Goal: Task Accomplishment & Management: Use online tool/utility

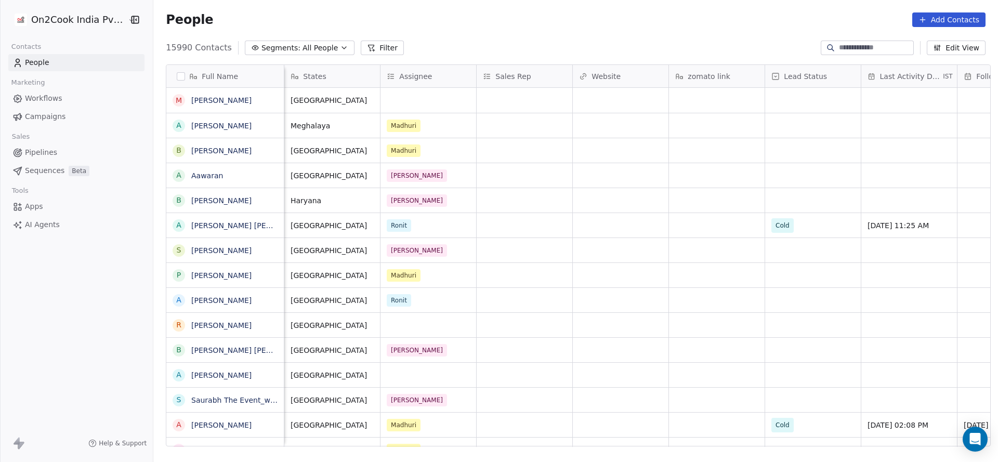
scroll to position [0, 867]
click at [420, 335] on div "grid" at bounding box center [427, 325] width 96 height 24
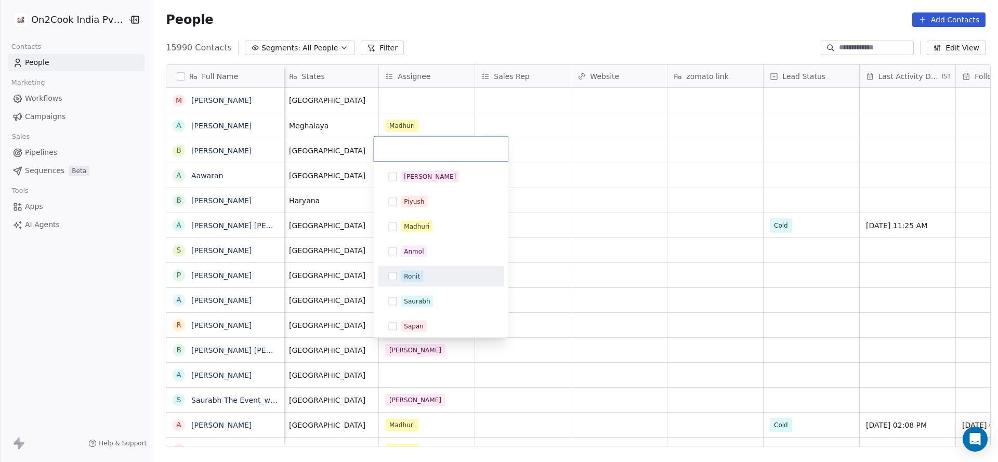
click at [710, 236] on html "On2Cook India Pvt. Ltd. Contacts People Marketing Workflows Campaigns Sales Pip…" at bounding box center [499, 231] width 998 height 462
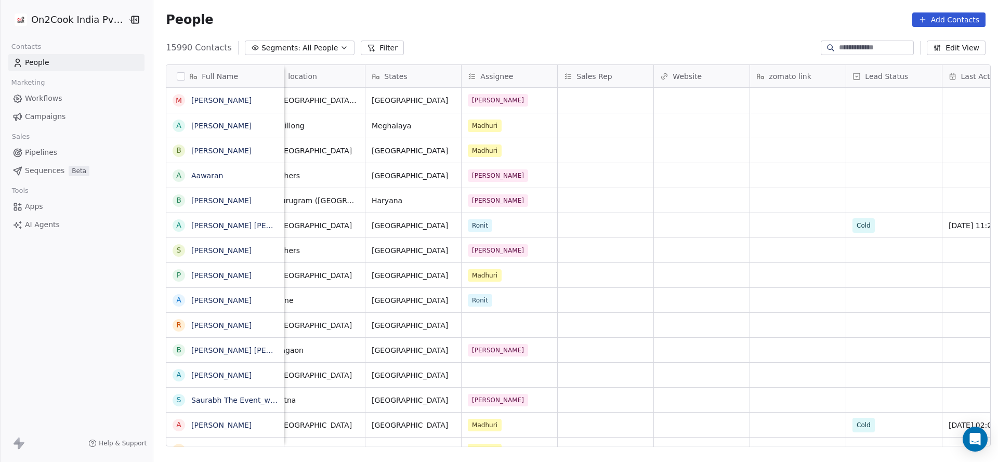
scroll to position [0, 688]
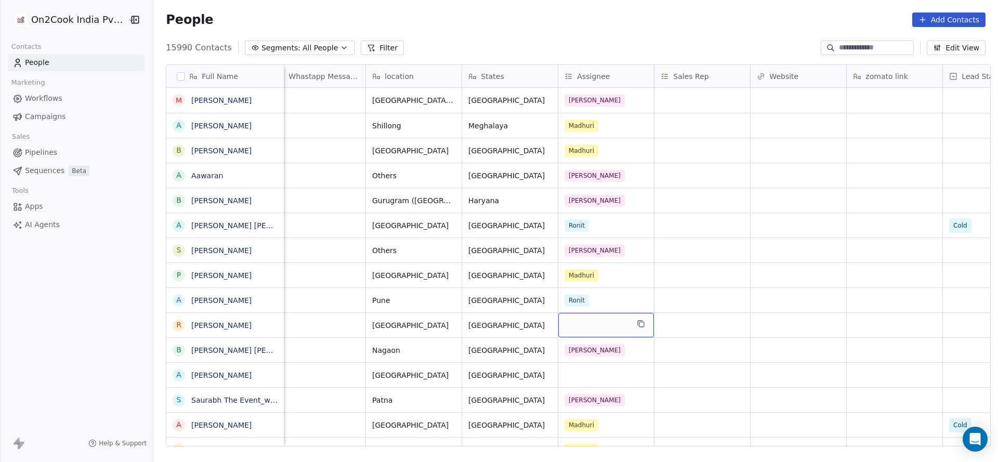
click at [583, 315] on div "grid" at bounding box center [606, 325] width 96 height 24
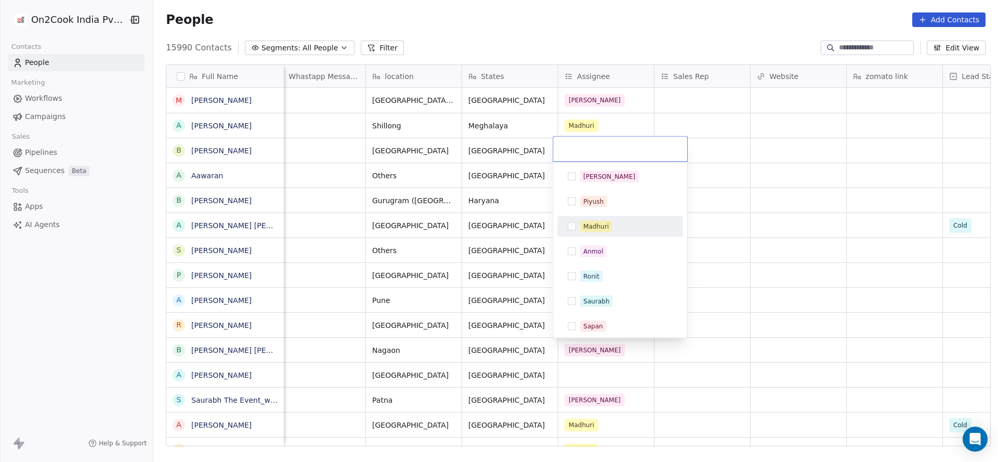
click at [594, 224] on div "Madhuri" at bounding box center [595, 226] width 25 height 9
click at [487, 293] on html "On2Cook India Pvt. Ltd. Contacts People Marketing Workflows Campaigns Sales Pip…" at bounding box center [499, 231] width 998 height 462
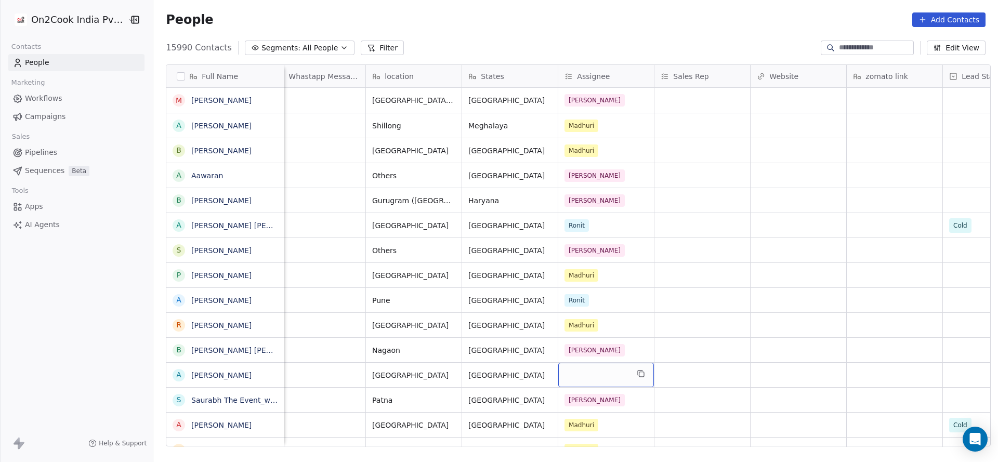
click at [579, 382] on div "grid" at bounding box center [606, 375] width 96 height 24
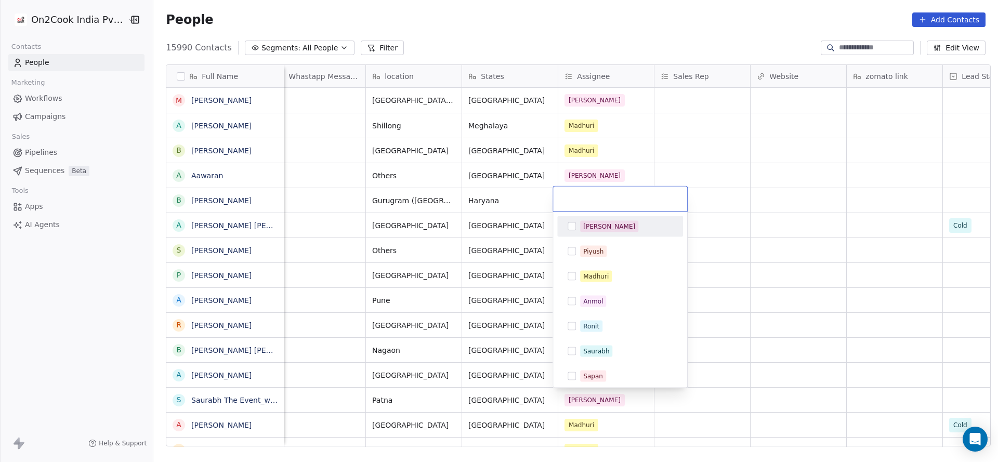
click at [603, 224] on div "[PERSON_NAME]" at bounding box center [626, 226] width 93 height 11
click at [429, 290] on html "On2Cook India Pvt. Ltd. Contacts People Marketing Workflows Campaigns Sales Pip…" at bounding box center [499, 231] width 998 height 462
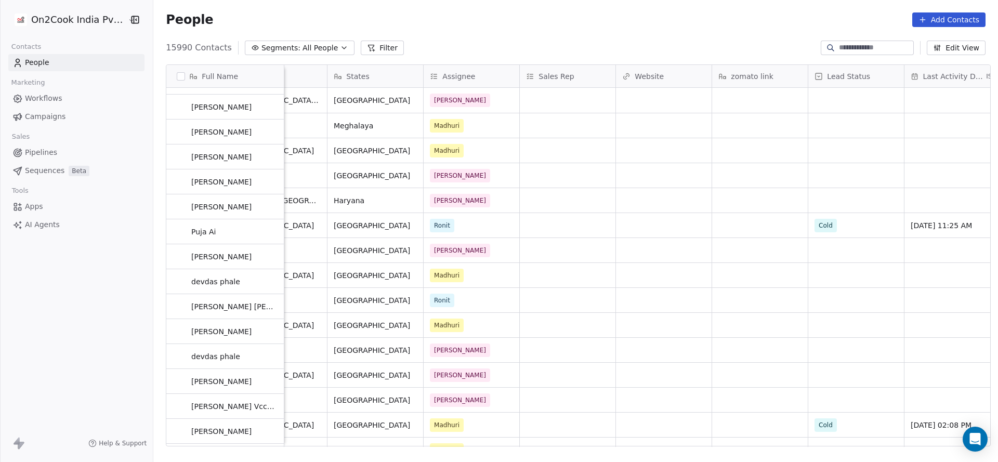
scroll to position [0, 0]
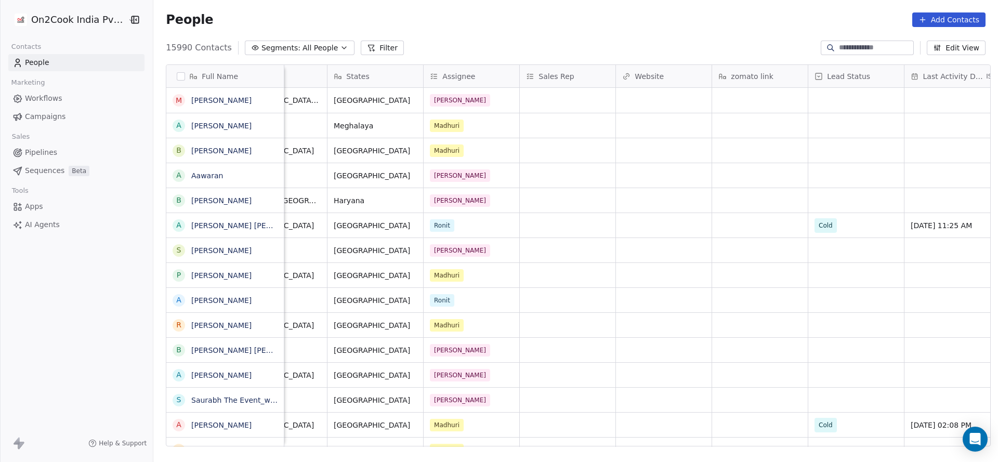
drag, startPoint x: 600, startPoint y: 447, endPoint x: 543, endPoint y: 459, distance: 58.4
click at [543, 459] on div "Full Name M [PERSON_NAME] A [PERSON_NAME] B [PERSON_NAME] B [PERSON_NAME] A [PE…" at bounding box center [575, 259] width 845 height 407
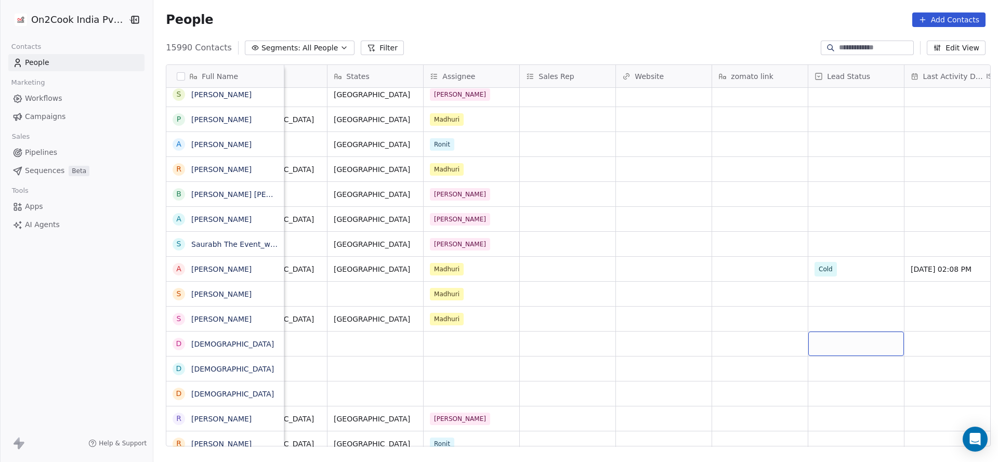
click at [830, 342] on div "grid" at bounding box center [857, 344] width 96 height 24
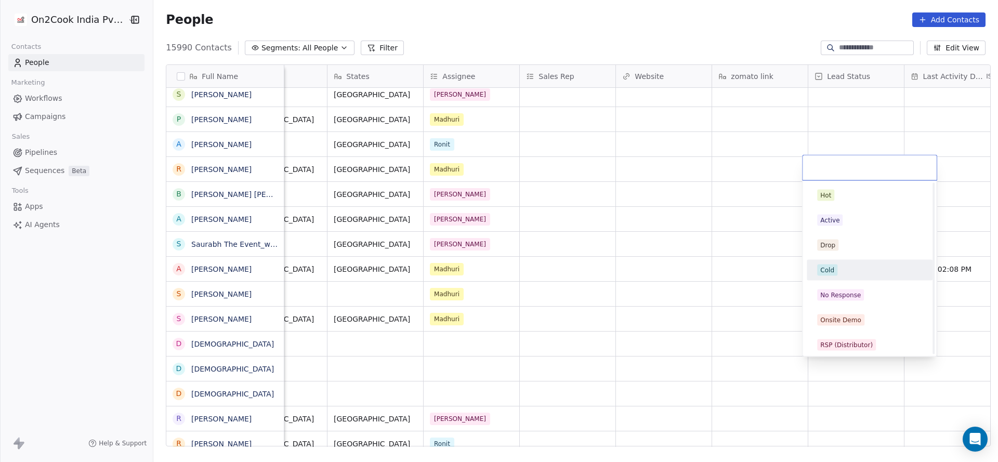
scroll to position [78, 0]
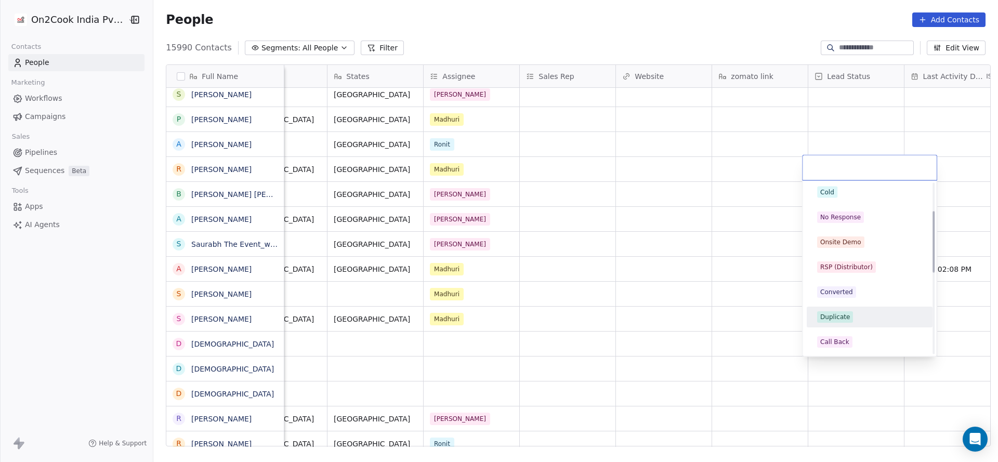
click at [833, 315] on div "Duplicate" at bounding box center [836, 317] width 30 height 9
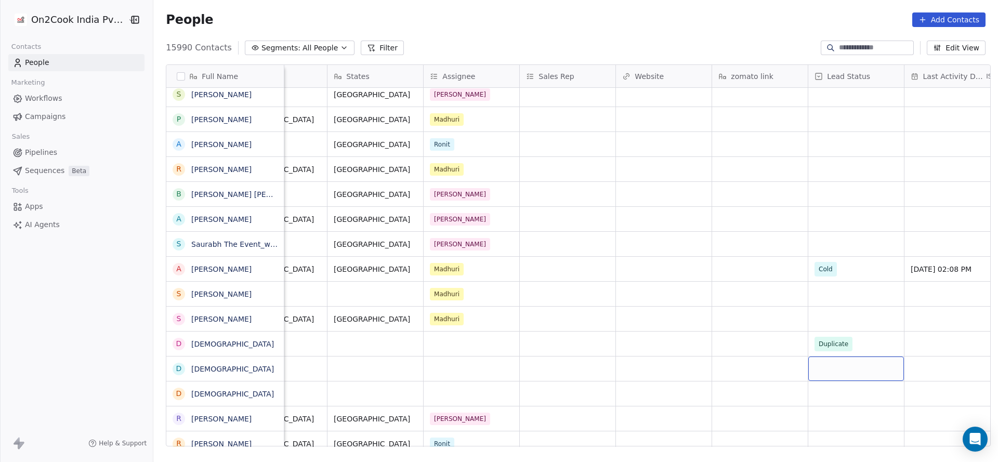
click at [841, 367] on div "grid" at bounding box center [857, 369] width 96 height 24
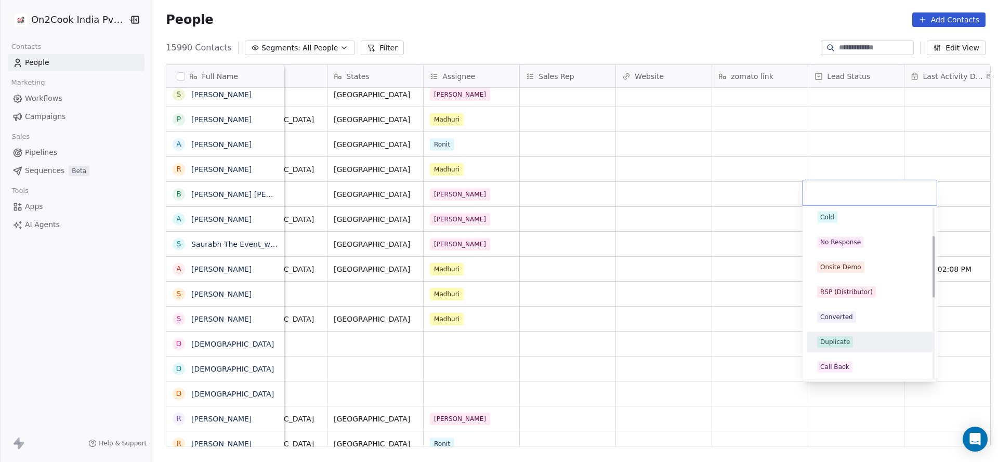
click at [838, 345] on div "Duplicate" at bounding box center [836, 341] width 30 height 9
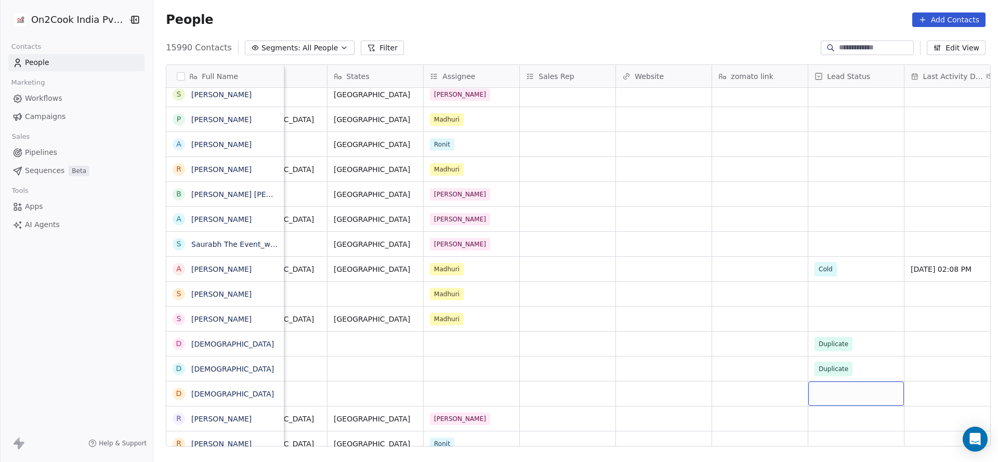
click at [822, 393] on div "grid" at bounding box center [857, 394] width 96 height 24
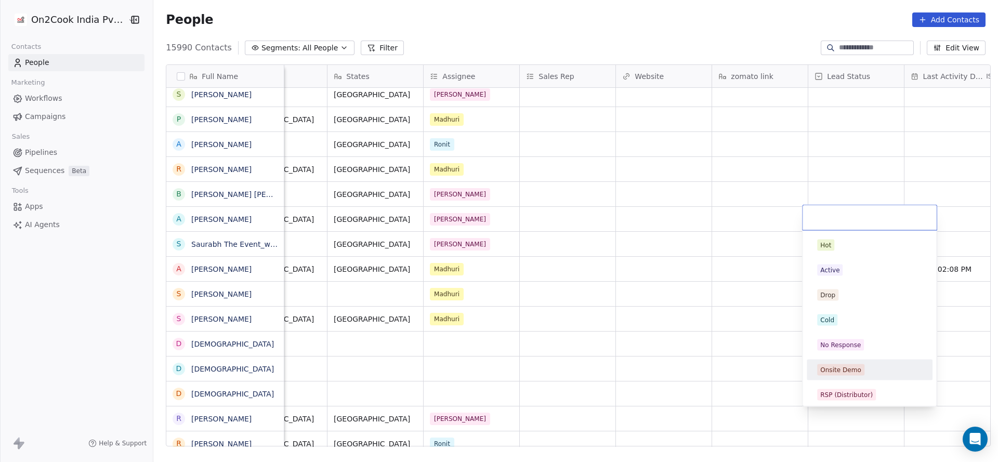
scroll to position [156, 0]
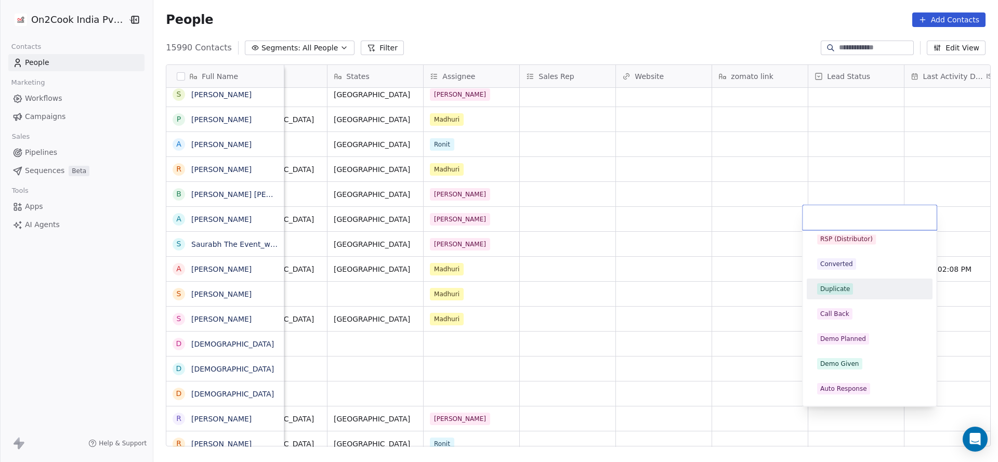
drag, startPoint x: 833, startPoint y: 282, endPoint x: 670, endPoint y: 327, distance: 168.6
click at [831, 282] on div "Duplicate" at bounding box center [870, 289] width 118 height 17
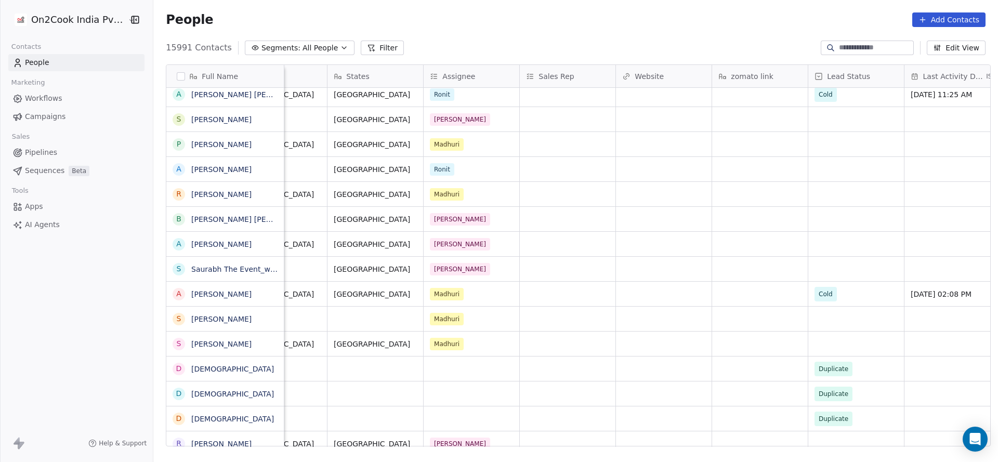
scroll to position [0, 0]
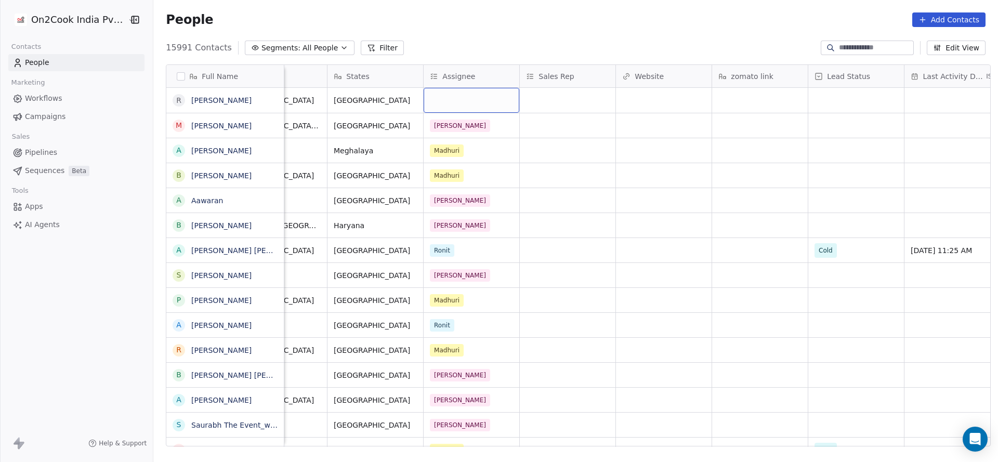
click at [446, 103] on div "grid" at bounding box center [472, 100] width 96 height 25
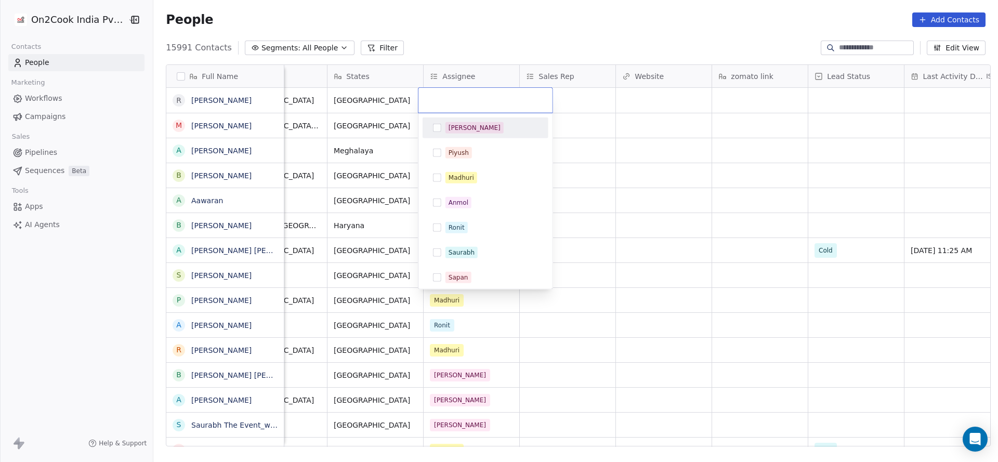
click at [468, 134] on div "[PERSON_NAME]" at bounding box center [486, 128] width 118 height 17
click at [644, 139] on html "On2Cook India Pvt. Ltd. Contacts People Marketing Workflows Campaigns Sales Pip…" at bounding box center [499, 231] width 998 height 462
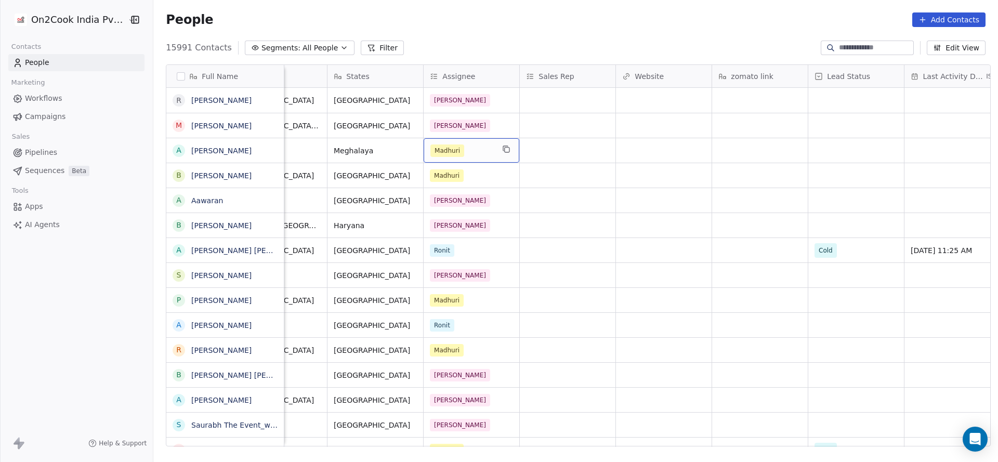
click at [481, 157] on div "Madhuri" at bounding box center [472, 150] width 96 height 24
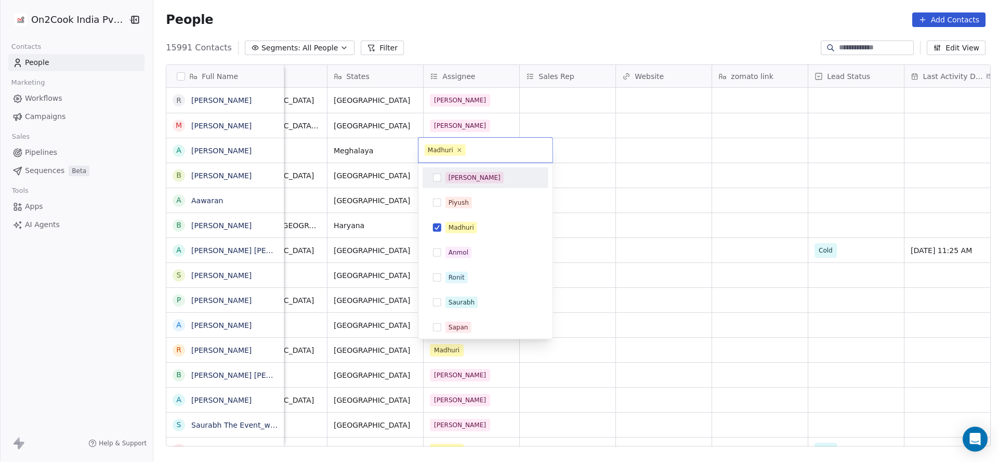
click at [480, 168] on div "[PERSON_NAME]" at bounding box center [486, 177] width 126 height 21
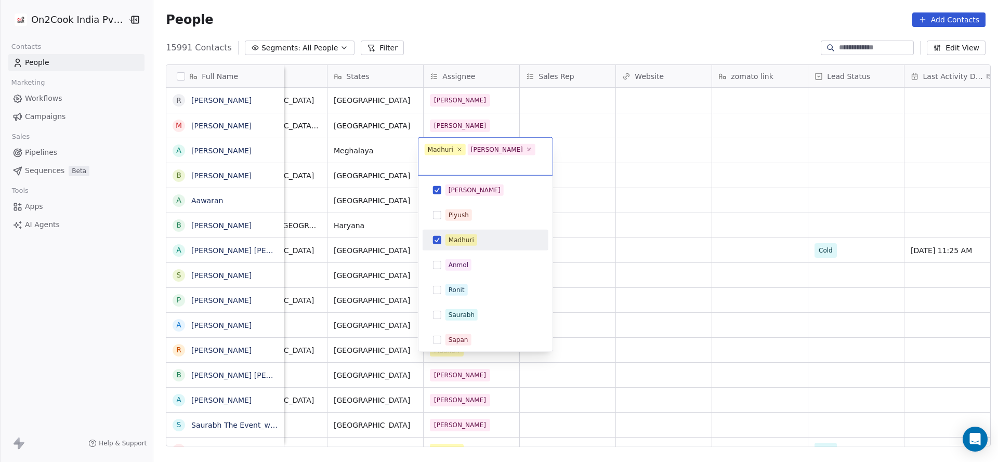
click at [452, 236] on div "Madhuri" at bounding box center [461, 240] width 25 height 9
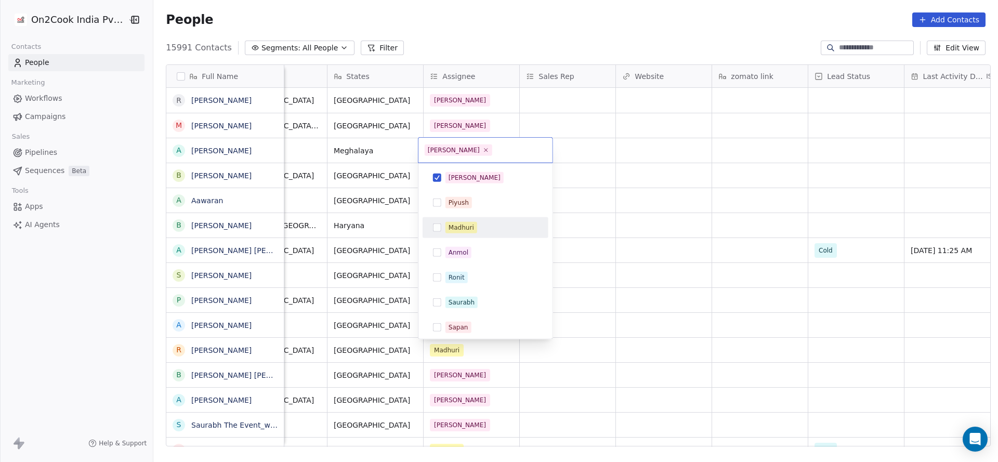
click at [763, 227] on html "On2Cook India Pvt. Ltd. Contacts People Marketing Workflows Campaigns Sales Pip…" at bounding box center [499, 231] width 998 height 462
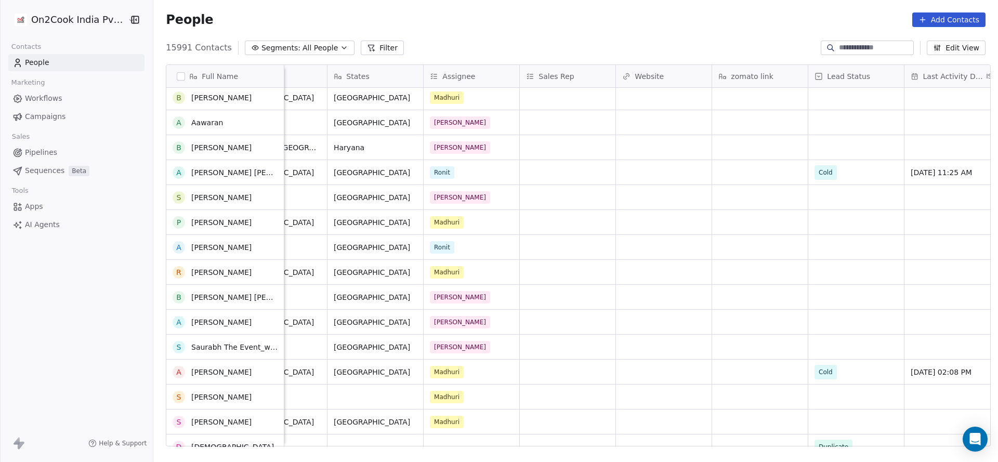
scroll to position [156, 0]
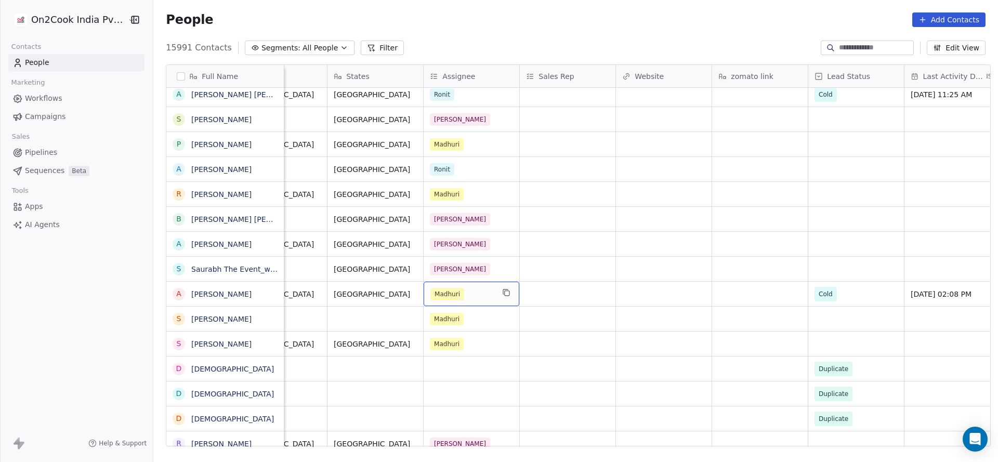
click at [460, 296] on div "Madhuri" at bounding box center [462, 294] width 63 height 12
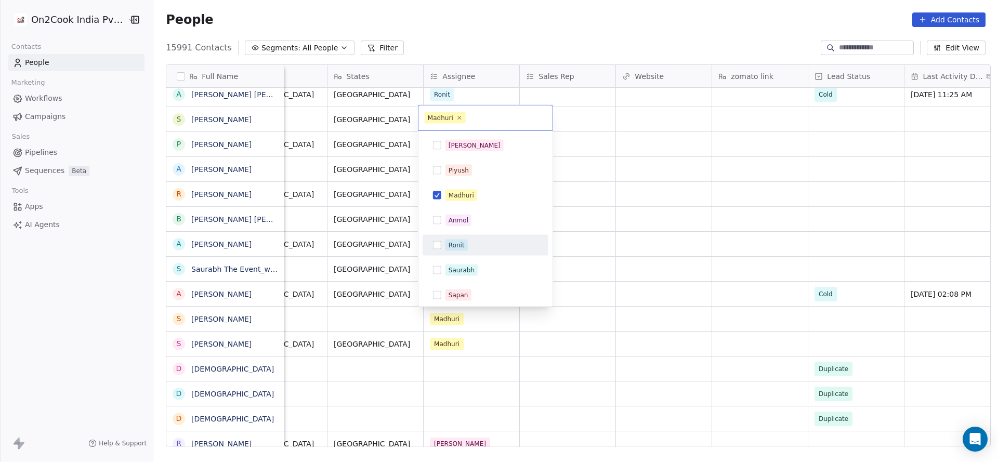
click at [447, 241] on span "Ronit" at bounding box center [457, 245] width 22 height 11
click at [454, 196] on div "Madhuri" at bounding box center [461, 195] width 25 height 9
click at [636, 217] on html "On2Cook India Pvt. Ltd. Contacts People Marketing Workflows Campaigns Sales Pip…" at bounding box center [499, 231] width 998 height 462
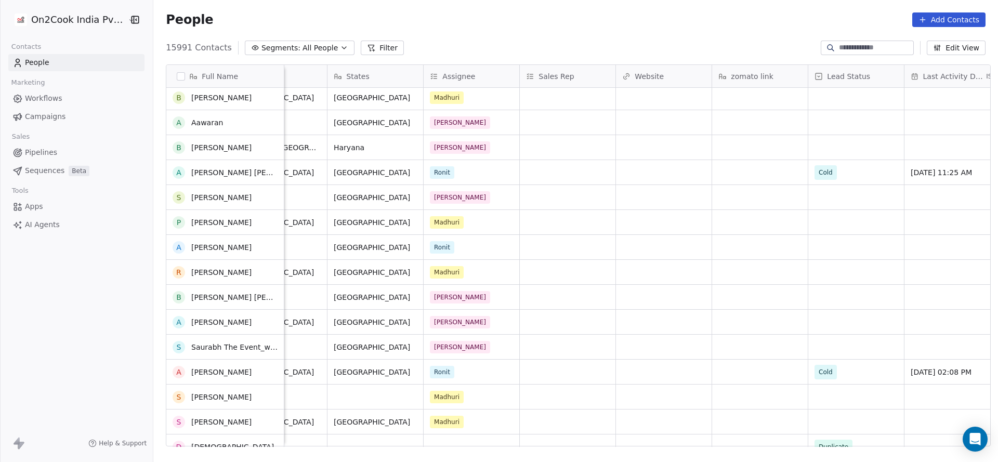
scroll to position [0, 0]
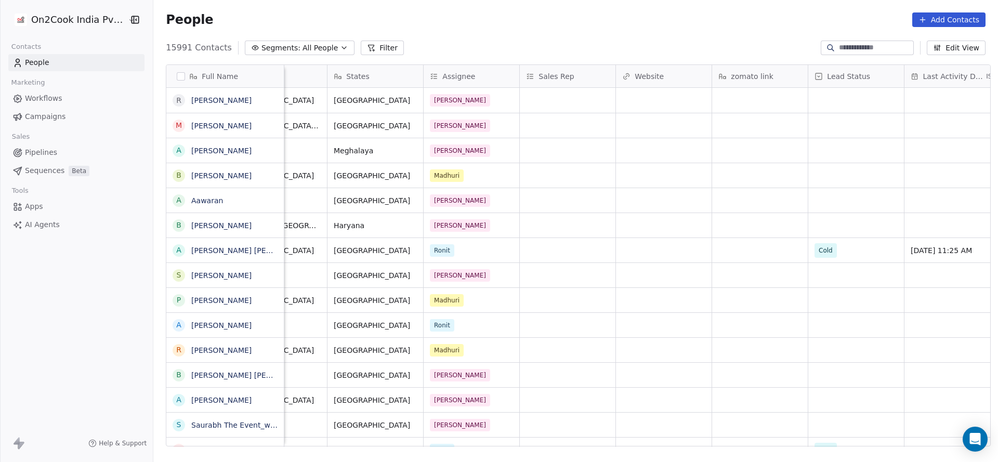
click at [367, 44] on icon at bounding box center [371, 48] width 8 height 8
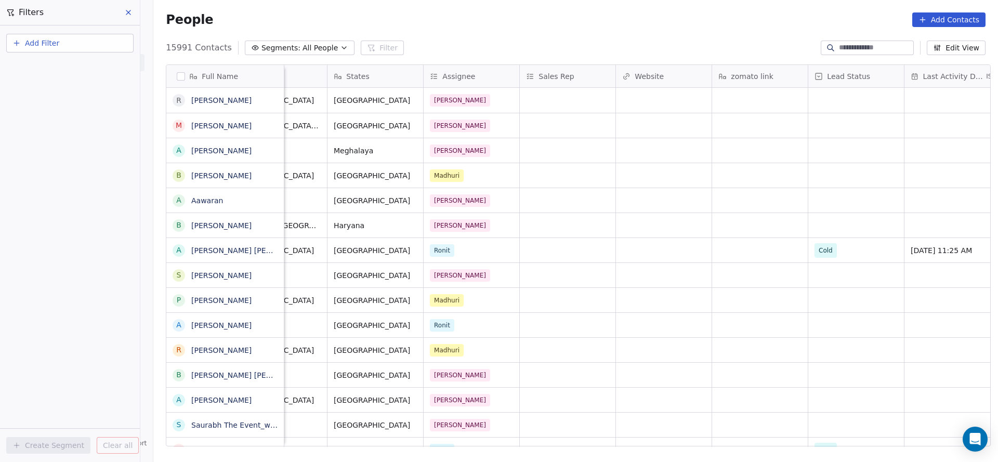
click at [70, 42] on button "Add Filter" at bounding box center [69, 43] width 127 height 19
click at [62, 68] on span "Contact properties" at bounding box center [51, 67] width 68 height 11
type input "***"
click at [72, 108] on div "Assignee" at bounding box center [70, 105] width 106 height 10
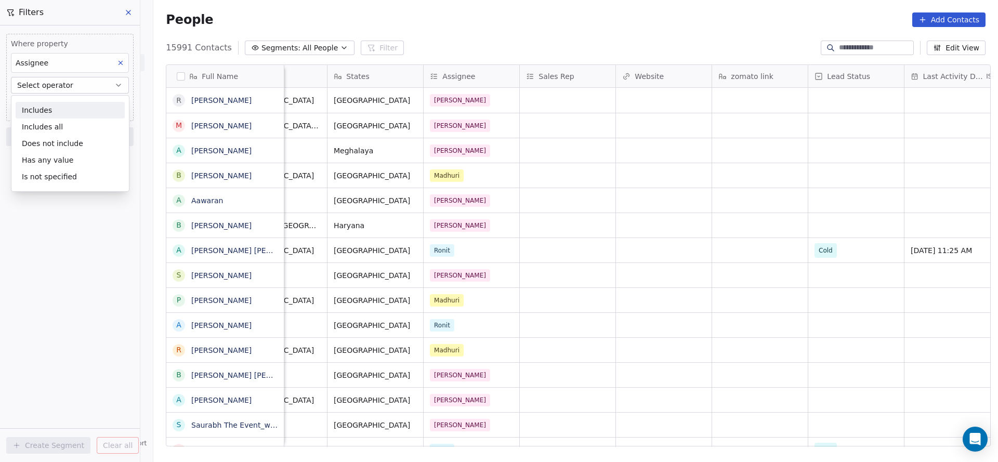
click at [72, 108] on div "Includes" at bounding box center [70, 110] width 109 height 17
click at [73, 104] on body "On2Cook India Pvt. Ltd. Contacts People Marketing Workflows Campaigns Sales Pip…" at bounding box center [499, 231] width 998 height 462
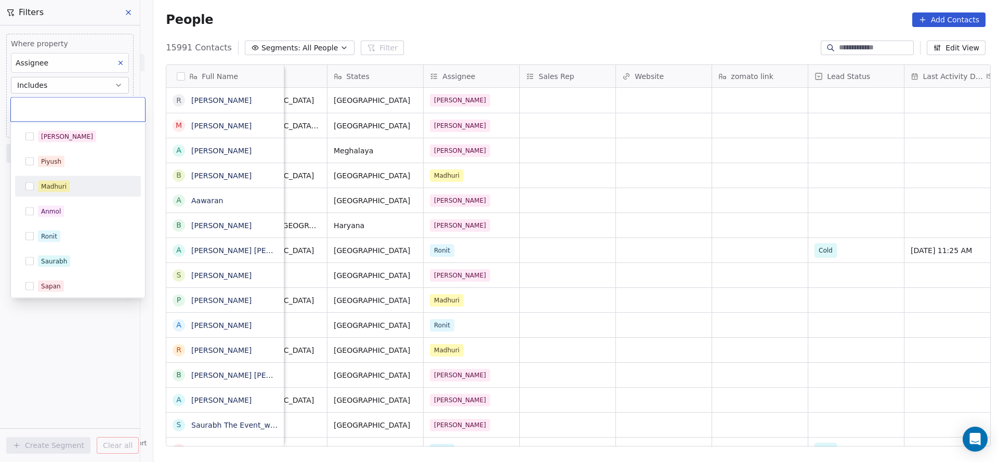
click at [60, 178] on div "Madhuri" at bounding box center [78, 186] width 118 height 17
click at [641, 135] on html "On2Cook India Pvt. Ltd. Contacts People Marketing Workflows Campaigns Sales Pip…" at bounding box center [499, 231] width 998 height 462
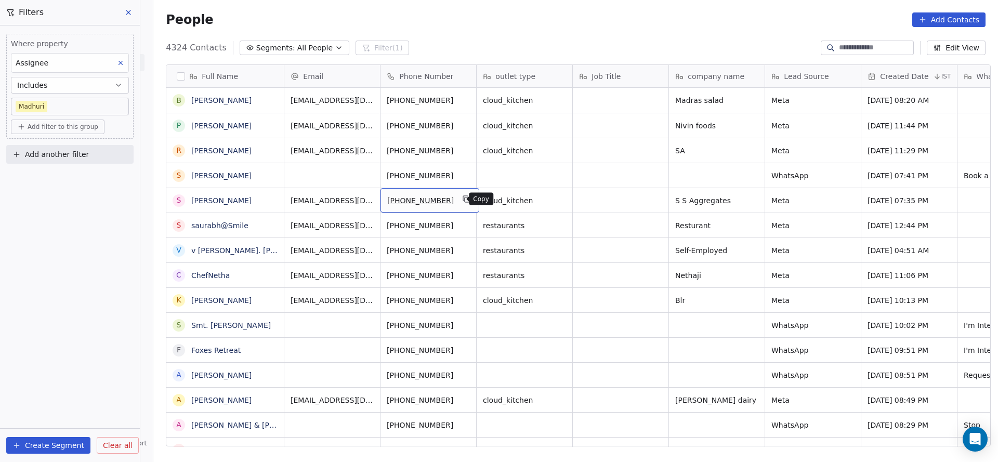
click at [462, 193] on button "grid" at bounding box center [467, 199] width 12 height 12
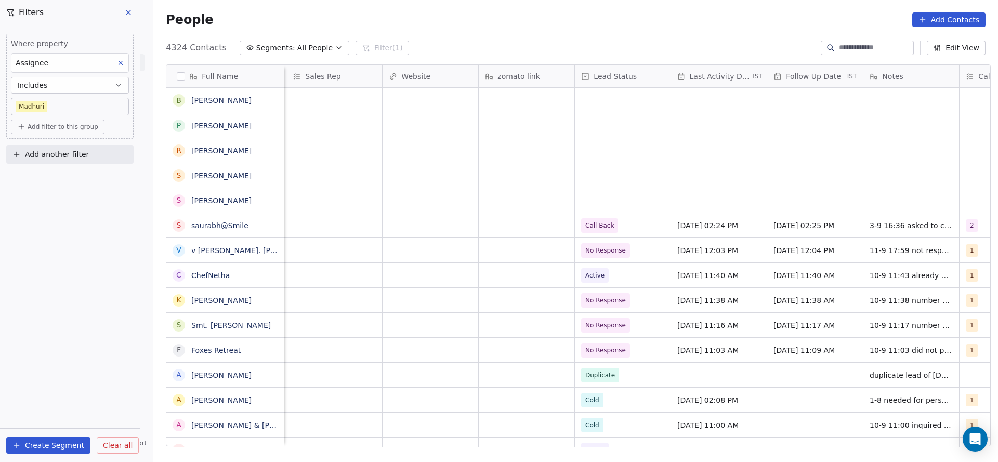
scroll to position [0, 1271]
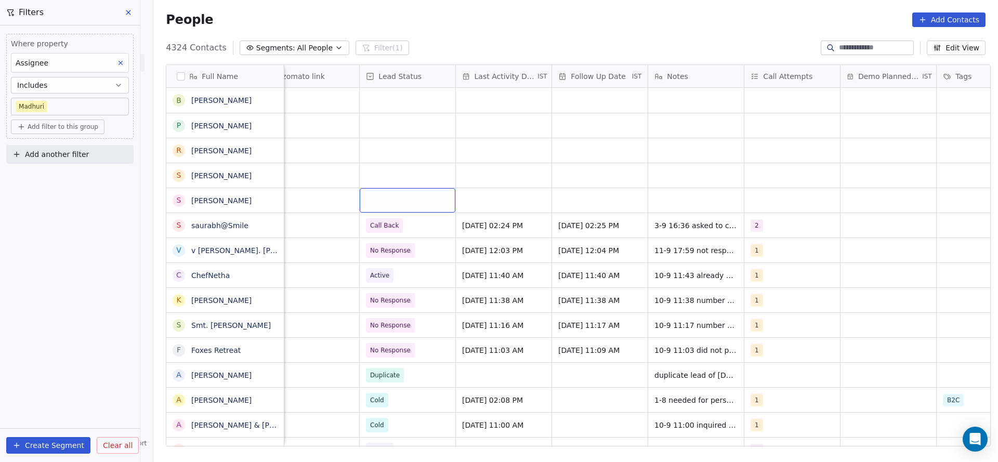
click at [390, 199] on div "grid" at bounding box center [408, 200] width 96 height 24
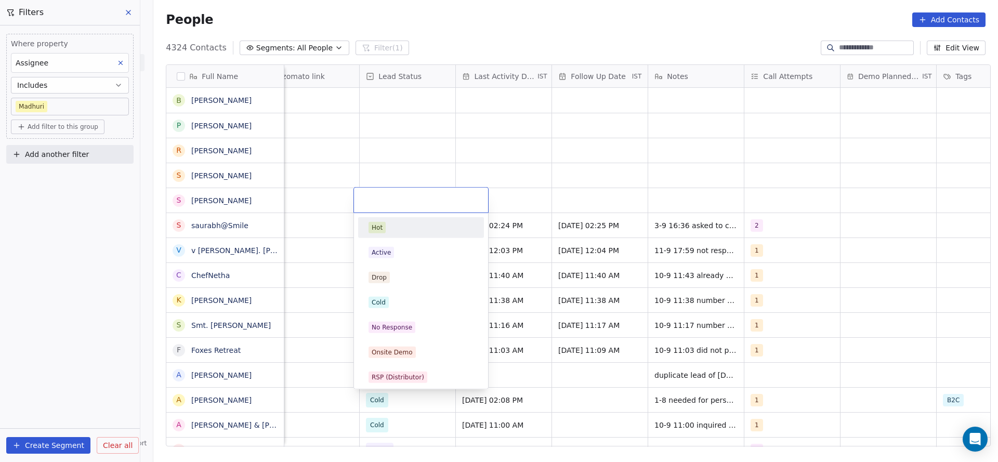
click at [423, 135] on html "On2Cook India Pvt. Ltd. Contacts People Marketing Workflows Campaigns Sales Pip…" at bounding box center [499, 231] width 998 height 462
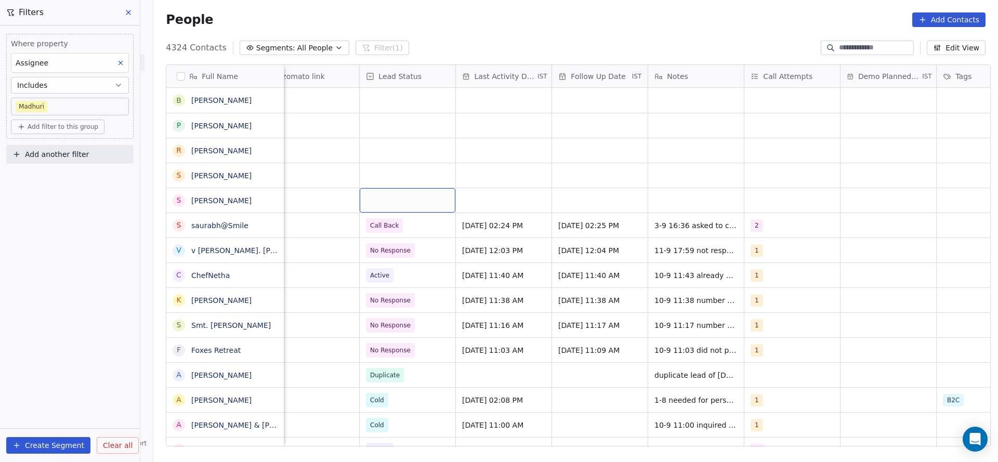
click at [399, 203] on div "grid" at bounding box center [408, 200] width 96 height 24
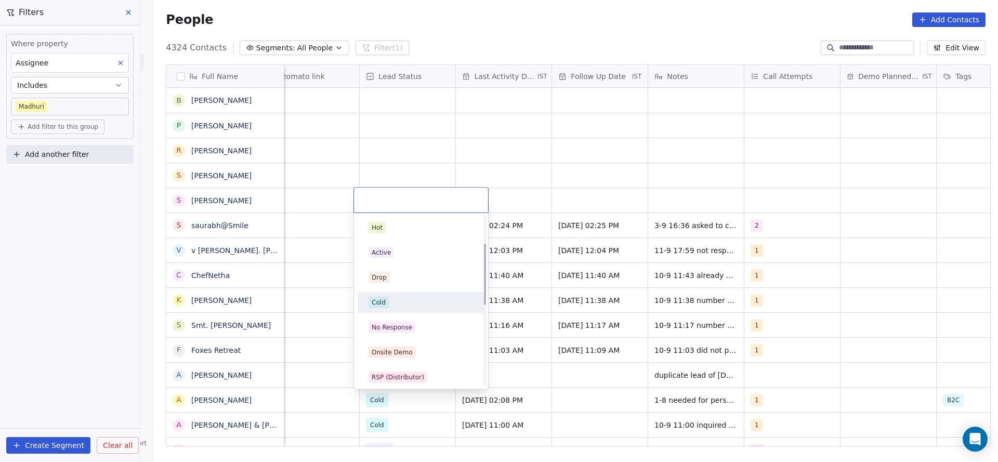
scroll to position [78, 0]
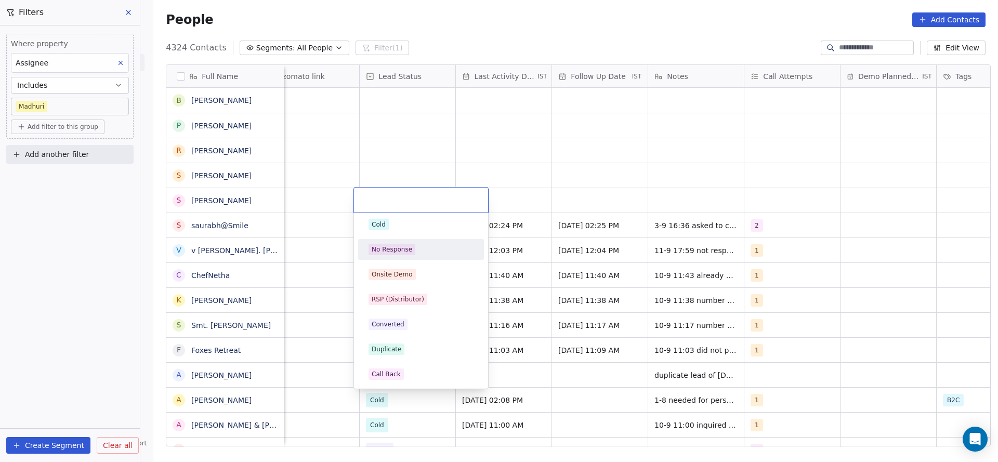
click at [413, 249] on div "No Response" at bounding box center [421, 249] width 105 height 11
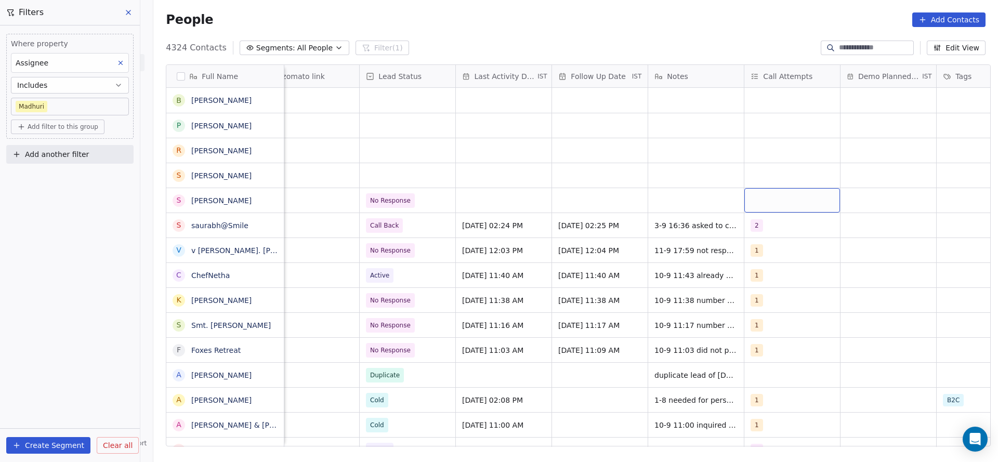
click at [799, 197] on div "grid" at bounding box center [793, 200] width 96 height 24
drag, startPoint x: 758, startPoint y: 220, endPoint x: 572, endPoint y: 222, distance: 186.2
click at [758, 222] on div "1" at bounding box center [806, 227] width 118 height 17
click at [488, 214] on html "On2Cook India Pvt. Ltd. Contacts People Marketing Workflows Campaigns Sales Pip…" at bounding box center [499, 231] width 998 height 462
click at [518, 197] on div "grid" at bounding box center [504, 200] width 96 height 24
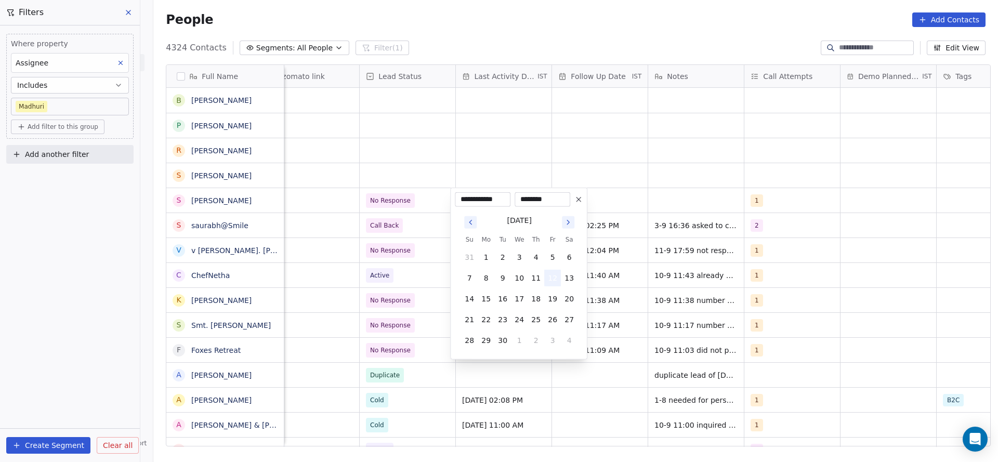
click at [558, 275] on button "12" at bounding box center [552, 278] width 17 height 17
click at [460, 168] on html "On2Cook India Pvt. Ltd. Contacts People Marketing Workflows Campaigns Sales Pip…" at bounding box center [499, 231] width 998 height 462
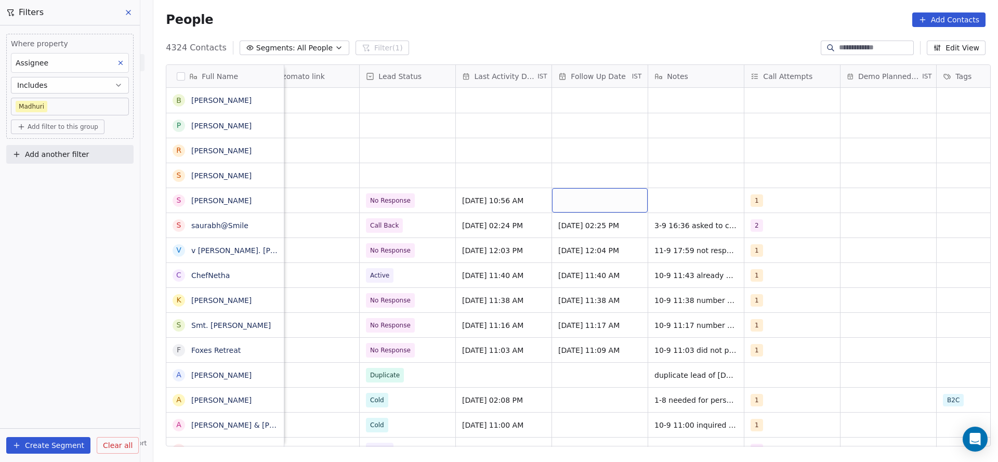
click at [592, 201] on div "grid" at bounding box center [600, 200] width 96 height 24
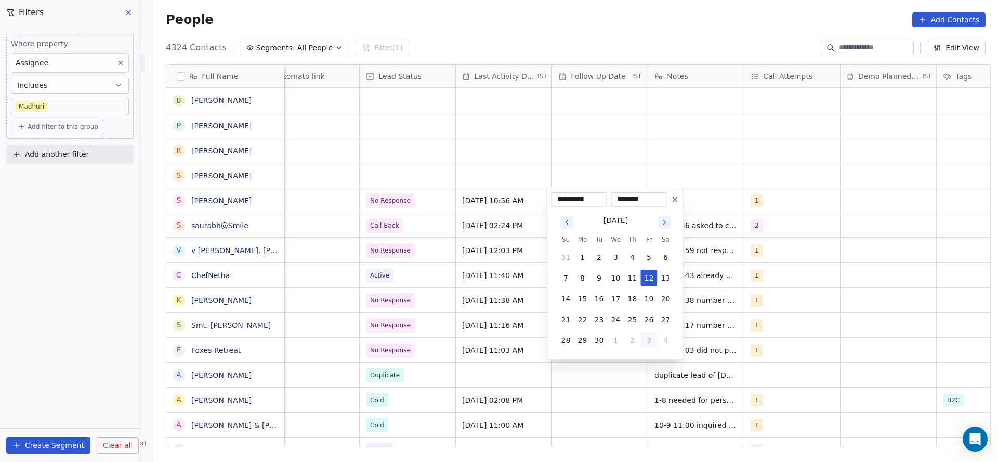
click at [641, 341] on button "3" at bounding box center [649, 340] width 17 height 17
click at [582, 251] on button "29" at bounding box center [583, 257] width 17 height 17
click at [616, 295] on button "17" at bounding box center [616, 299] width 17 height 17
type input "**********"
click at [608, 111] on html "On2Cook India Pvt. Ltd. Contacts People Marketing Workflows Campaigns Sales Pip…" at bounding box center [499, 231] width 998 height 462
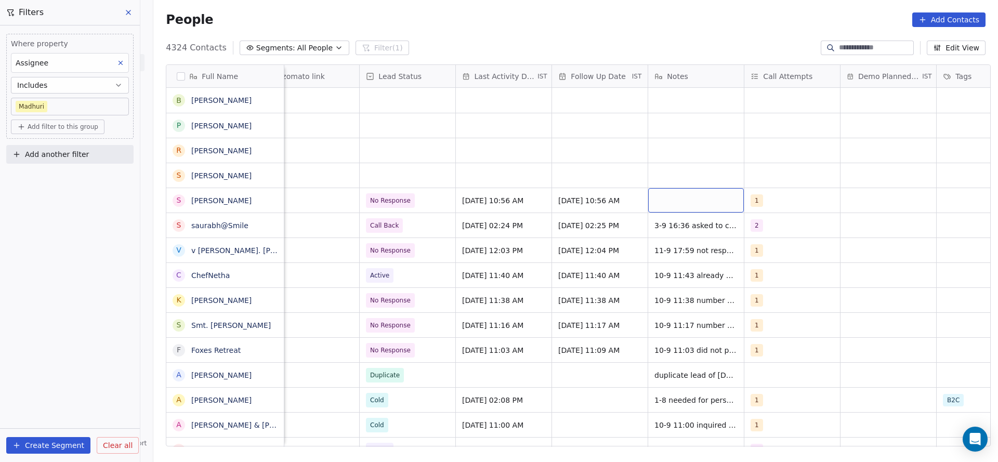
click at [674, 191] on div "grid" at bounding box center [696, 200] width 96 height 24
type textarea "**********"
click at [407, 139] on html "On2Cook India Pvt. Ltd. Contacts People Marketing Workflows Campaigns Sales Pip…" at bounding box center [499, 231] width 998 height 462
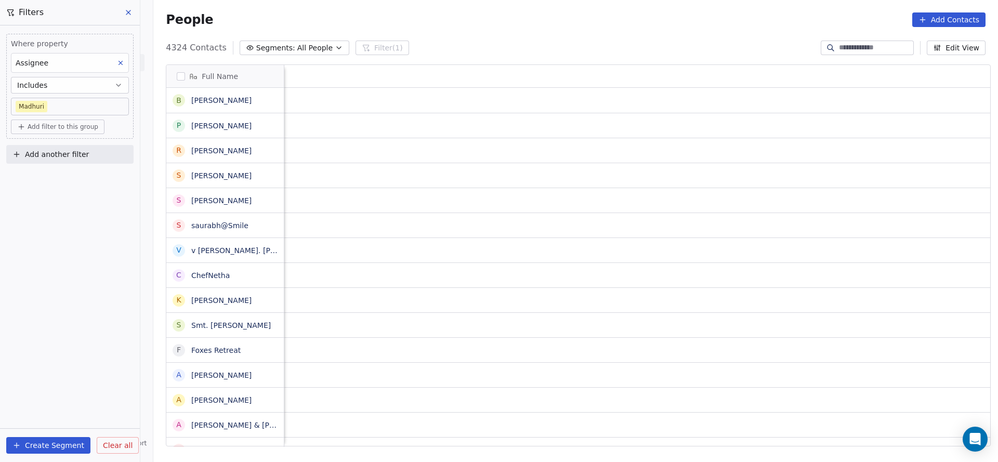
scroll to position [0, 0]
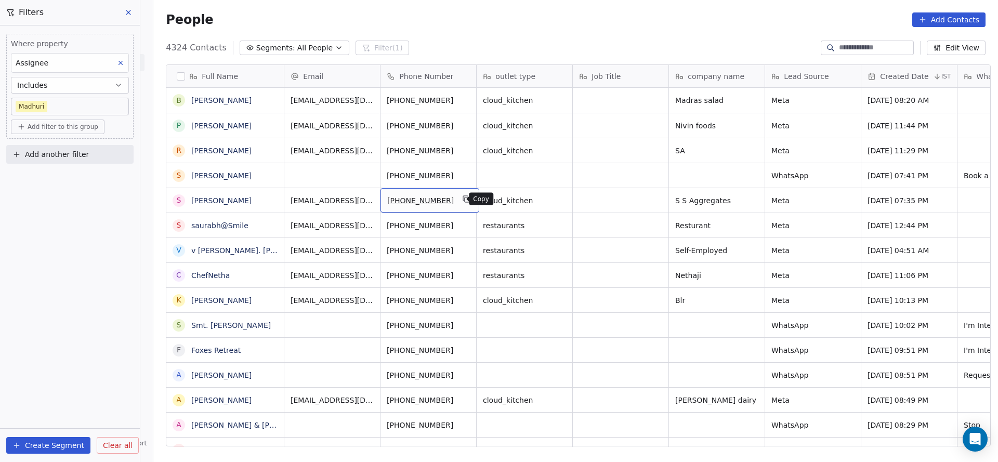
click at [465, 200] on icon "grid" at bounding box center [467, 200] width 5 height 5
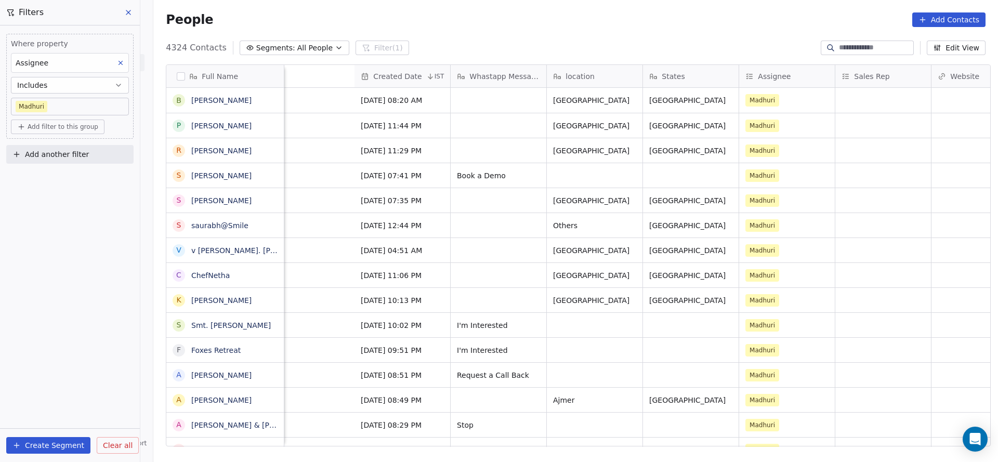
scroll to position [0, 1350]
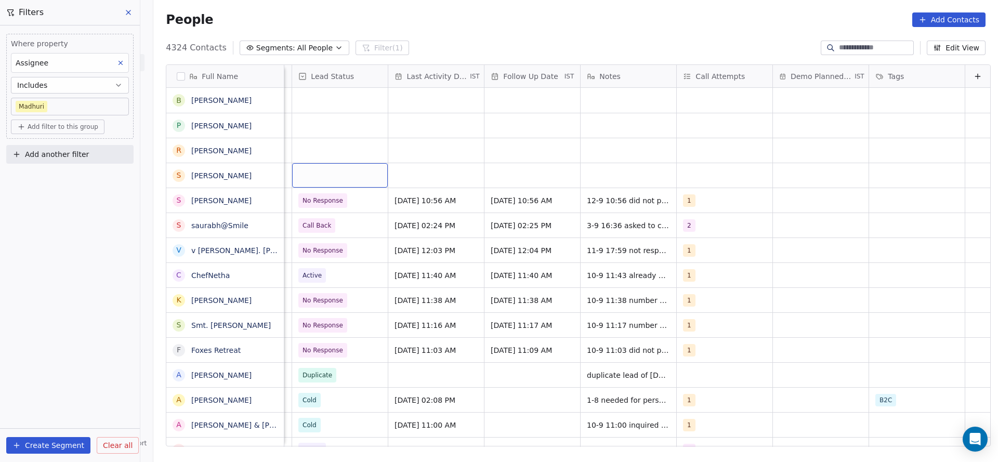
click at [305, 172] on div "grid" at bounding box center [340, 175] width 96 height 24
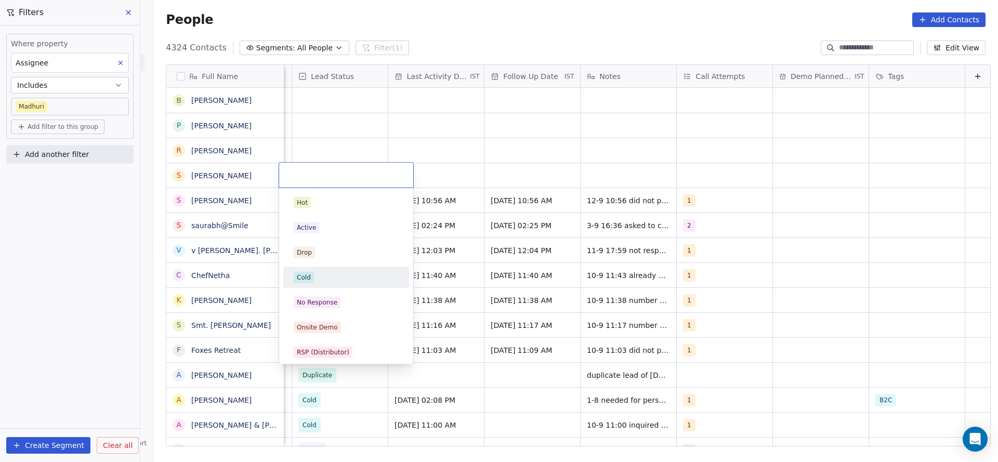
scroll to position [78, 0]
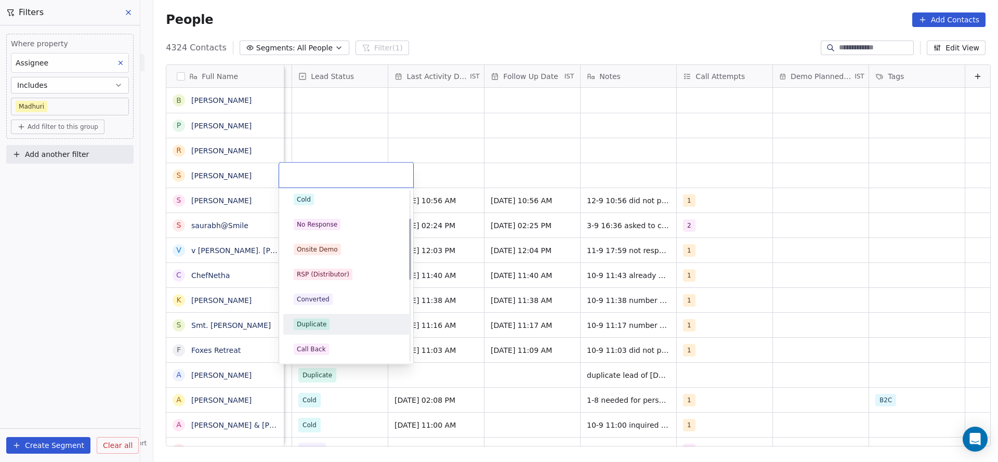
click at [330, 322] on div "Duplicate" at bounding box center [346, 324] width 105 height 11
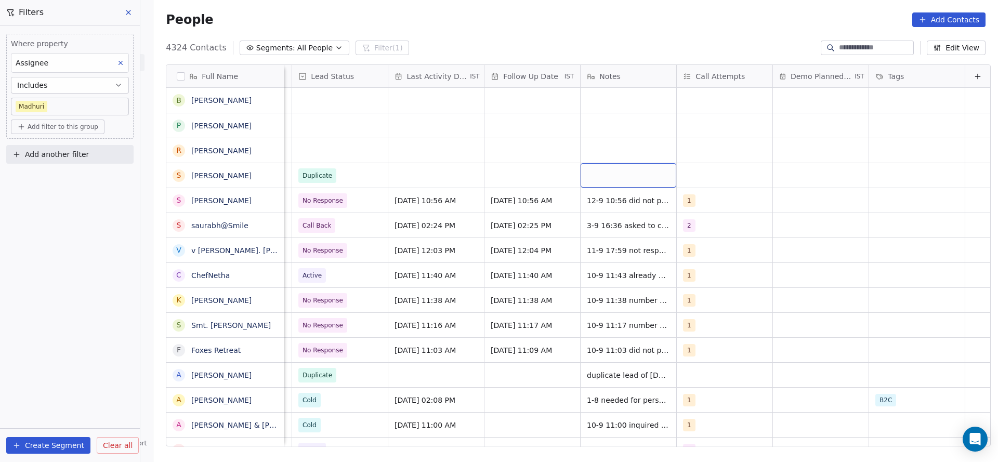
click at [592, 177] on div "grid" at bounding box center [629, 175] width 96 height 24
type textarea "**********"
click at [458, 172] on html "On2Cook India Pvt. Ltd. Contacts People Marketing Workflows Campaigns Sales Pip…" at bounding box center [499, 231] width 998 height 462
click at [292, 140] on div "grid" at bounding box center [340, 150] width 96 height 24
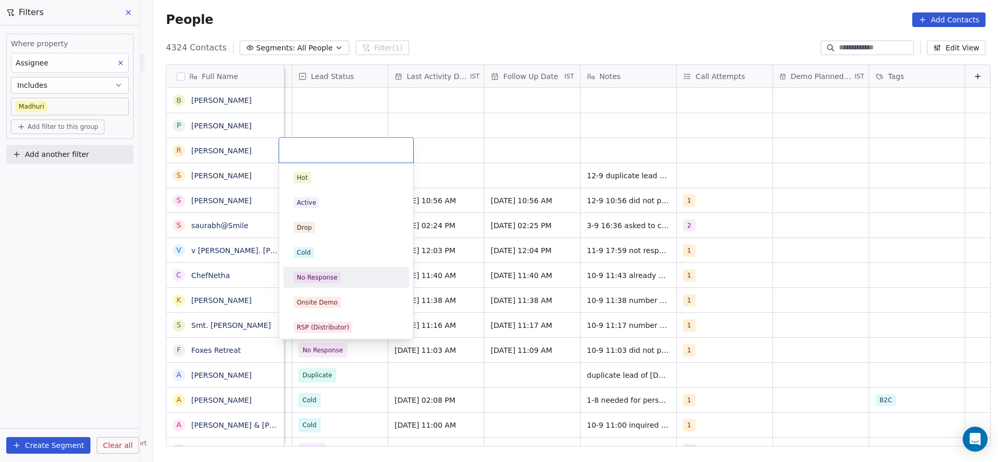
click at [343, 278] on div "No Response" at bounding box center [346, 277] width 105 height 11
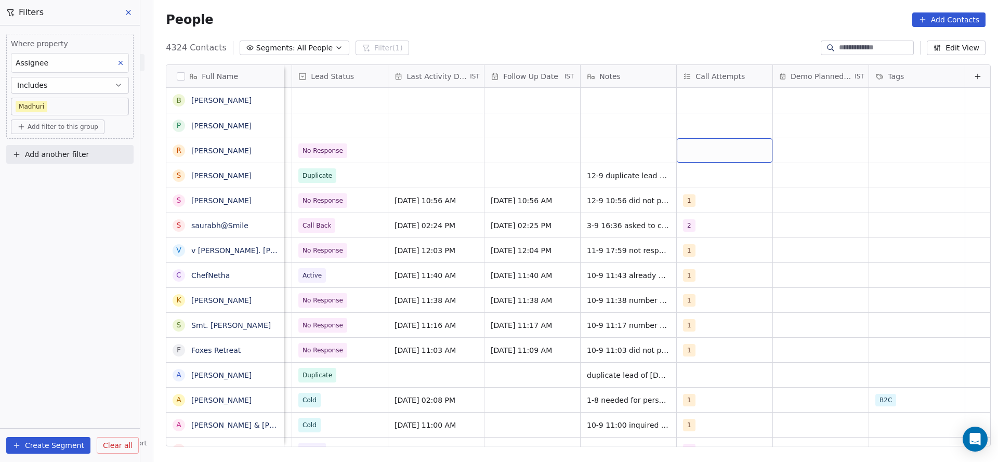
click at [685, 160] on div "grid" at bounding box center [725, 150] width 96 height 24
drag, startPoint x: 692, startPoint y: 179, endPoint x: 582, endPoint y: 194, distance: 110.7
click at [692, 179] on span "1" at bounding box center [696, 177] width 10 height 11
click at [532, 202] on html "On2Cook India Pvt. Ltd. Contacts People Marketing Workflows Campaigns Sales Pip…" at bounding box center [499, 231] width 998 height 462
click at [412, 150] on div "grid" at bounding box center [436, 150] width 96 height 24
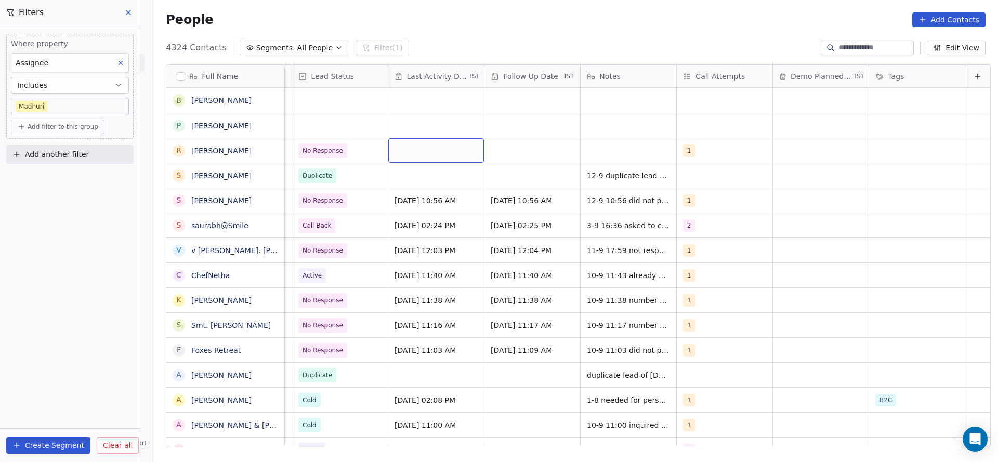
click at [412, 150] on div "grid" at bounding box center [436, 150] width 96 height 24
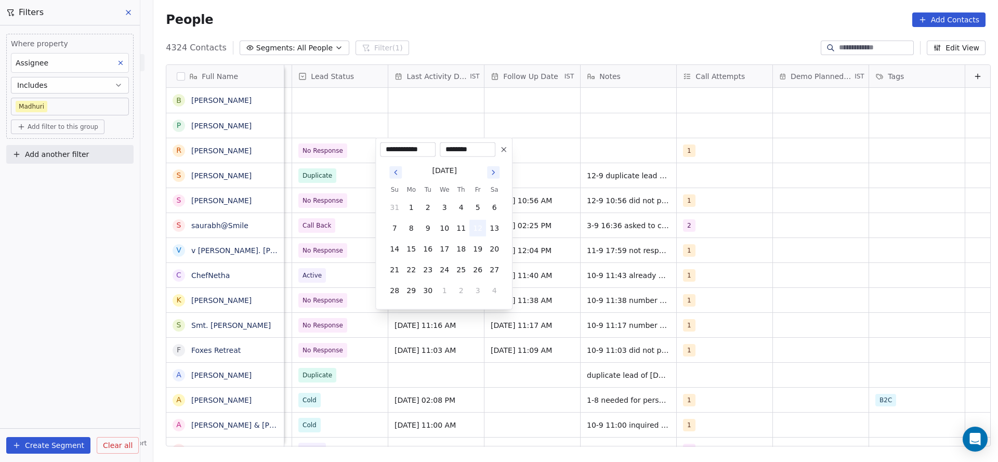
click at [483, 226] on button "12" at bounding box center [478, 228] width 17 height 17
click at [331, 210] on html "On2Cook India Pvt. Ltd. Contacts People Marketing Workflows Campaigns Sales Pip…" at bounding box center [499, 231] width 998 height 462
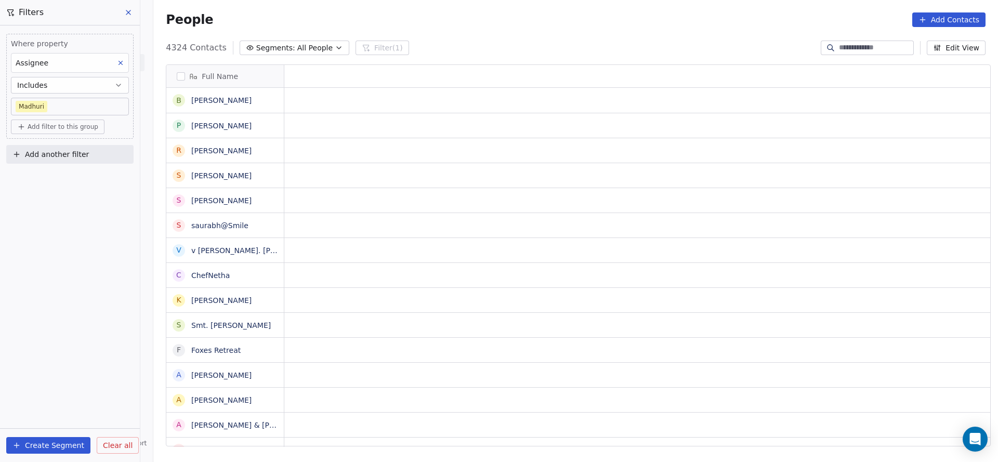
scroll to position [0, 0]
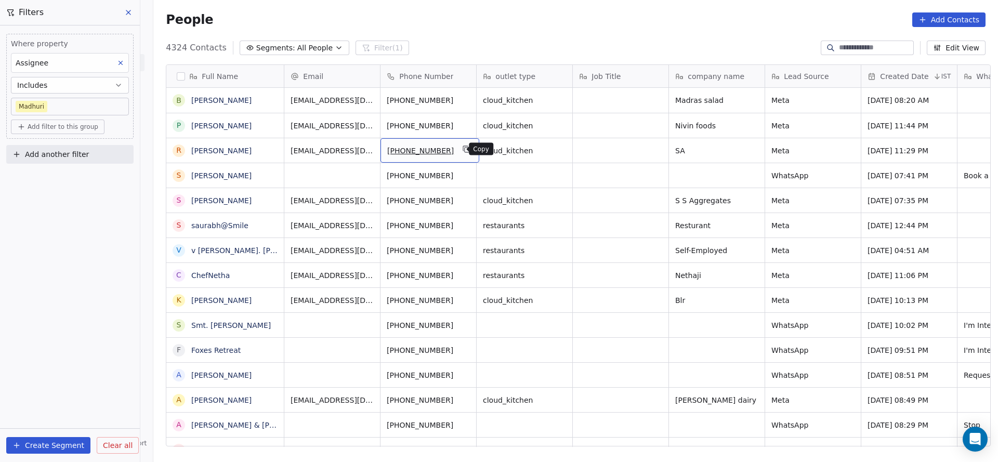
click at [464, 147] on button "grid" at bounding box center [467, 149] width 12 height 12
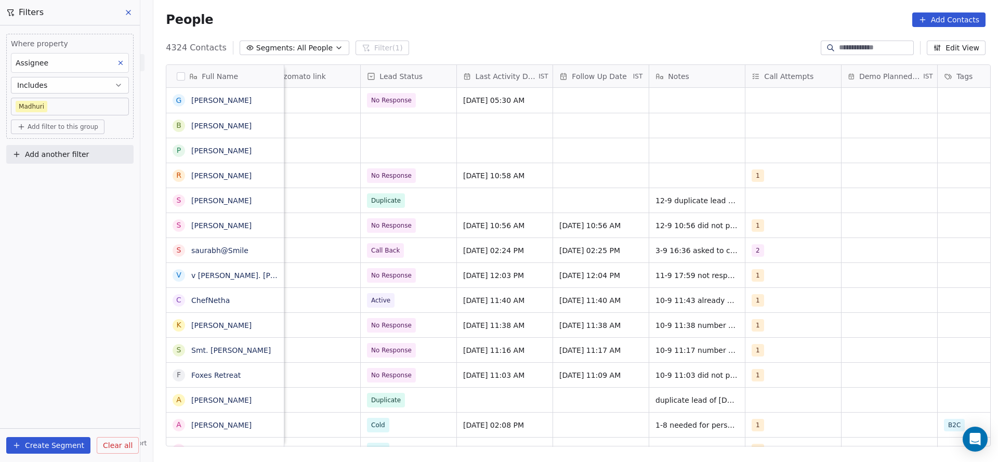
scroll to position [0, 1322]
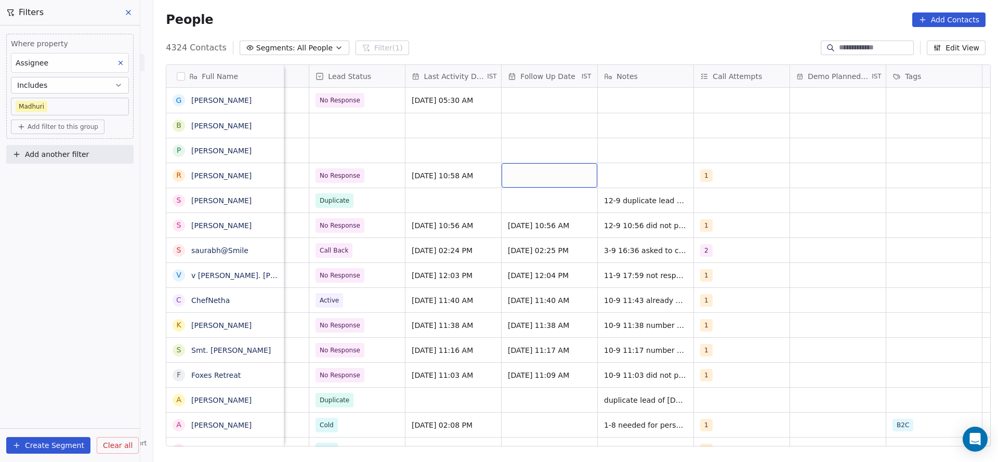
click at [516, 165] on div "grid" at bounding box center [550, 175] width 96 height 24
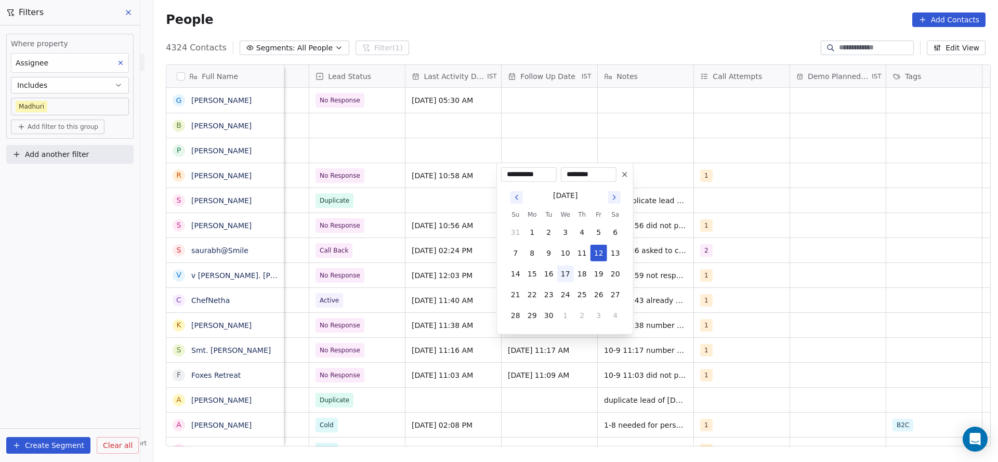
click at [566, 281] on button "17" at bounding box center [565, 274] width 17 height 17
type input "**********"
click at [427, 137] on html "On2Cook India Pvt. Ltd. Contacts People Marketing Workflows Campaigns Sales Pip…" at bounding box center [499, 231] width 998 height 462
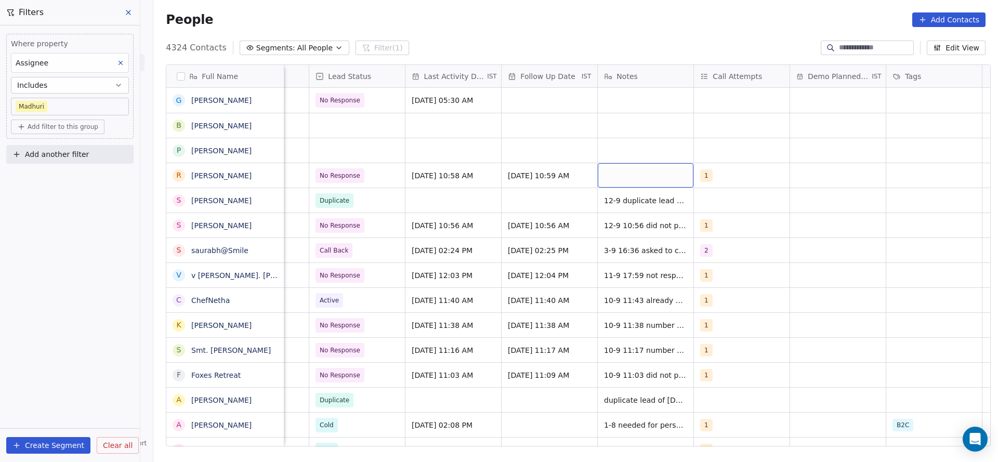
click at [640, 179] on div "grid" at bounding box center [646, 175] width 96 height 24
type textarea "**********"
click at [374, 210] on html "On2Cook India Pvt. Ltd. Contacts People Marketing Workflows Campaigns Sales Pip…" at bounding box center [499, 231] width 998 height 462
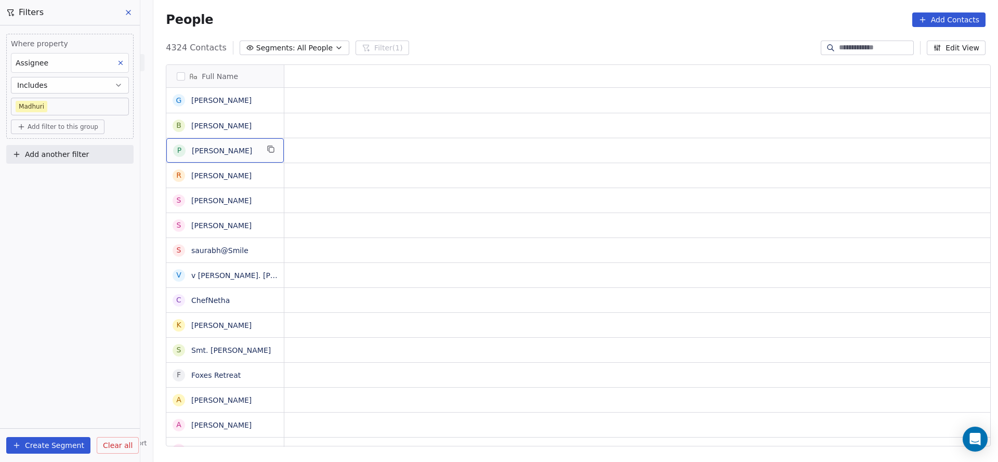
scroll to position [0, 0]
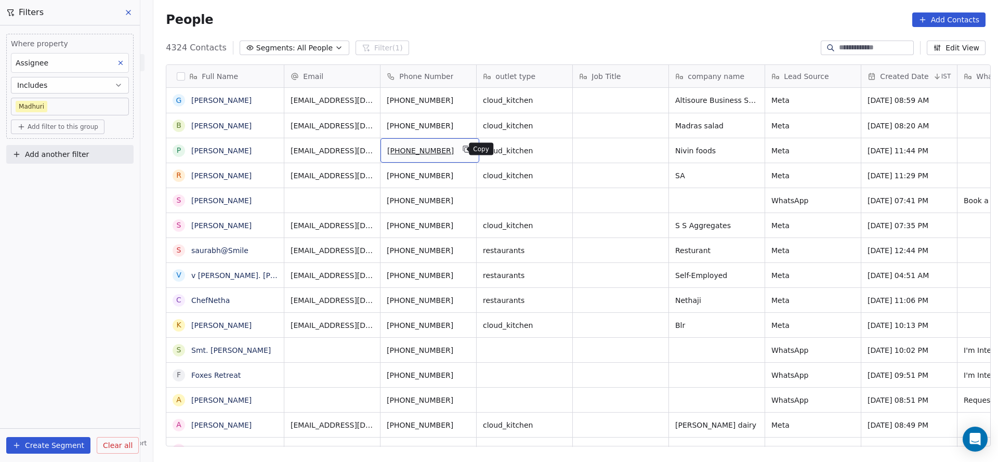
click at [463, 147] on icon "grid" at bounding box center [467, 149] width 8 height 8
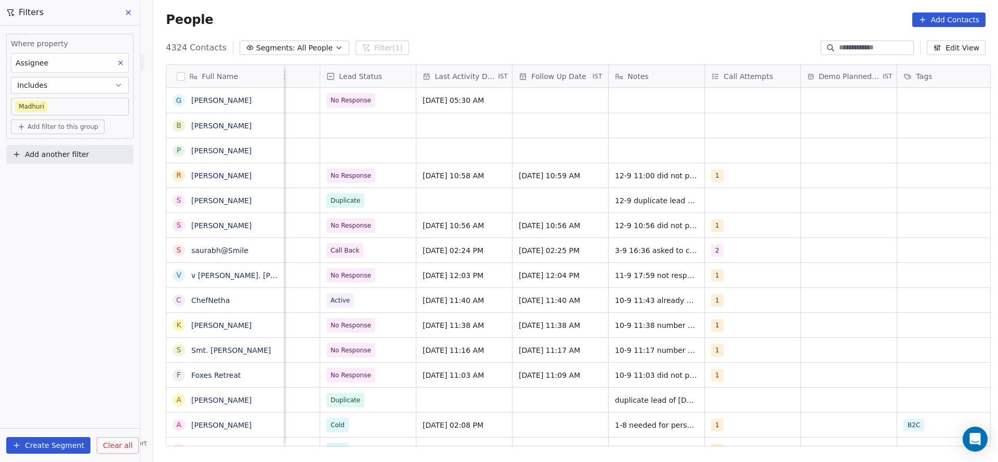
scroll to position [0, 1323]
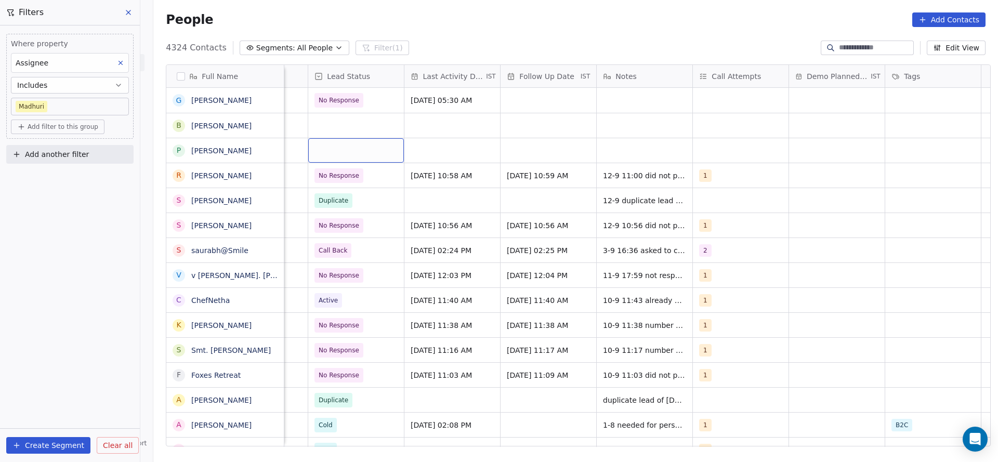
click at [343, 149] on div "grid" at bounding box center [356, 150] width 96 height 24
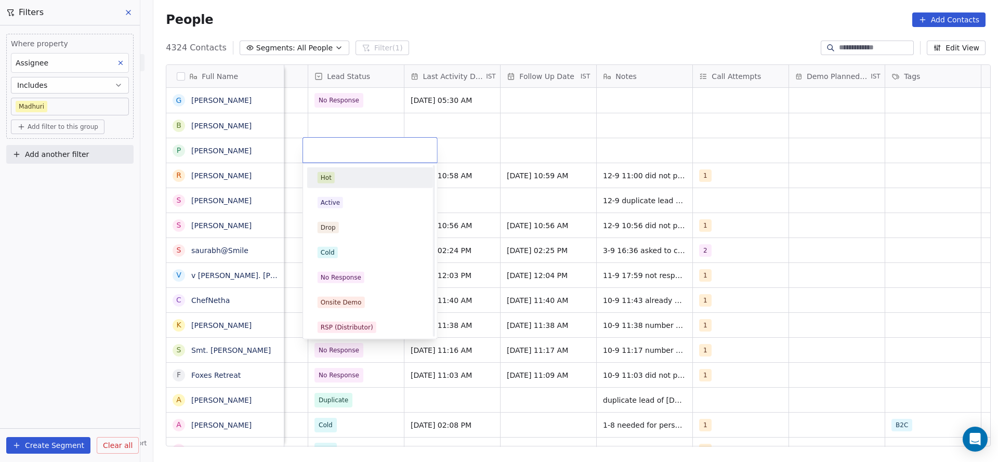
scroll to position [78, 0]
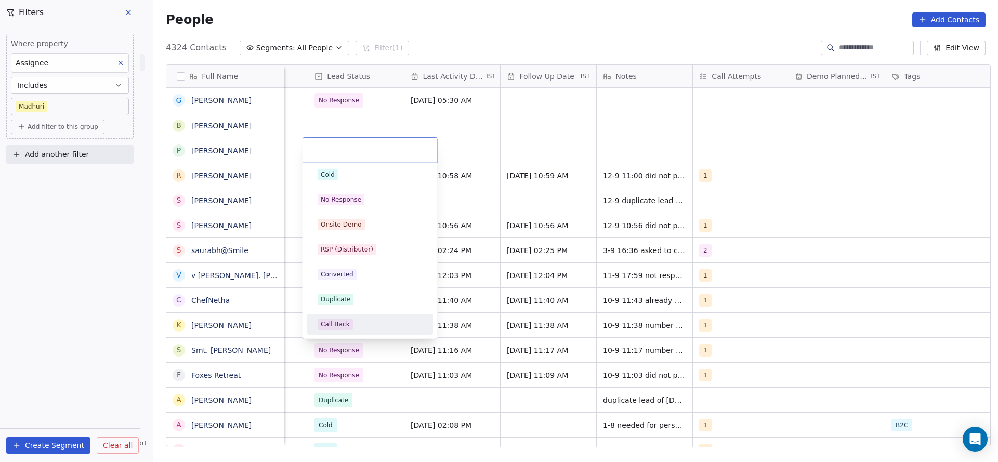
click at [319, 322] on span "Call Back" at bounding box center [335, 324] width 35 height 11
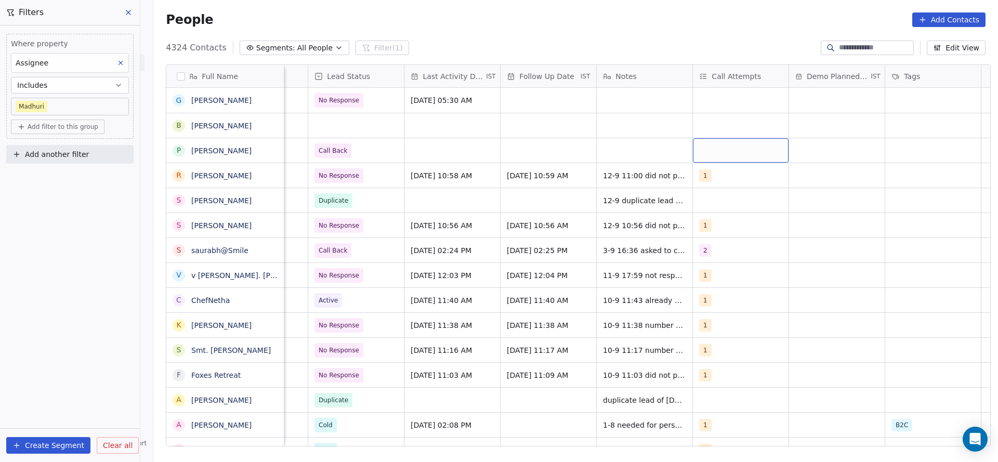
click at [731, 150] on div "grid" at bounding box center [741, 150] width 96 height 24
drag, startPoint x: 733, startPoint y: 185, endPoint x: 620, endPoint y: 197, distance: 113.4
click at [734, 184] on div "1" at bounding box center [755, 178] width 118 height 17
click at [530, 211] on html "On2Cook India Pvt. Ltd. Contacts People Marketing Workflows Campaigns Sales Pip…" at bounding box center [499, 231] width 998 height 462
click at [446, 151] on div "grid" at bounding box center [453, 150] width 96 height 24
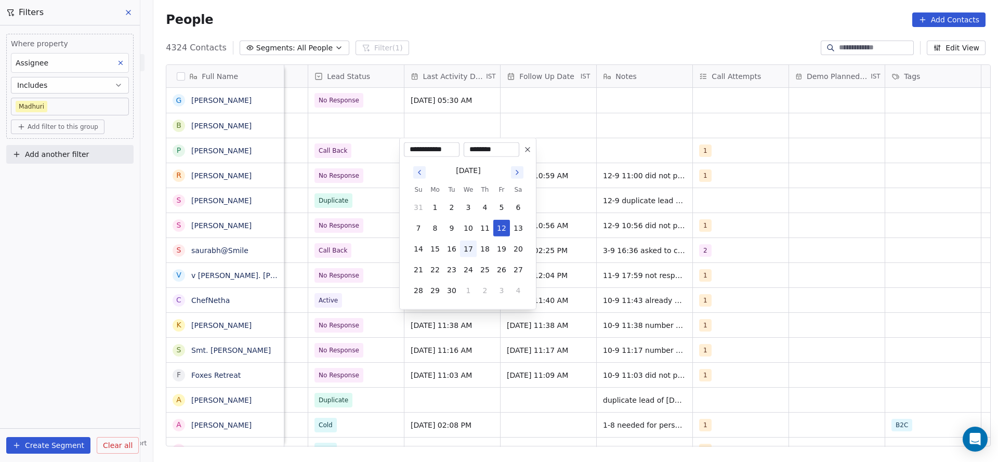
click at [472, 252] on button "17" at bounding box center [468, 249] width 17 height 17
type input "**********"
click at [670, 171] on html "On2Cook India Pvt. Ltd. Contacts People Marketing Workflows Campaigns Sales Pip…" at bounding box center [499, 231] width 998 height 462
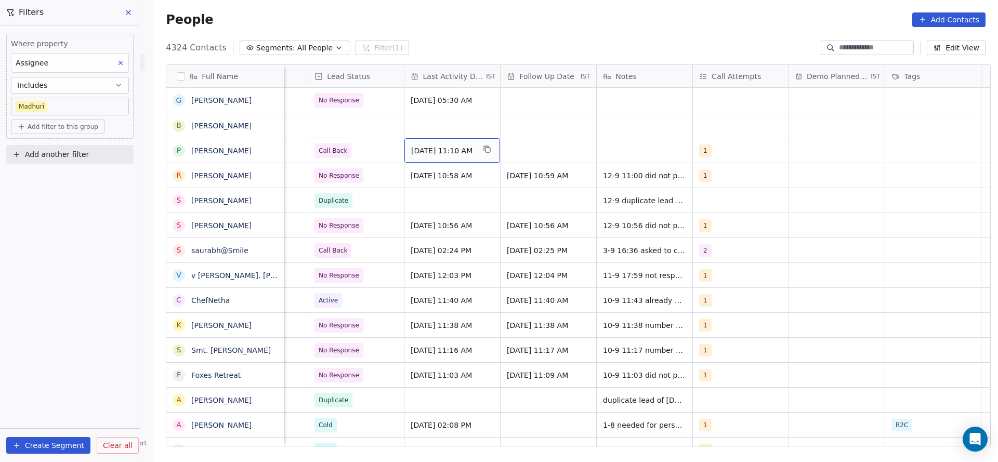
click at [437, 156] on div "[DATE] 11:10 AM" at bounding box center [453, 150] width 96 height 24
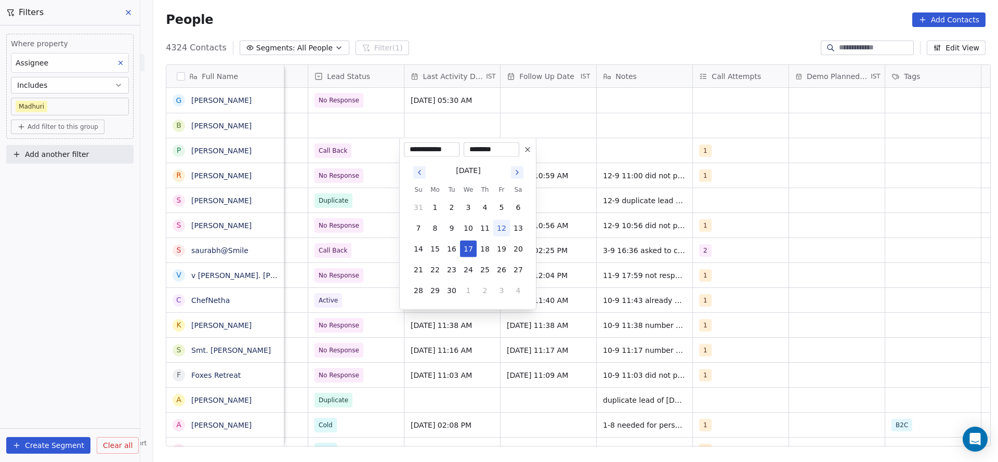
click at [505, 226] on button "12" at bounding box center [501, 228] width 17 height 17
type input "**********"
click at [584, 132] on html "On2Cook India Pvt. Ltd. Contacts People Marketing Workflows Campaigns Sales Pip…" at bounding box center [499, 231] width 998 height 462
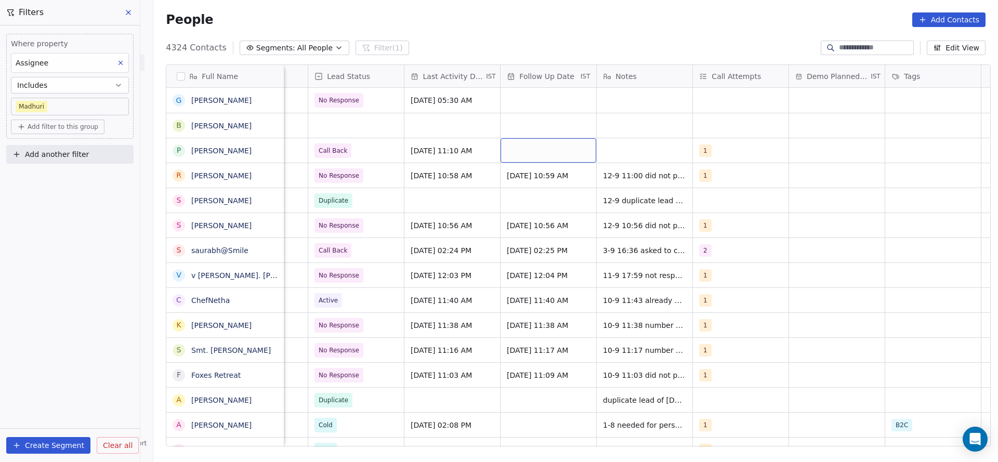
click at [544, 152] on div "grid" at bounding box center [549, 150] width 96 height 24
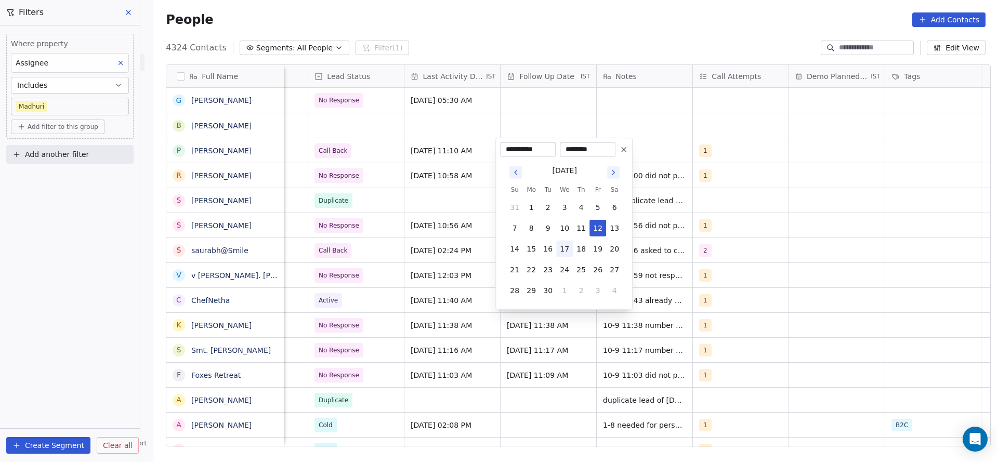
click at [570, 253] on button "17" at bounding box center [564, 249] width 17 height 17
type input "**********"
click at [699, 170] on html "On2Cook India Pvt. Ltd. Contacts People Marketing Workflows Campaigns Sales Pip…" at bounding box center [499, 231] width 998 height 462
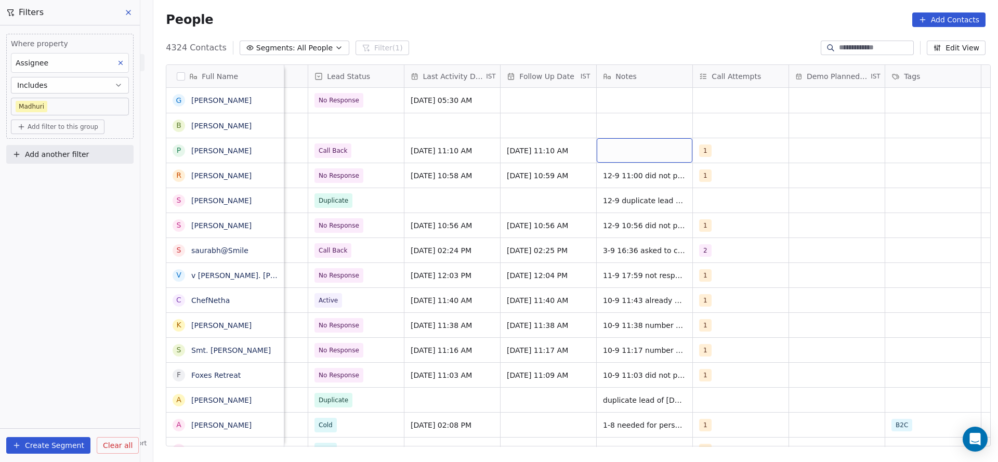
click at [651, 162] on div "grid" at bounding box center [645, 150] width 96 height 24
type textarea "**********"
click at [405, 199] on html "On2Cook India Pvt. Ltd. Contacts People Marketing Workflows Campaigns Sales Pip…" at bounding box center [499, 231] width 998 height 462
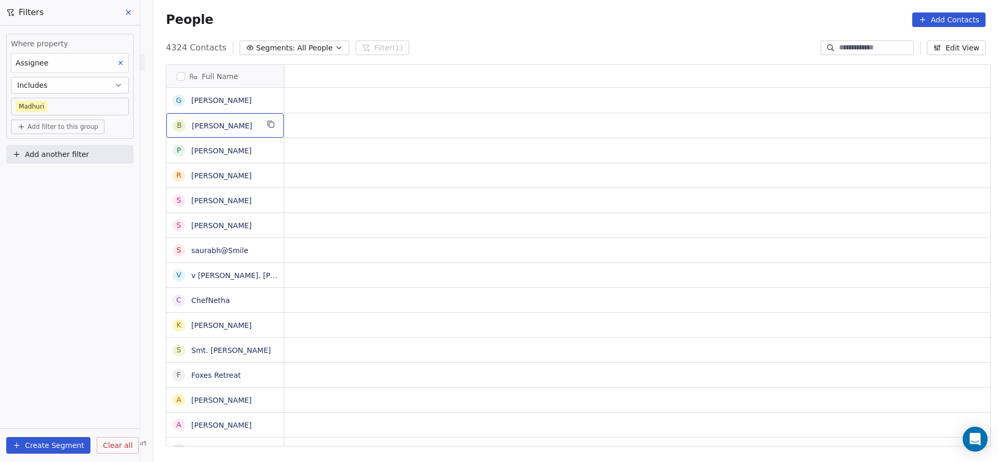
scroll to position [0, 0]
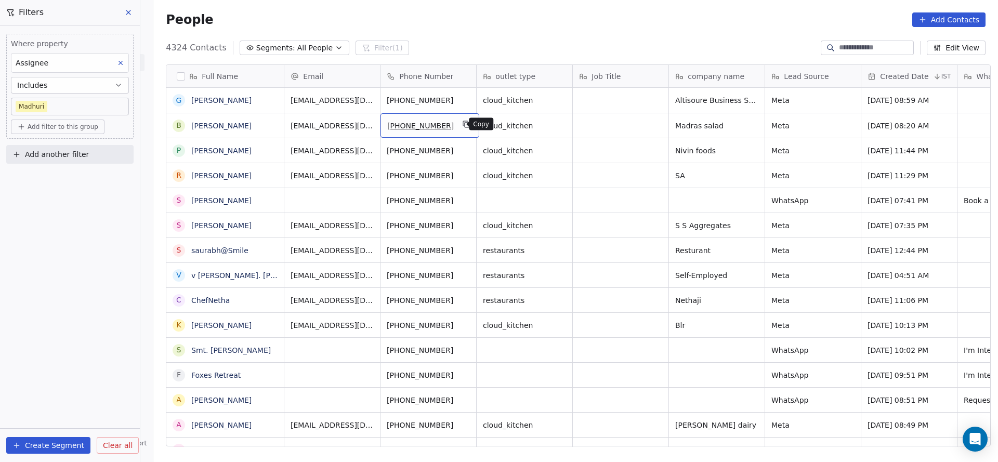
click at [463, 125] on icon "grid" at bounding box center [467, 124] width 8 height 8
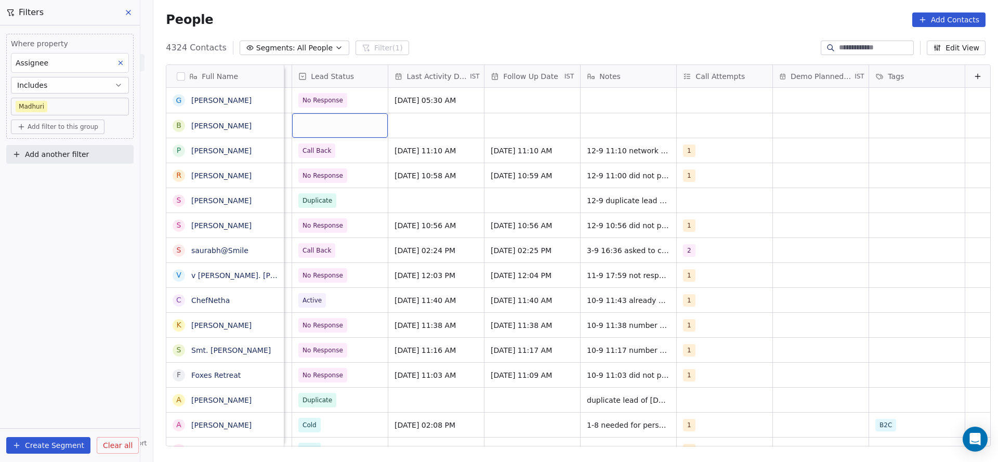
scroll to position [0, 1346]
click at [317, 123] on div "grid" at bounding box center [340, 125] width 96 height 24
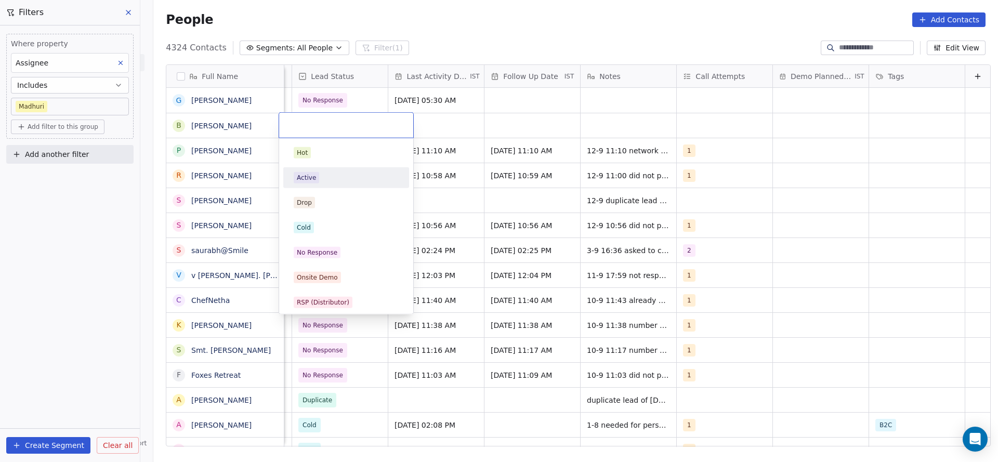
click at [332, 171] on div "Active" at bounding box center [347, 178] width 118 height 17
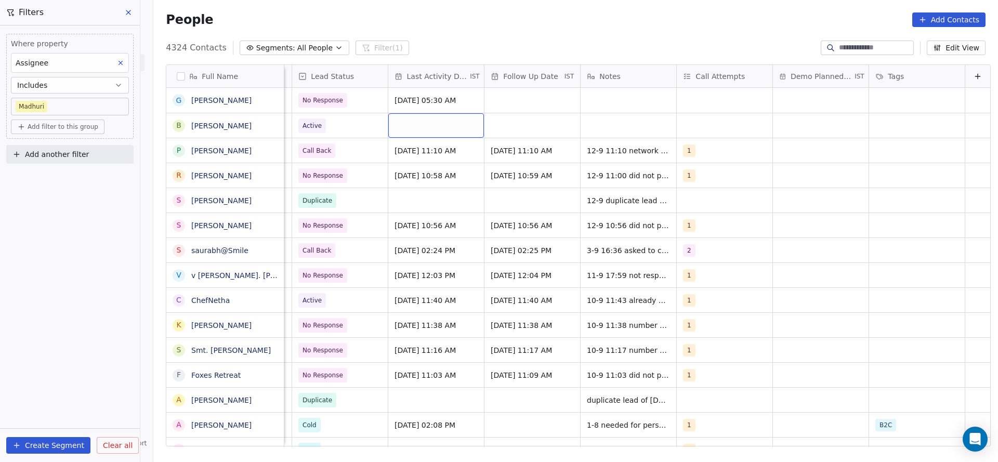
click at [428, 128] on div "grid" at bounding box center [436, 125] width 96 height 24
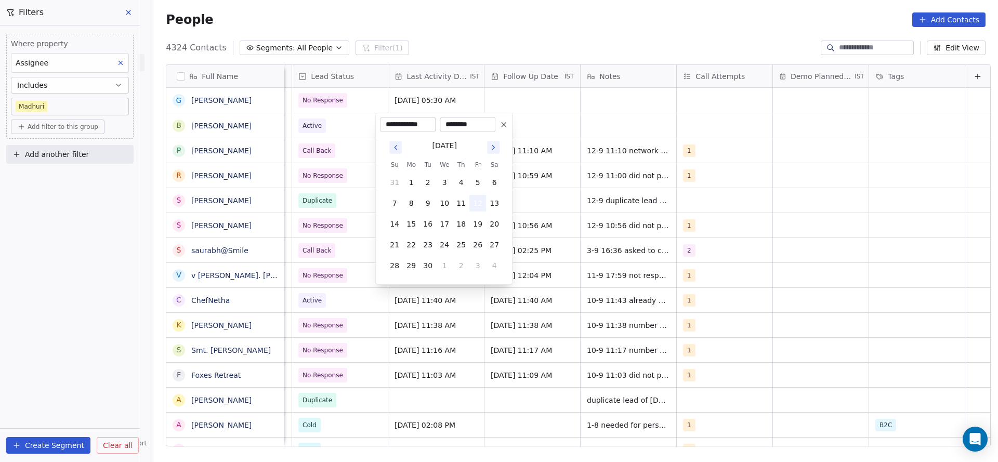
click at [479, 204] on button "12" at bounding box center [478, 203] width 17 height 17
click at [684, 140] on html "On2Cook India Pvt. Ltd. Contacts People Marketing Workflows Campaigns Sales Pip…" at bounding box center [499, 231] width 998 height 462
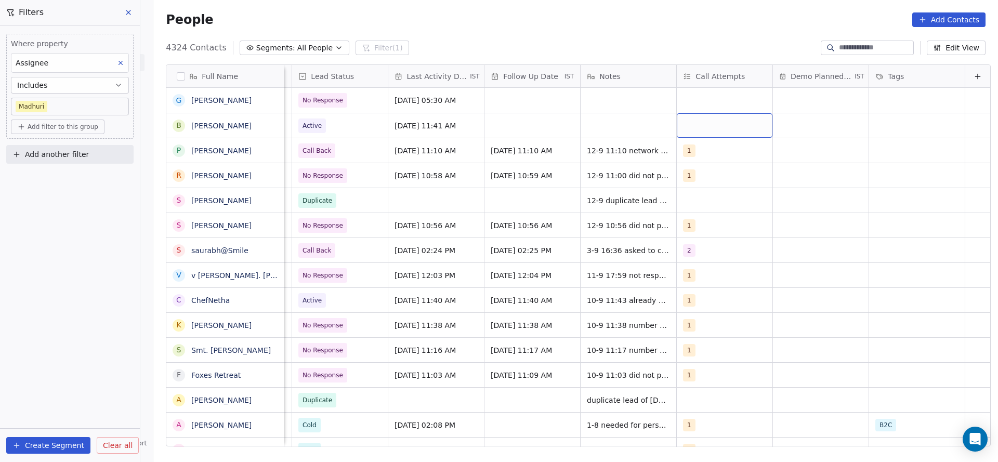
click at [699, 128] on div "grid" at bounding box center [725, 125] width 96 height 24
click at [693, 153] on span "1" at bounding box center [696, 152] width 10 height 11
click at [518, 163] on html "On2Cook India Pvt. Ltd. Contacts People Marketing Workflows Campaigns Sales Pip…" at bounding box center [499, 231] width 998 height 462
click at [496, 124] on div "grid" at bounding box center [533, 125] width 96 height 24
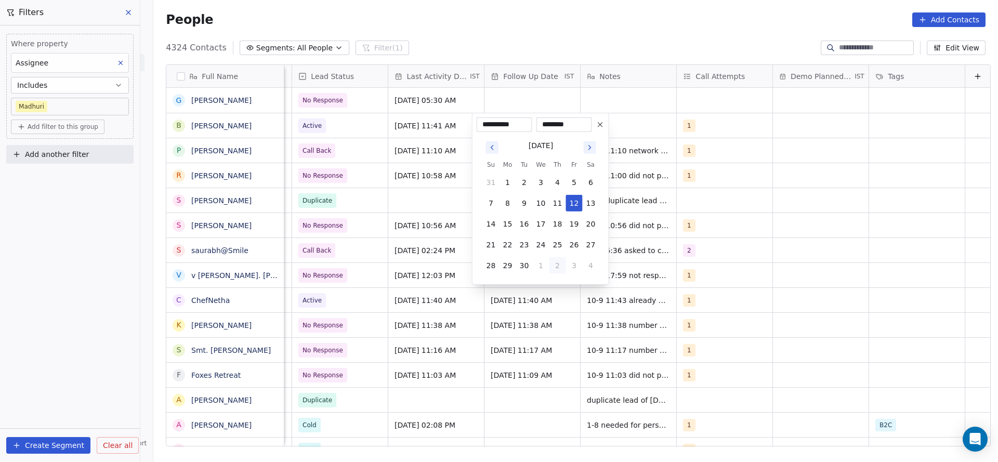
click at [565, 265] on button "2" at bounding box center [558, 265] width 17 height 17
click at [521, 180] on button "30" at bounding box center [524, 182] width 17 height 17
drag, startPoint x: 539, startPoint y: 221, endPoint x: 608, endPoint y: 176, distance: 82.4
click at [543, 220] on button "17" at bounding box center [541, 224] width 17 height 17
type input "**********"
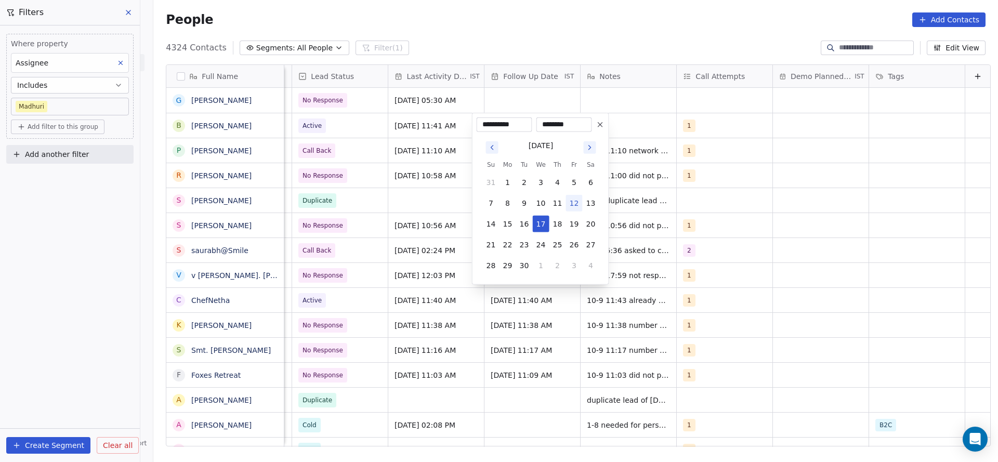
drag, startPoint x: 694, startPoint y: 133, endPoint x: 636, endPoint y: 127, distance: 58.1
click at [693, 133] on html "On2Cook India Pvt. Ltd. Contacts People Marketing Workflows Campaigns Sales Pip…" at bounding box center [499, 231] width 998 height 462
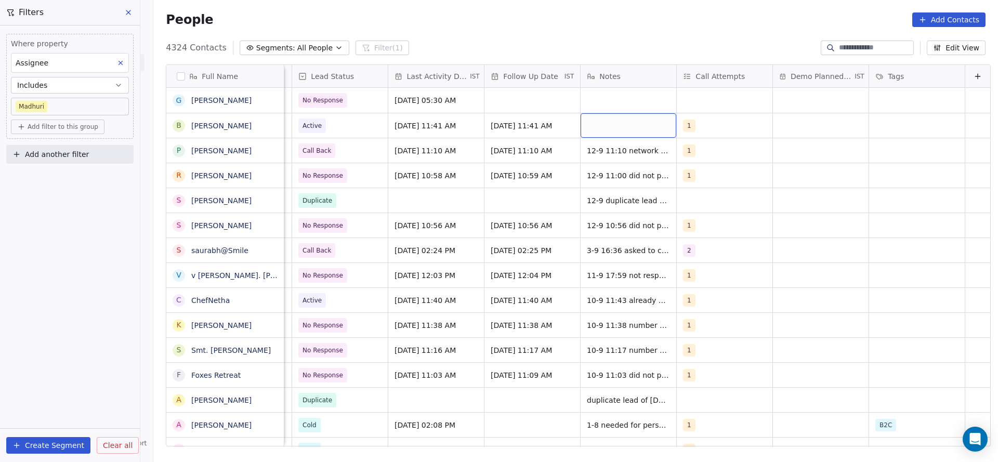
click at [633, 126] on div "grid" at bounding box center [629, 125] width 96 height 24
type textarea "**********"
click at [450, 173] on html "On2Cook India Pvt. Ltd. Contacts People Marketing Workflows Campaigns Sales Pip…" at bounding box center [499, 231] width 998 height 462
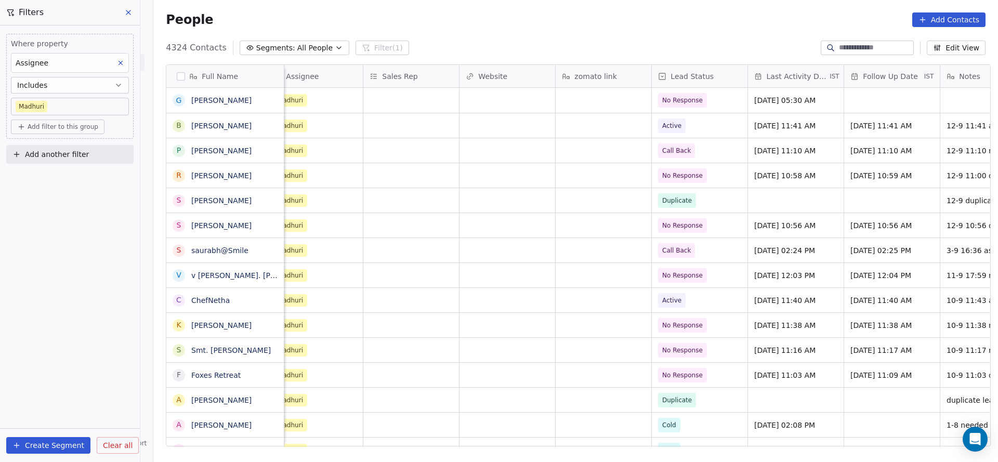
scroll to position [0, 1350]
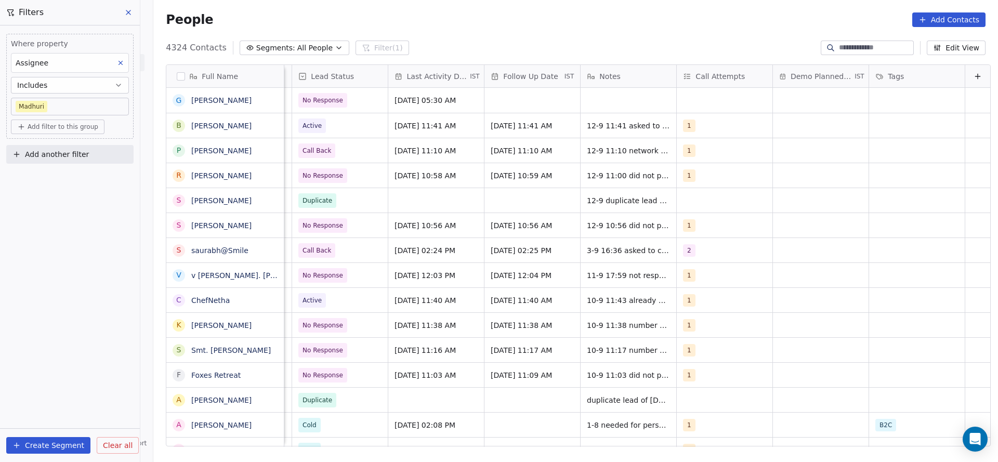
click at [60, 157] on span "Add another filter" at bounding box center [57, 154] width 64 height 11
click at [63, 127] on html "On2Cook India Pvt. Ltd. Contacts People Marketing Workflows Campaigns Sales Pip…" at bounding box center [499, 231] width 998 height 462
click at [63, 127] on span "Add filter to this group" at bounding box center [63, 127] width 71 height 8
click at [55, 144] on span "Contact properties" at bounding box center [56, 149] width 68 height 11
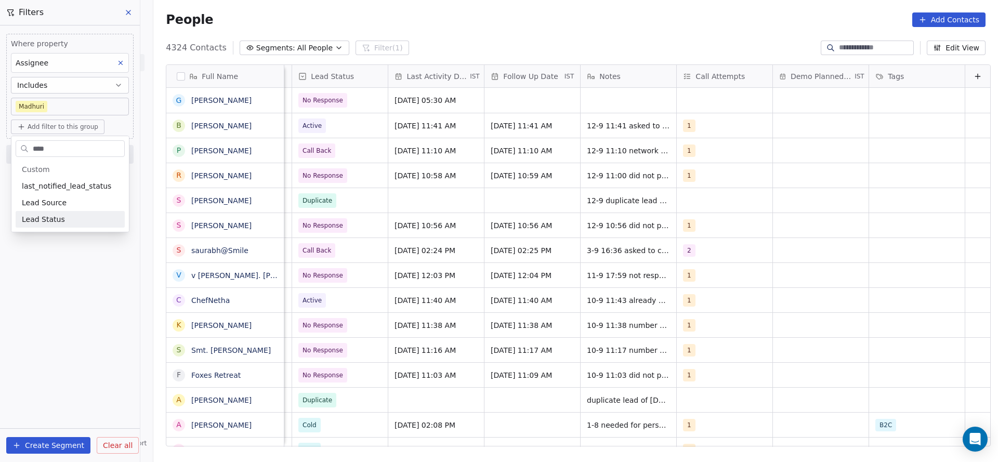
type input "****"
click at [57, 215] on span "Lead Status" at bounding box center [43, 219] width 43 height 10
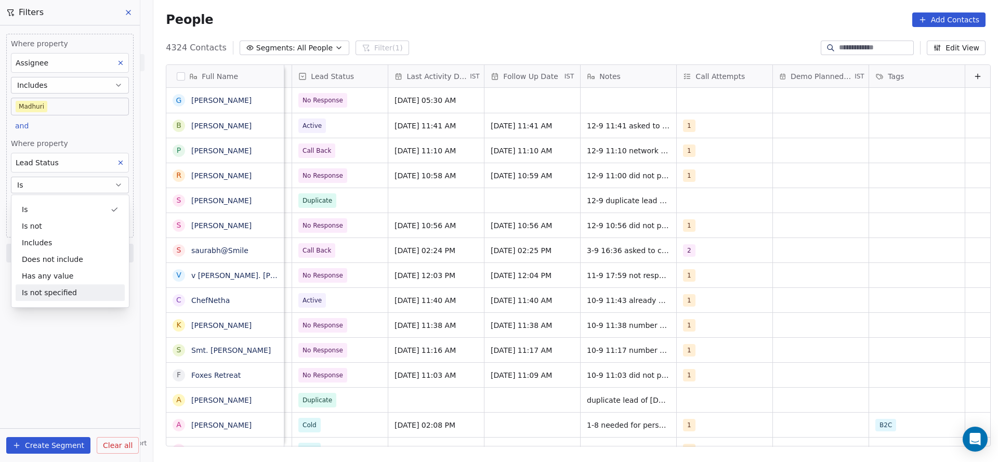
drag, startPoint x: 47, startPoint y: 370, endPoint x: 59, endPoint y: 352, distance: 21.5
click at [59, 352] on div "Where property Assignee Includes [PERSON_NAME] and Where property Lead Status I…" at bounding box center [70, 243] width 140 height 437
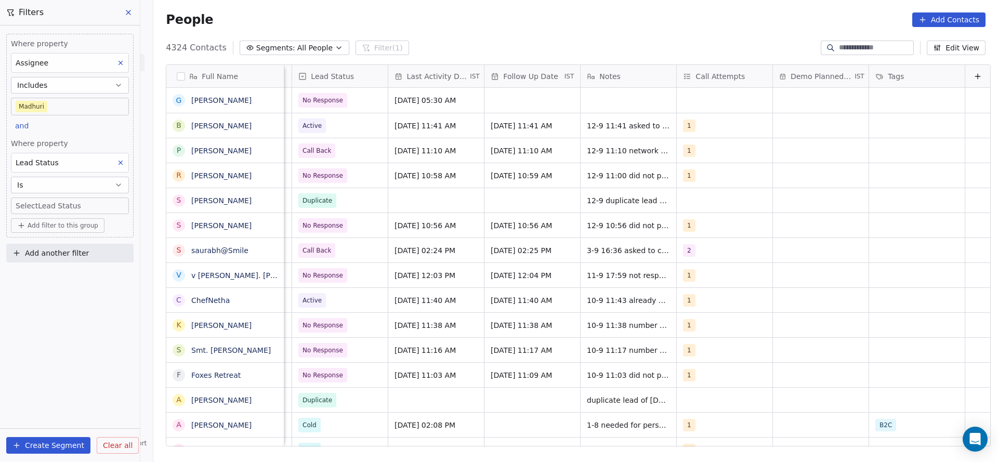
click at [85, 211] on body "On2Cook India Pvt. Ltd. Contacts People Marketing Workflows Campaigns Sales Pip…" at bounding box center [499, 231] width 998 height 462
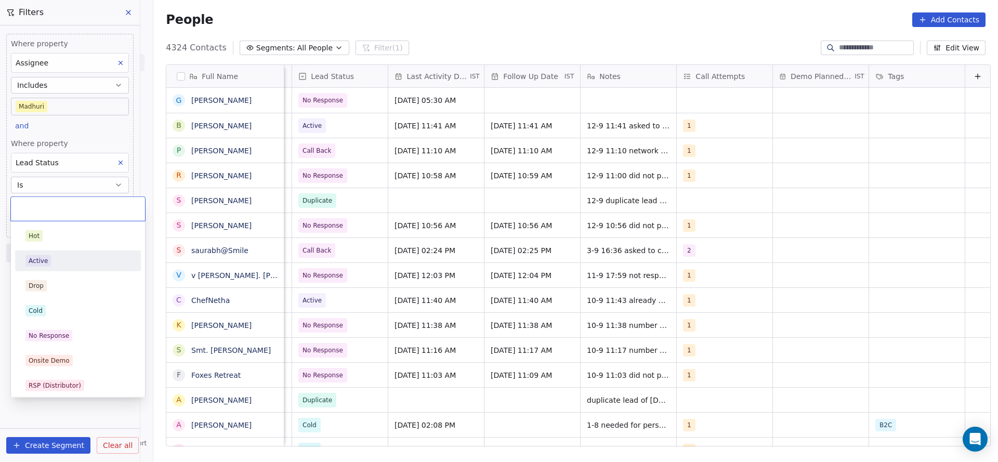
click at [65, 260] on div "Active" at bounding box center [77, 260] width 105 height 11
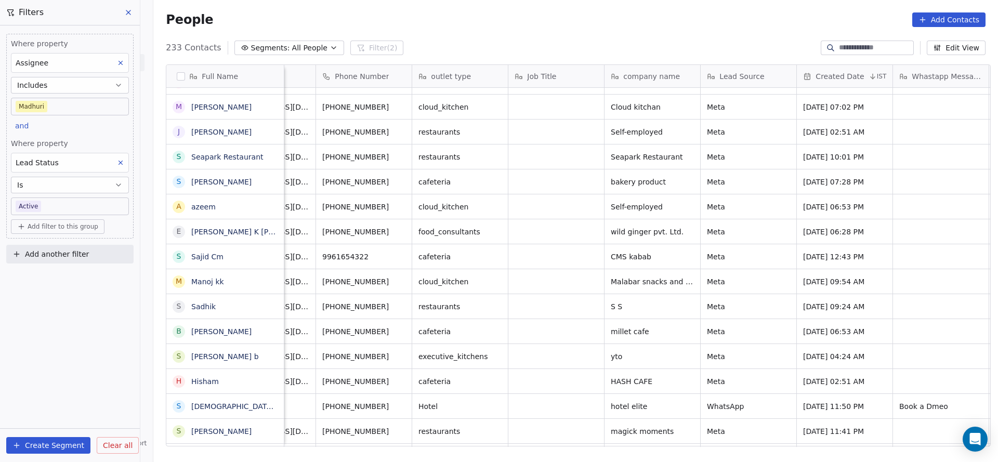
scroll to position [0, 0]
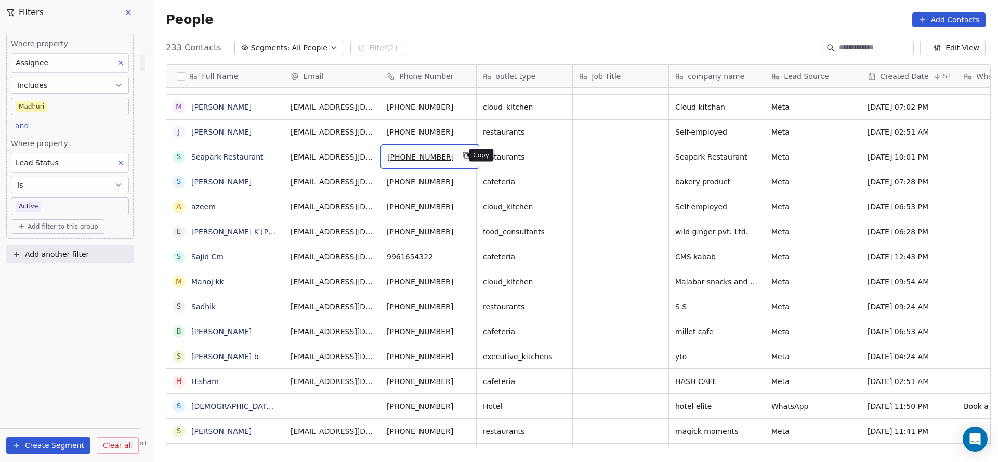
click at [465, 154] on icon "grid" at bounding box center [467, 156] width 5 height 5
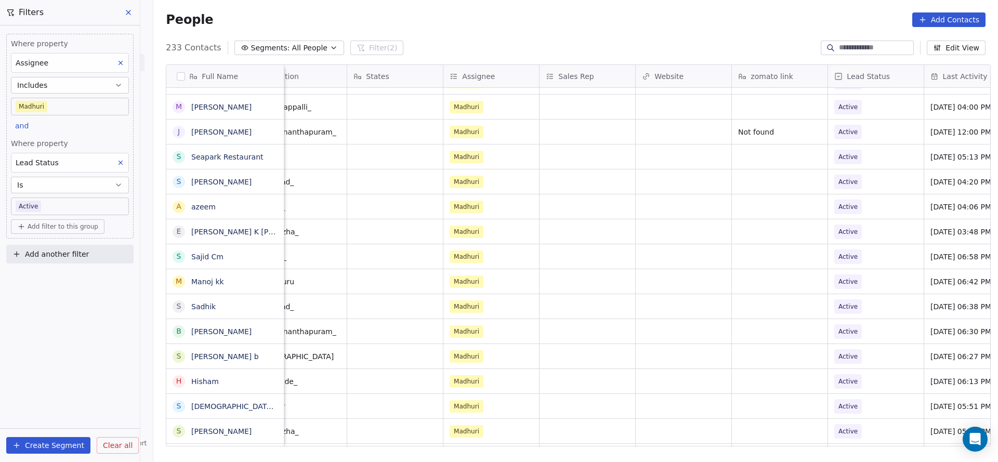
scroll to position [0, 1113]
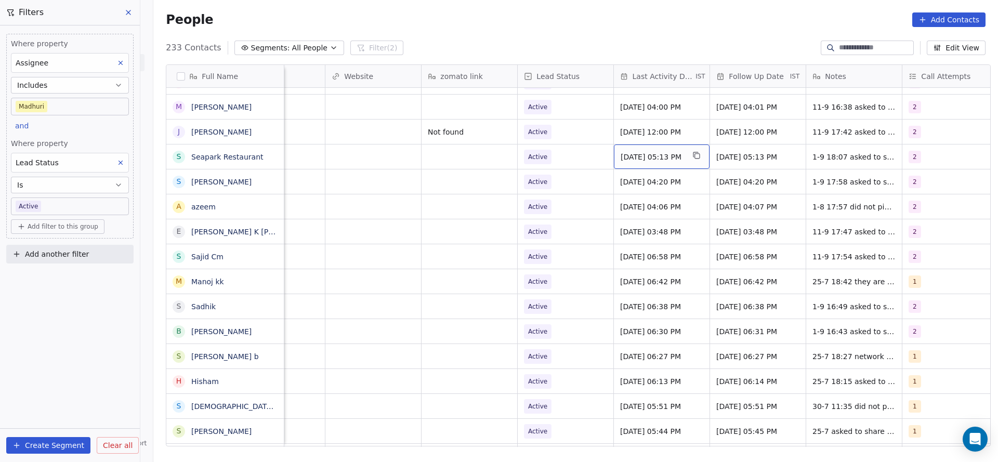
click at [647, 154] on span "[DATE] 05:13 PM" at bounding box center [652, 157] width 63 height 10
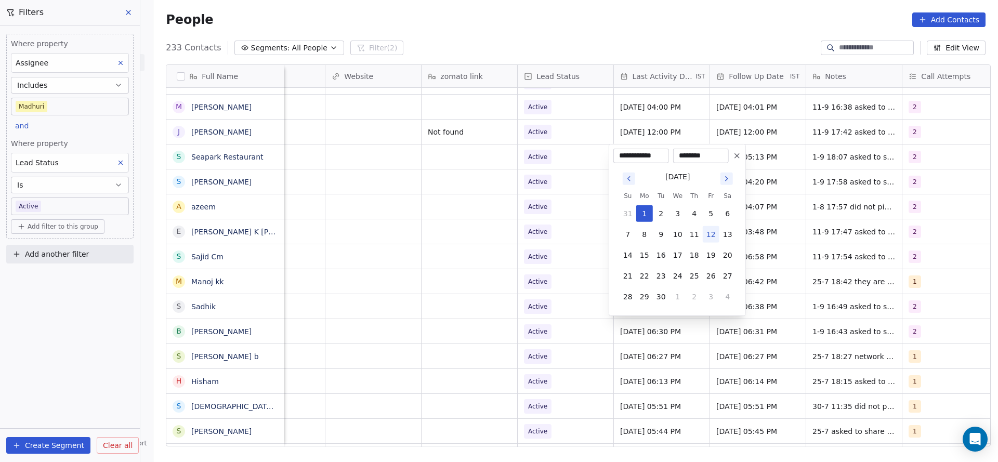
click at [711, 237] on button "12" at bounding box center [711, 234] width 17 height 17
type input "**********"
drag, startPoint x: 506, startPoint y: 217, endPoint x: 913, endPoint y: 147, distance: 412.7
click at [520, 213] on html "On2Cook India Pvt. Ltd. Contacts People Marketing Workflows Campaigns Sales Pip…" at bounding box center [499, 231] width 998 height 462
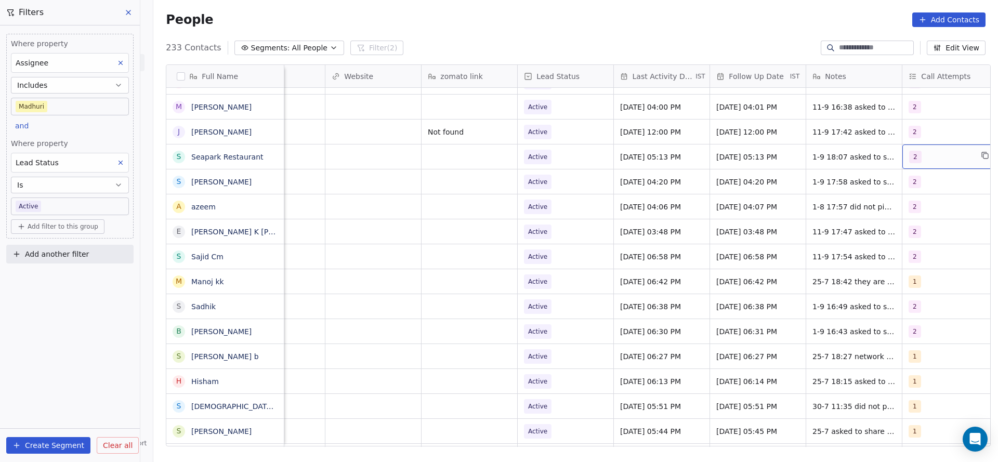
scroll to position [0, 1132]
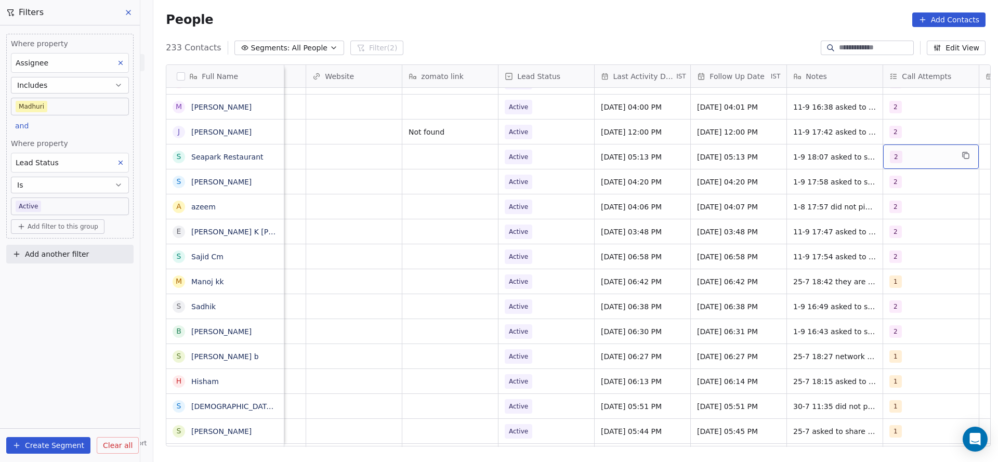
click at [911, 151] on div "2" at bounding box center [921, 157] width 63 height 12
click at [882, 233] on div "3" at bounding box center [926, 234] width 118 height 17
drag, startPoint x: 898, startPoint y: 204, endPoint x: 794, endPoint y: 210, distance: 104.1
click at [886, 206] on div "2" at bounding box center [932, 208] width 93 height 11
click at [792, 209] on html "On2Cook India Pvt. Ltd. Contacts People Marketing Workflows Campaigns Sales Pip…" at bounding box center [499, 231] width 998 height 462
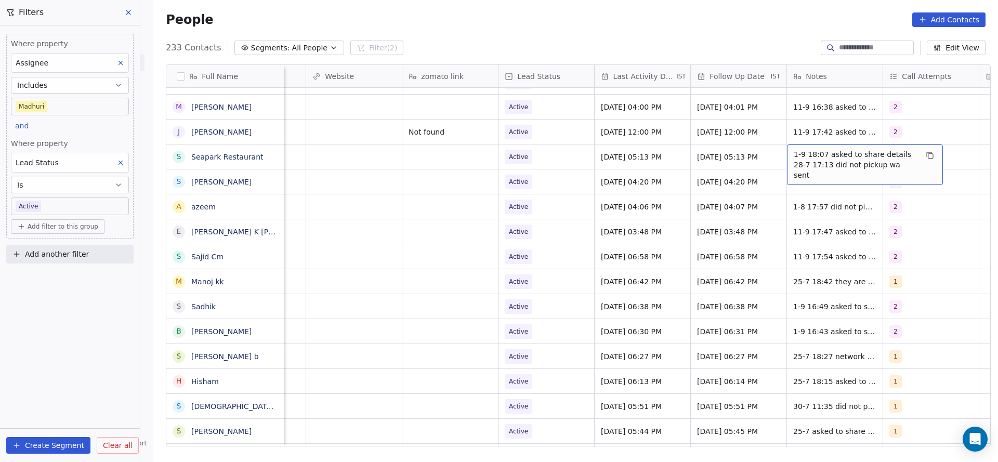
click at [802, 149] on span "1-9 18:07 asked to share details 28-7 17:13 did not pickup wa sent" at bounding box center [856, 164] width 124 height 31
click at [780, 150] on html "On2Cook India Pvt. Ltd. Contacts People Marketing Workflows Campaigns Sales Pip…" at bounding box center [499, 231] width 998 height 462
click at [787, 150] on div "1-9 18:07 asked to share details 28-7 17:13 did not pickup wa sent" at bounding box center [865, 165] width 156 height 41
click at [787, 150] on textarea "**********" at bounding box center [859, 161] width 155 height 32
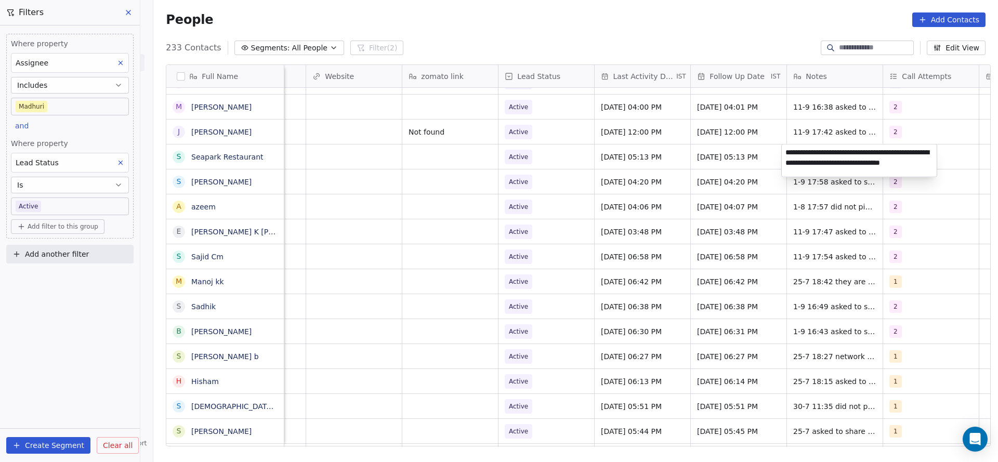
type textarea "**********"
click at [640, 197] on html "On2Cook India Pvt. Ltd. Contacts People Marketing Workflows Campaigns Sales Pip…" at bounding box center [499, 231] width 998 height 462
click at [526, 160] on span "Active" at bounding box center [536, 157] width 63 height 15
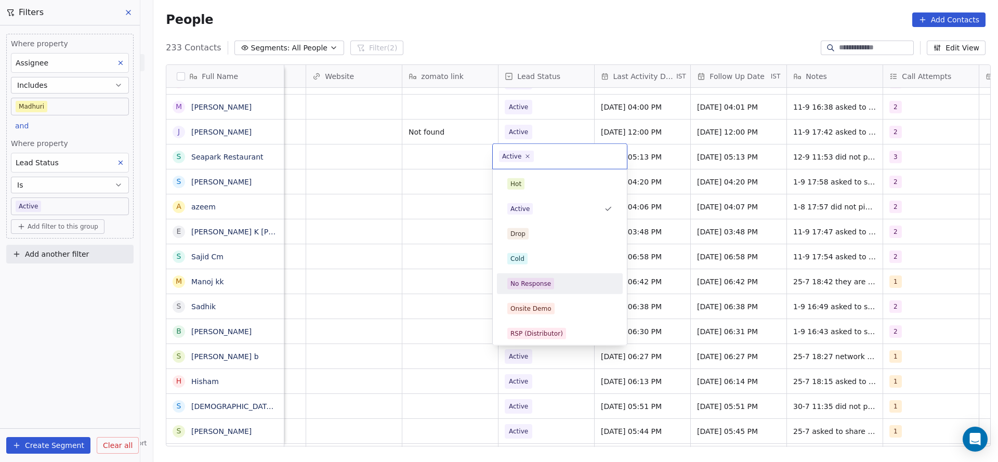
click at [558, 280] on div "No Response" at bounding box center [559, 283] width 105 height 11
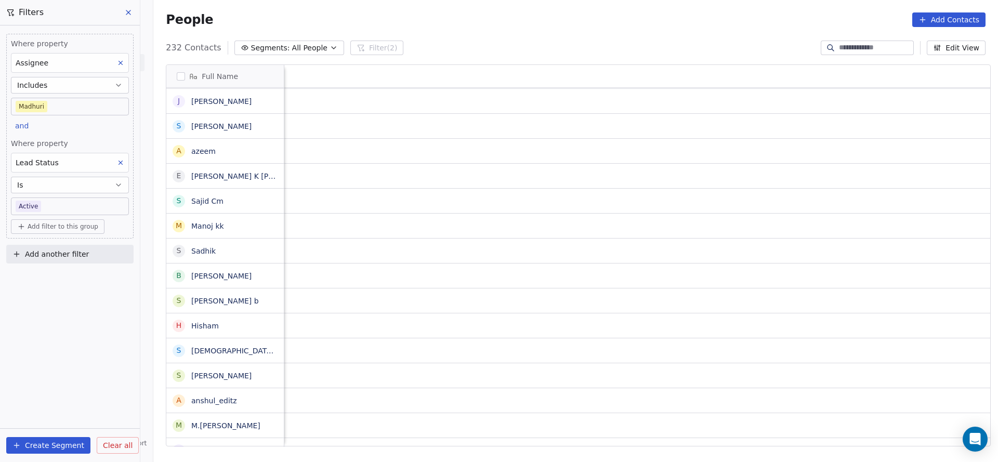
scroll to position [0, 1350]
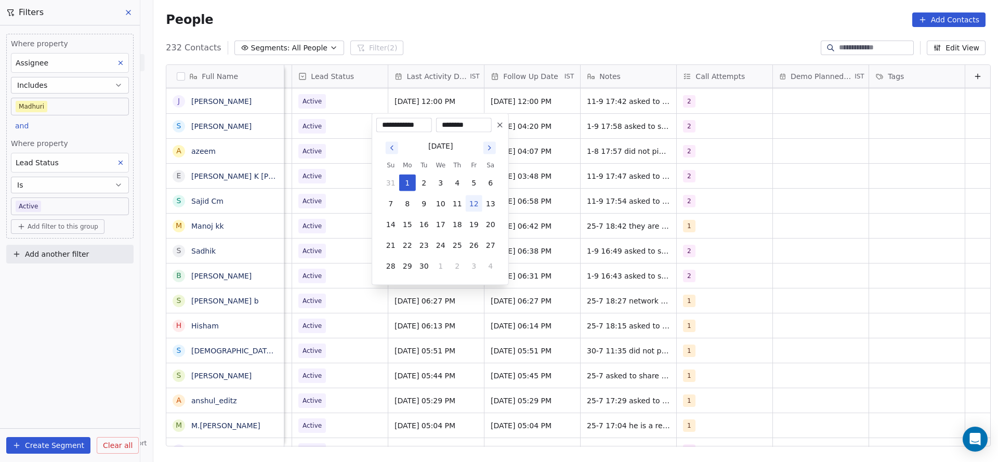
click at [474, 202] on button "12" at bounding box center [474, 204] width 17 height 17
type input "**********"
click at [714, 194] on html "On2Cook India Pvt. Ltd. Contacts People Marketing Workflows Campaigns Sales Pip…" at bounding box center [499, 231] width 998 height 462
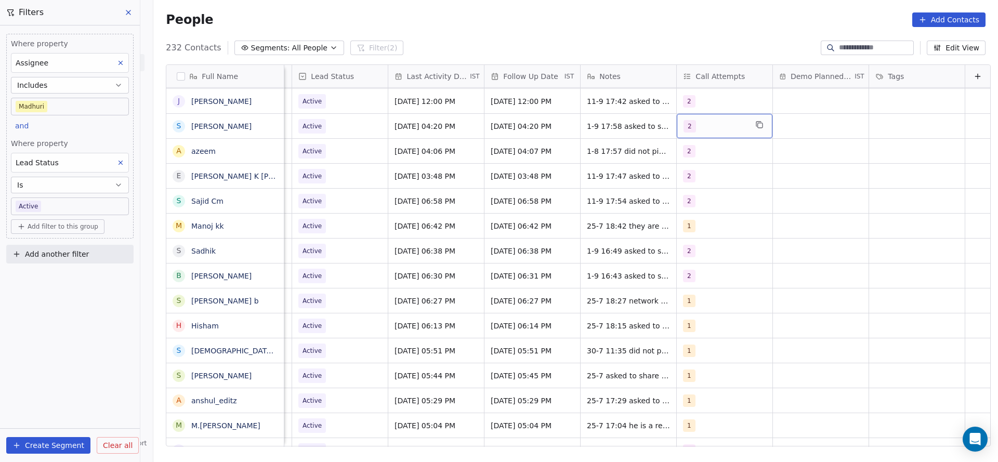
click at [710, 118] on div "2" at bounding box center [725, 126] width 96 height 24
click at [688, 197] on div "3" at bounding box center [728, 203] width 118 height 17
click at [691, 178] on div "2" at bounding box center [693, 178] width 4 height 9
click at [532, 202] on html "On2Cook India Pvt. Ltd. Contacts People Marketing Workflows Campaigns Sales Pip…" at bounding box center [499, 231] width 998 height 462
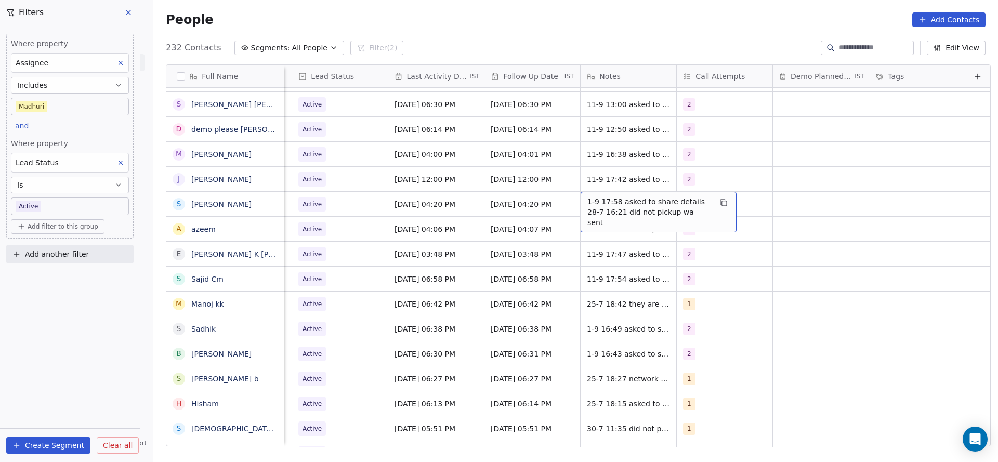
click at [595, 202] on span "1-9 17:58 asked to share details 28-7 16:21 did not pickup wa sent" at bounding box center [650, 212] width 124 height 31
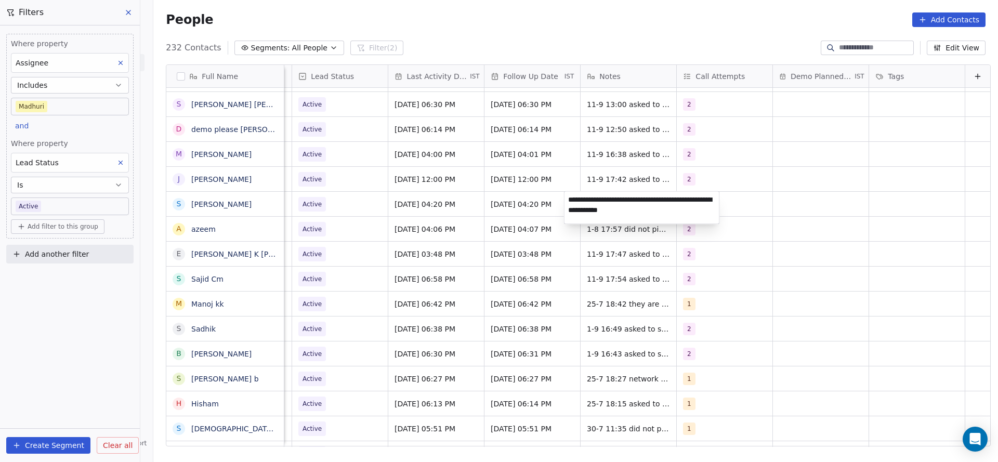
click at [567, 199] on textarea "**********" at bounding box center [642, 208] width 155 height 32
type textarea "**********"
drag, startPoint x: 378, startPoint y: 222, endPoint x: 309, endPoint y: 200, distance: 72.5
click at [378, 222] on html "On2Cook India Pvt. Ltd. Contacts People Marketing Workflows Campaigns Sales Pip…" at bounding box center [499, 231] width 998 height 462
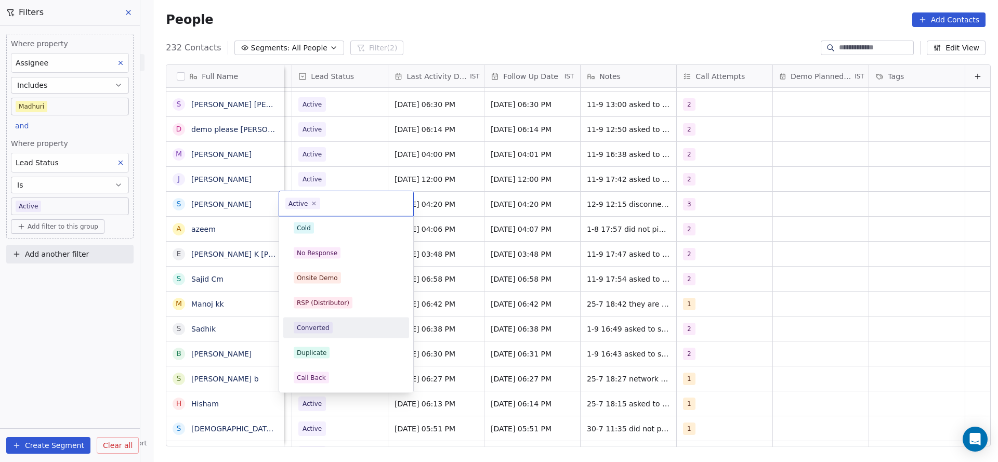
scroll to position [156, 0]
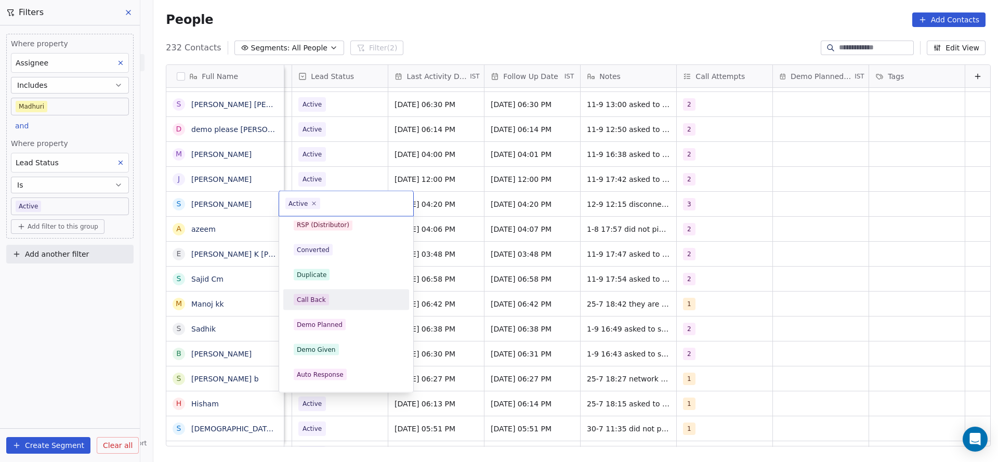
click at [337, 298] on div "Call Back" at bounding box center [346, 299] width 105 height 11
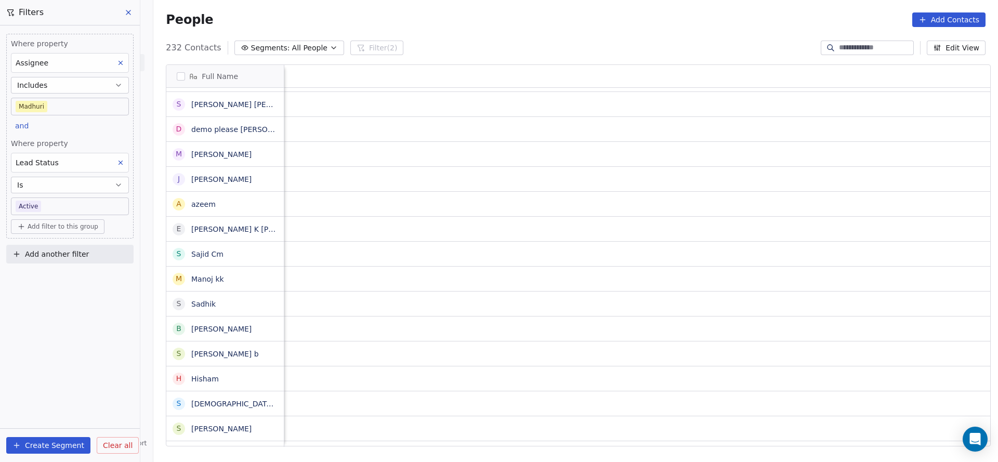
scroll to position [0, 1350]
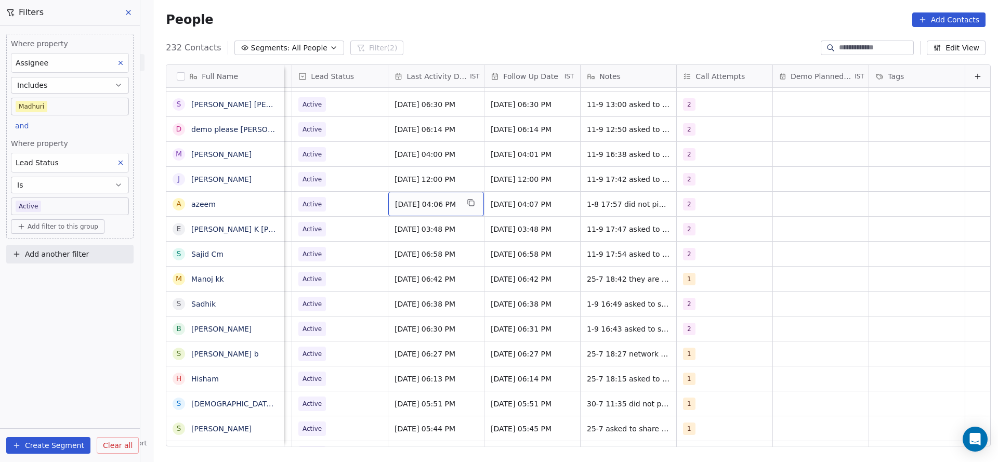
click at [395, 204] on span "[DATE] 04:06 PM" at bounding box center [426, 204] width 63 height 10
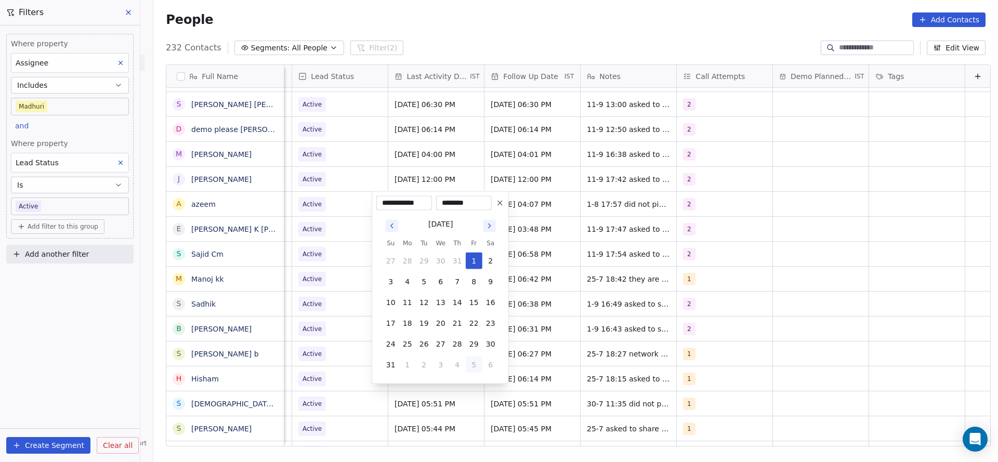
click at [471, 362] on button "5" at bounding box center [474, 365] width 17 height 17
click at [468, 282] on button "12" at bounding box center [474, 282] width 17 height 17
type input "**********"
click at [281, 262] on html "On2Cook India Pvt. Ltd. Contacts People Marketing Workflows Campaigns Sales Pip…" at bounding box center [499, 231] width 998 height 462
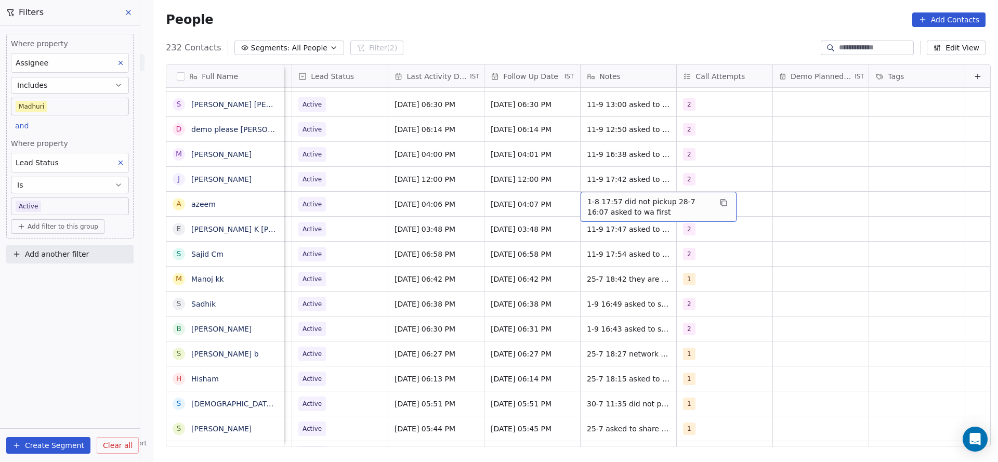
click at [588, 203] on span "1-8 17:57 did not pickup 28-7 16:07 asked to wa first" at bounding box center [650, 207] width 124 height 21
click at [567, 203] on textarea "**********" at bounding box center [642, 208] width 155 height 32
type textarea "**********"
click at [316, 232] on html "On2Cook India Pvt. Ltd. Contacts People Marketing Workflows Campaigns Sales Pip…" at bounding box center [499, 231] width 998 height 462
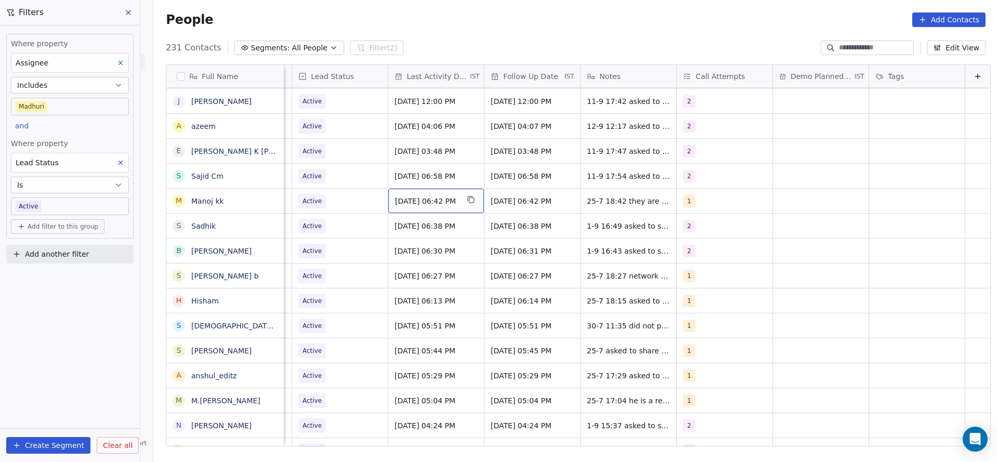
click at [423, 204] on span "[DATE] 06:42 PM" at bounding box center [426, 201] width 63 height 10
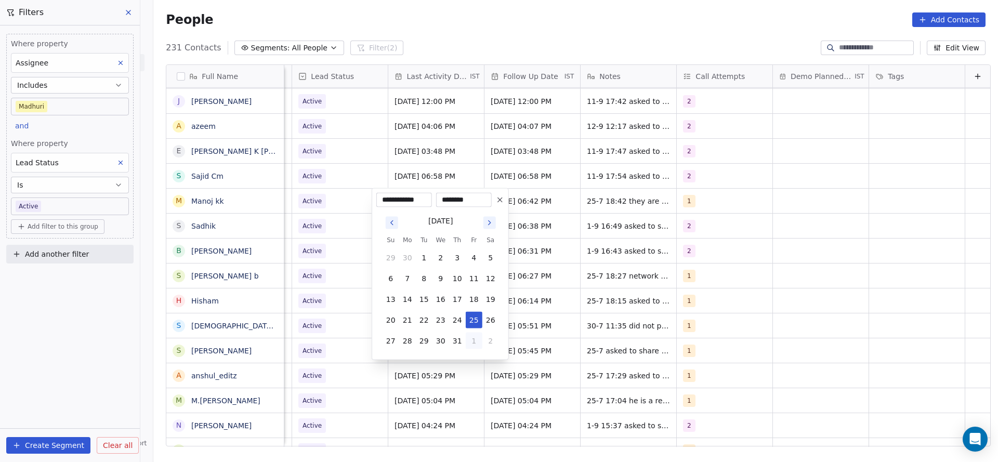
click at [479, 346] on button "1" at bounding box center [474, 341] width 17 height 17
click at [477, 362] on button "5" at bounding box center [474, 362] width 17 height 17
click at [472, 273] on button "12" at bounding box center [474, 278] width 17 height 17
type input "**********"
click at [303, 271] on html "On2Cook India Pvt. Ltd. Contacts People Marketing Workflows Campaigns Sales Pip…" at bounding box center [499, 231] width 998 height 462
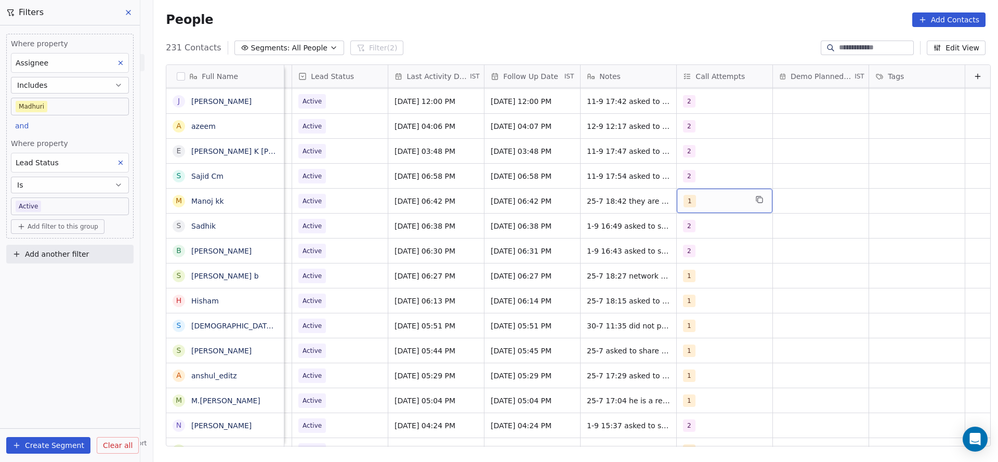
click at [686, 199] on div "1" at bounding box center [715, 201] width 63 height 12
click at [685, 252] on div "2" at bounding box center [728, 253] width 118 height 17
click at [691, 232] on span "1" at bounding box center [692, 228] width 10 height 11
click at [518, 271] on html "On2Cook India Pvt. Ltd. Contacts People Marketing Workflows Campaigns Sales Pip…" at bounding box center [499, 231] width 998 height 462
click at [588, 199] on span "25-7 18:42 they are planning after 1-2 months" at bounding box center [650, 203] width 124 height 21
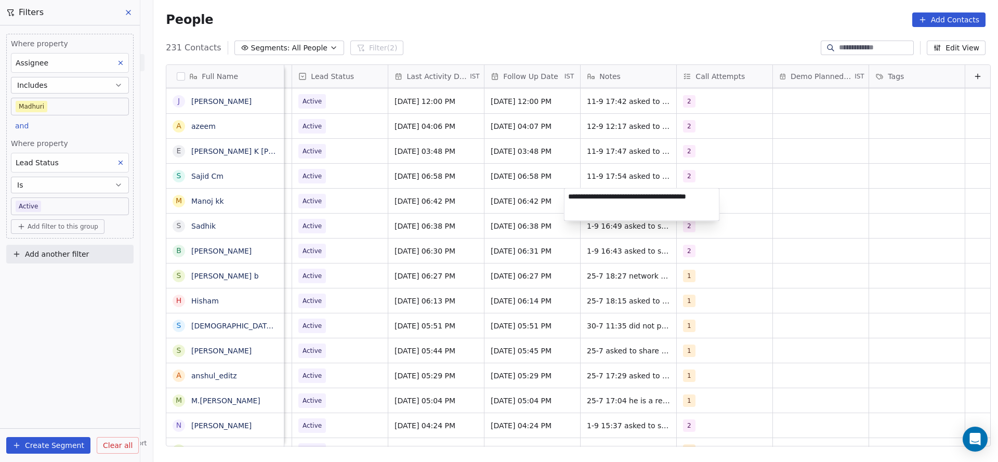
click at [562, 196] on html "On2Cook India Pvt. Ltd. Contacts People Marketing Workflows Campaigns Sales Pip…" at bounding box center [499, 231] width 998 height 462
click at [581, 196] on div "25-7 18:42 they are planning after 1-2 months" at bounding box center [659, 204] width 156 height 30
click at [566, 196] on textarea "**********" at bounding box center [642, 205] width 155 height 32
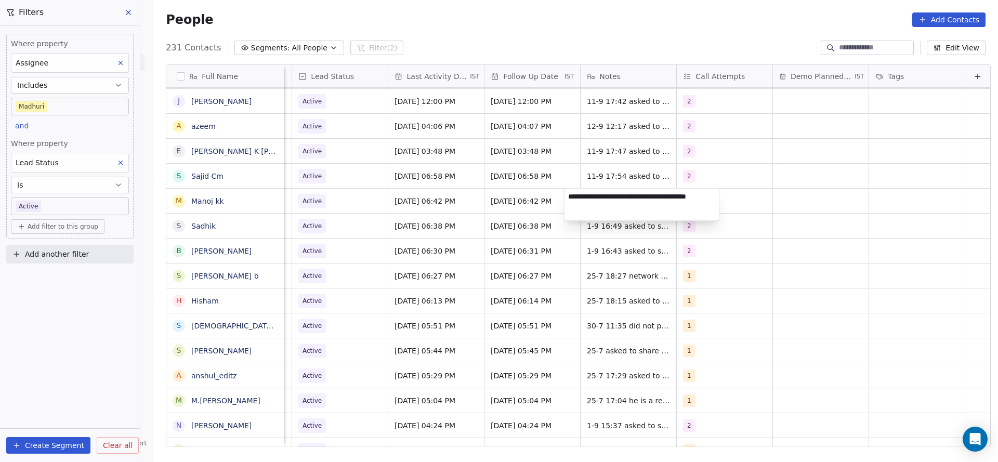
click at [566, 196] on textarea "**********" at bounding box center [642, 205] width 155 height 32
type textarea "**********"
click at [449, 239] on html "On2Cook India Pvt. Ltd. Contacts People Marketing Workflows Campaigns Sales Pip…" at bounding box center [499, 231] width 998 height 462
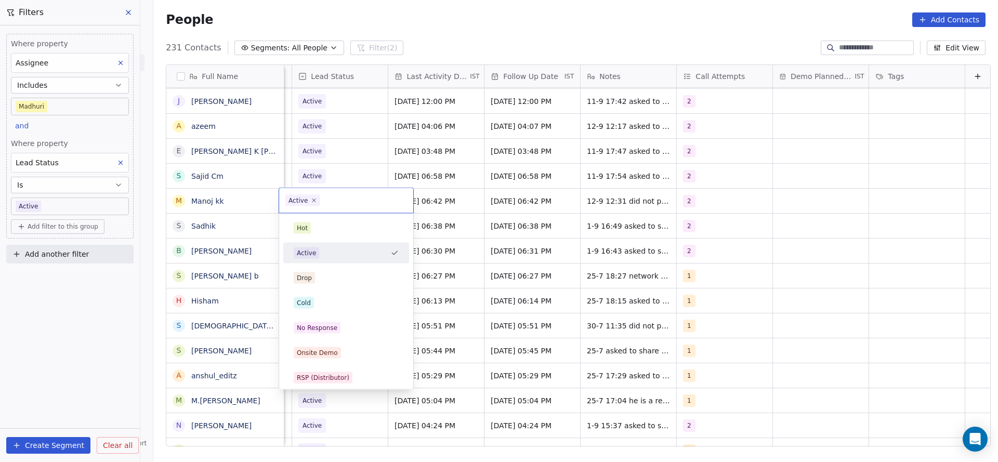
scroll to position [0, 1346]
click at [349, 330] on div "No Response" at bounding box center [346, 327] width 105 height 11
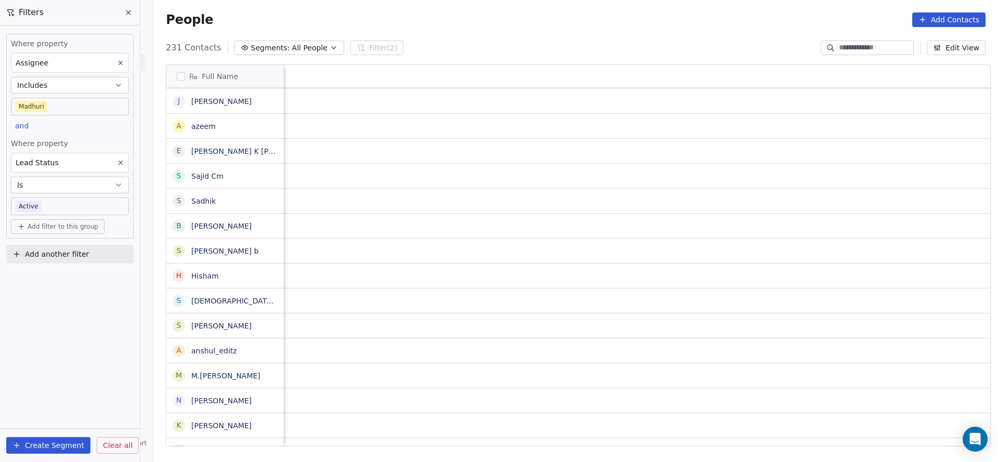
scroll to position [0, 1350]
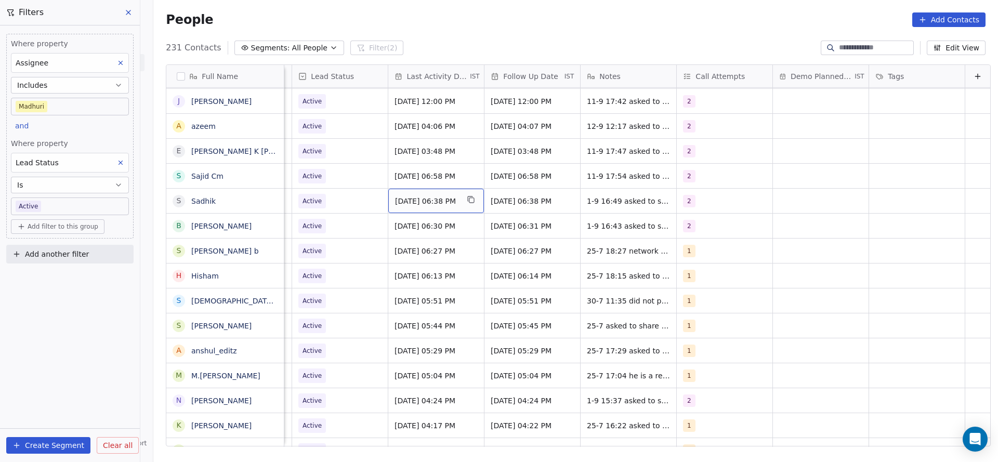
click at [396, 201] on span "[DATE] 06:38 PM" at bounding box center [426, 201] width 63 height 10
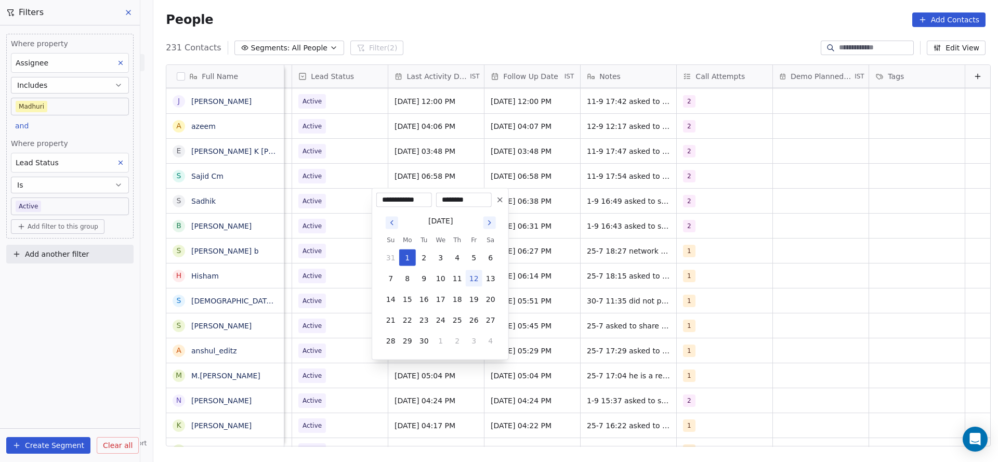
click at [473, 277] on button "12" at bounding box center [474, 278] width 17 height 17
type input "**********"
click at [688, 183] on html "On2Cook India Pvt. Ltd. Contacts People Marketing Workflows Campaigns Sales Pip…" at bounding box center [499, 231] width 998 height 462
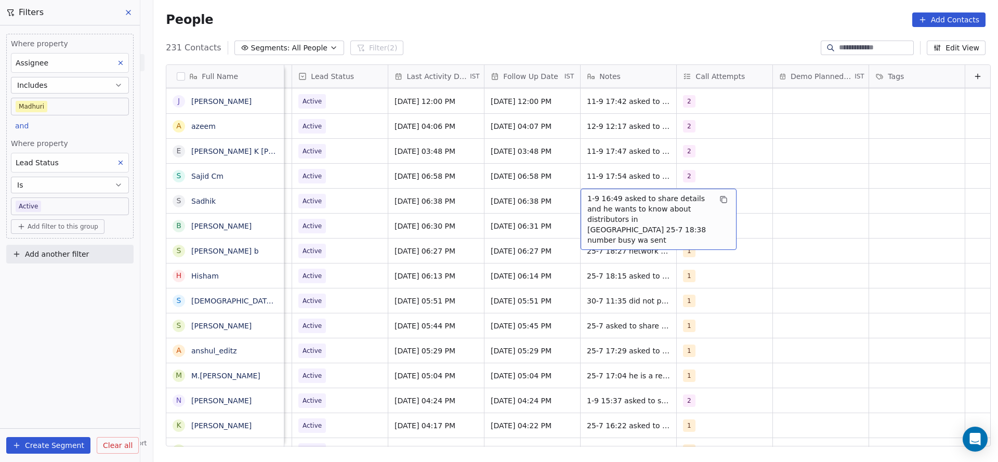
click at [588, 204] on span "1-9 16:49 asked to share details and he wants to know about distributors in [GE…" at bounding box center [650, 219] width 124 height 52
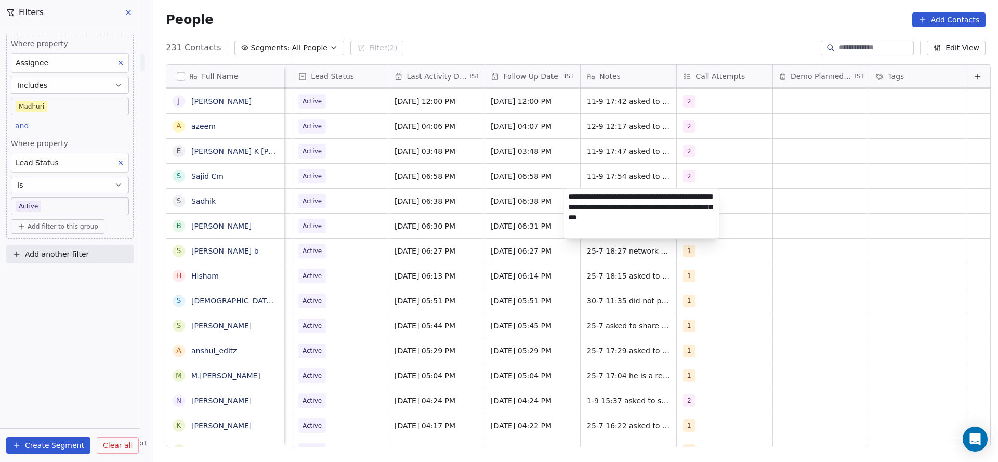
click at [572, 197] on textarea "**********" at bounding box center [642, 214] width 155 height 50
click at [569, 196] on textarea "**********" at bounding box center [642, 214] width 155 height 50
type textarea "**********"
click at [411, 192] on html "On2Cook India Pvt. Ltd. Contacts People Marketing Workflows Campaigns Sales Pip…" at bounding box center [499, 231] width 998 height 462
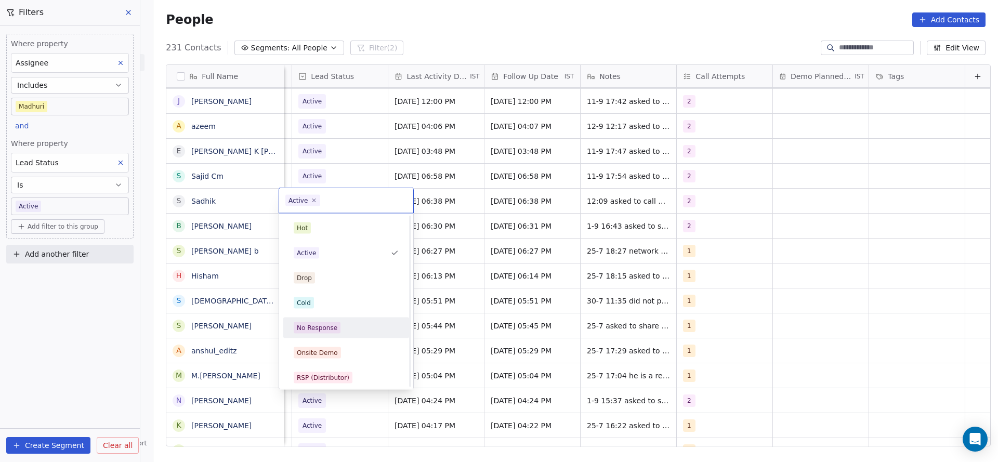
scroll to position [78, 0]
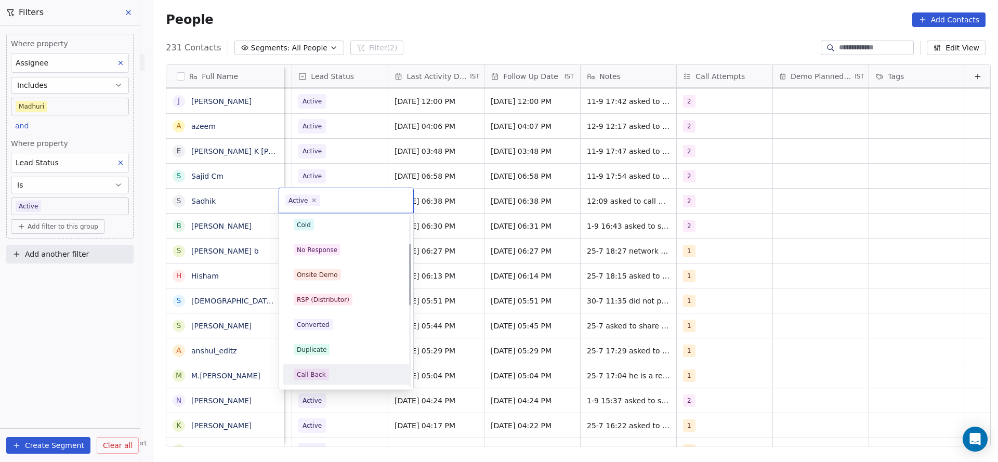
click at [346, 381] on div "Call Back" at bounding box center [347, 375] width 118 height 17
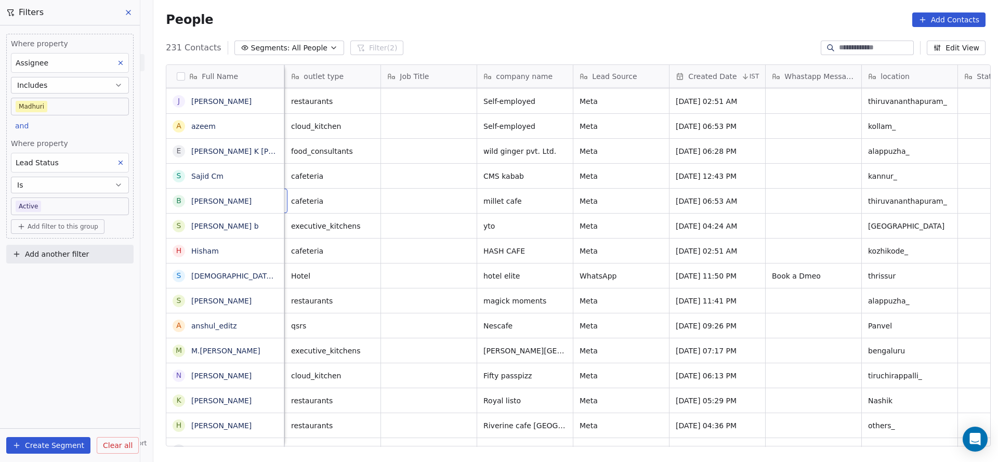
scroll to position [0, 96]
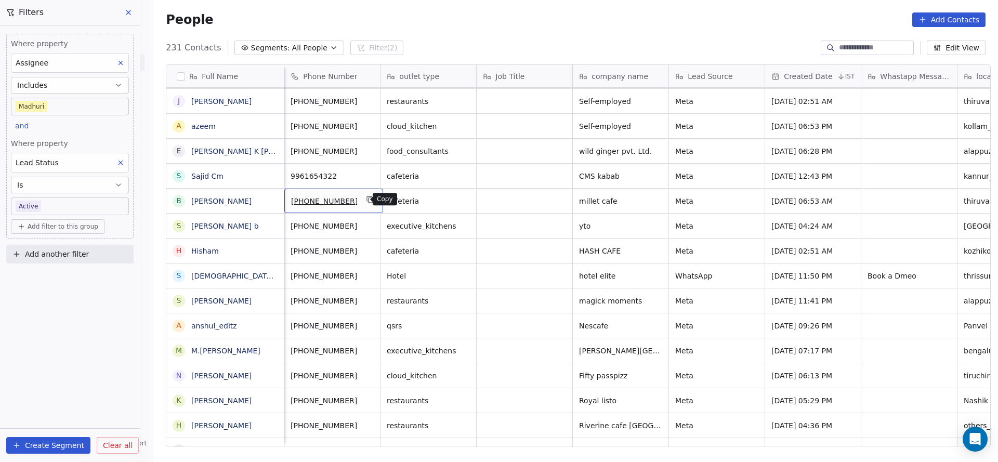
click at [367, 203] on icon "grid" at bounding box center [371, 200] width 8 height 8
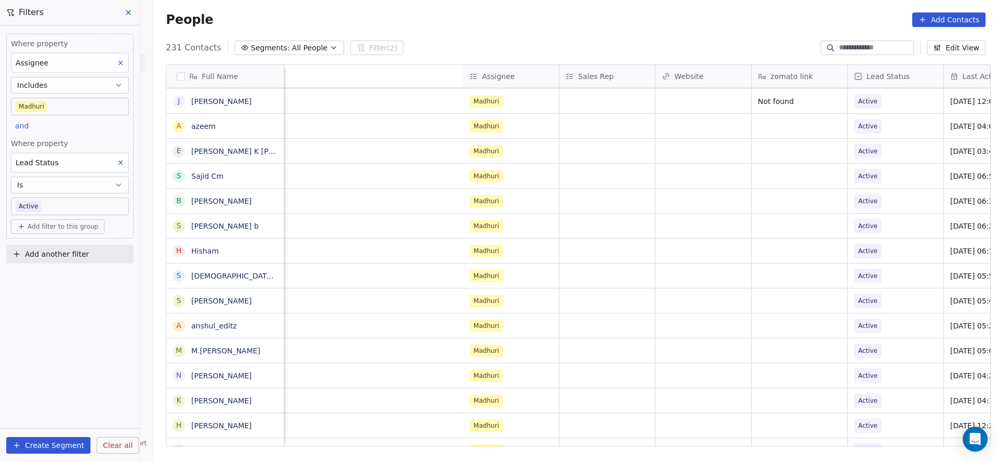
scroll to position [0, 1350]
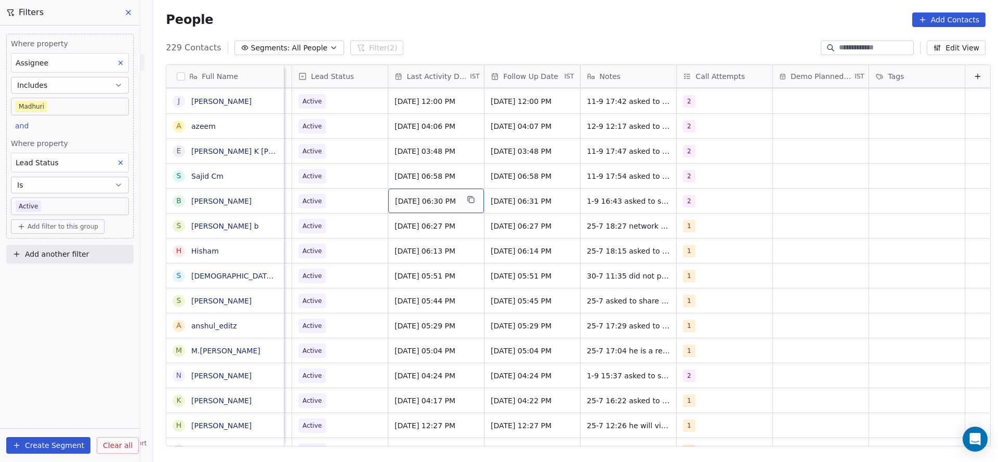
click at [422, 205] on span "[DATE] 06:30 PM" at bounding box center [426, 201] width 63 height 10
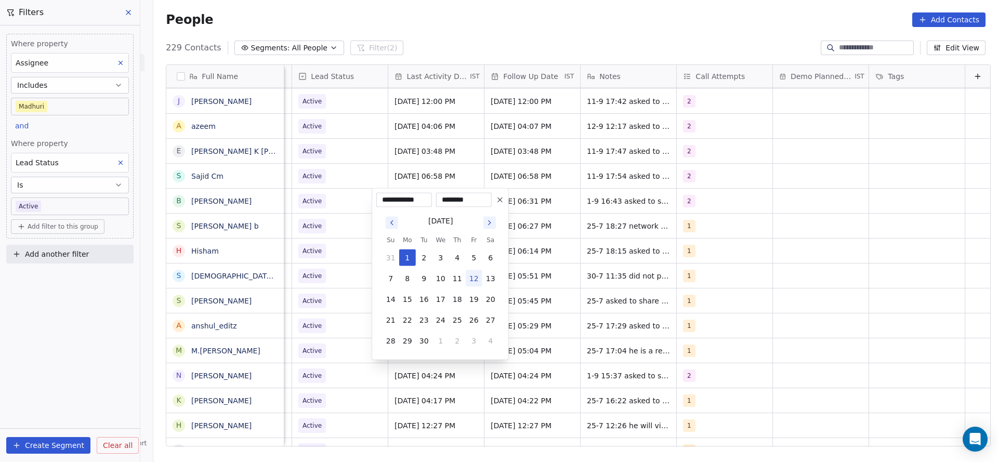
click at [471, 282] on button "12" at bounding box center [474, 278] width 17 height 17
type input "**********"
click at [652, 233] on html "On2Cook India Pvt. Ltd. Contacts People Marketing Workflows Campaigns Sales Pip…" at bounding box center [499, 231] width 998 height 462
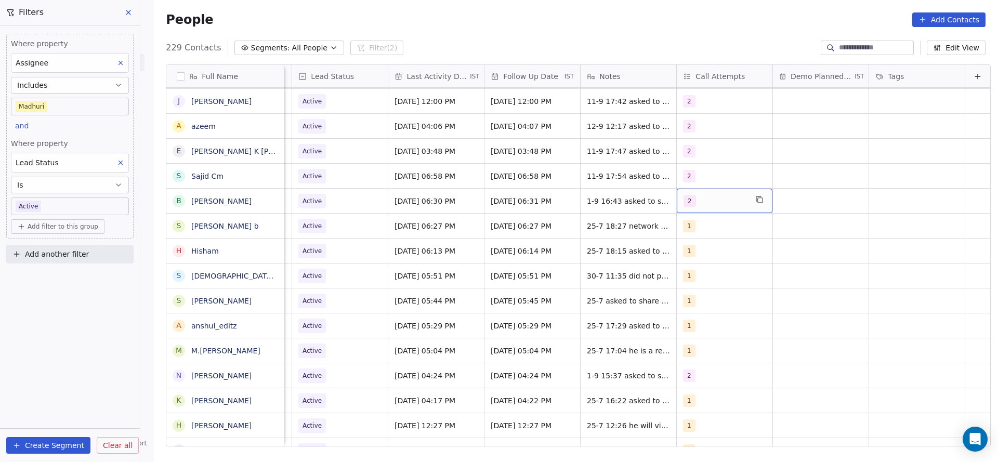
click at [684, 206] on div "2" at bounding box center [715, 201] width 63 height 12
click at [678, 260] on div "2" at bounding box center [728, 253] width 118 height 17
drag, startPoint x: 674, startPoint y: 273, endPoint x: 582, endPoint y: 271, distance: 92.0
click at [675, 274] on button "Suggestions" at bounding box center [679, 278] width 8 height 8
click at [582, 270] on html "On2Cook India Pvt. Ltd. Contacts People Marketing Workflows Campaigns Sales Pip…" at bounding box center [499, 231] width 998 height 462
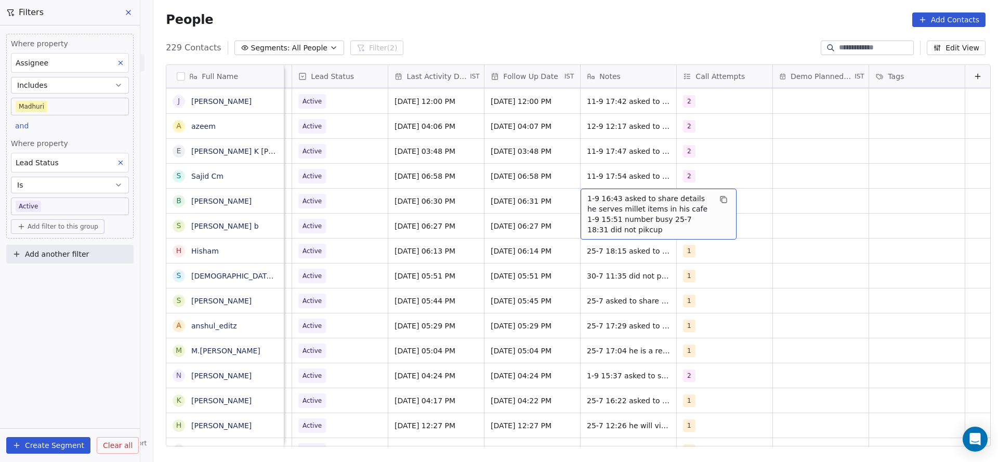
click at [602, 206] on span "1-9 16:43 asked to share details he serves millet items in his cafe 1-9 15:51 n…" at bounding box center [650, 214] width 124 height 42
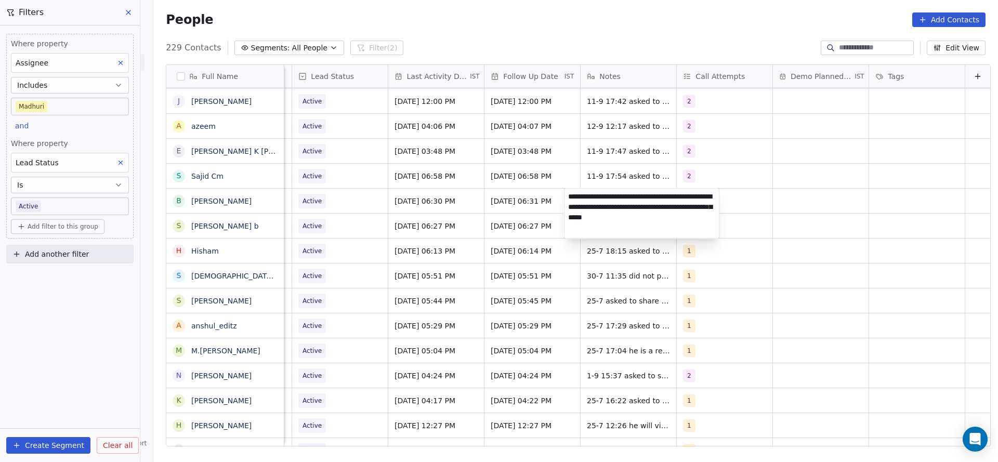
click at [566, 190] on textarea "**********" at bounding box center [642, 214] width 155 height 50
type textarea "**********"
drag, startPoint x: 369, startPoint y: 211, endPoint x: 362, endPoint y: 231, distance: 21.5
click at [369, 211] on html "On2Cook India Pvt. Ltd. Contacts People Marketing Workflows Campaigns Sales Pip…" at bounding box center [499, 231] width 998 height 462
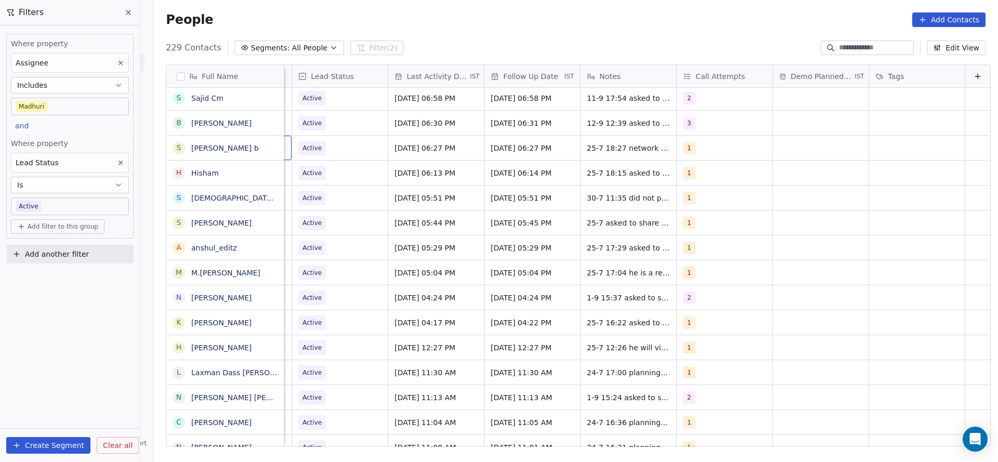
scroll to position [0, 1251]
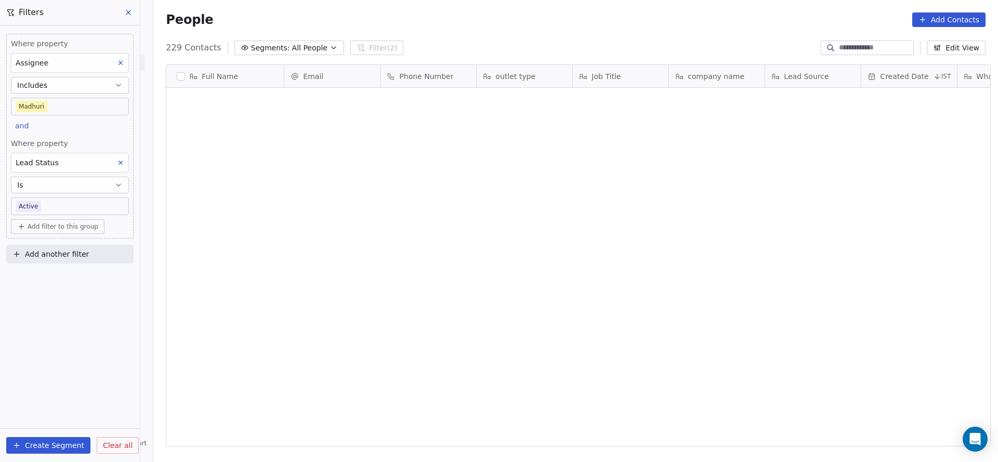
scroll to position [395, 838]
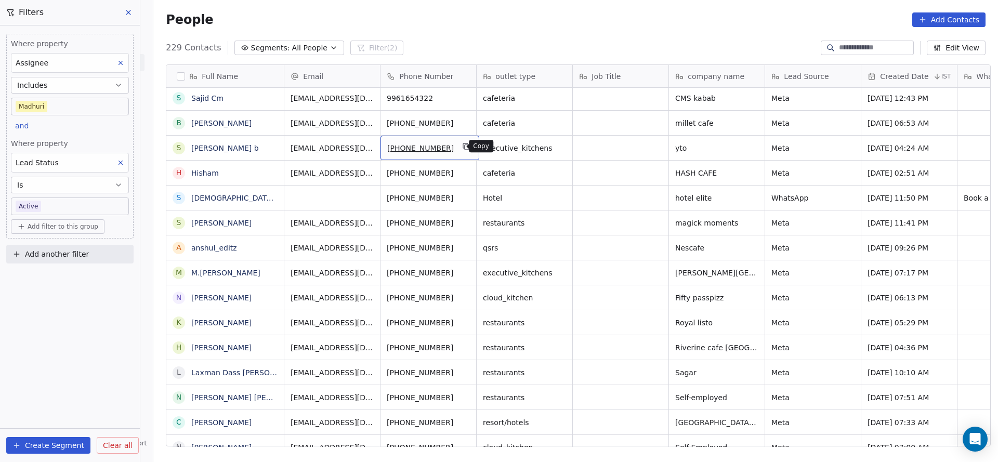
click at [463, 150] on icon "grid" at bounding box center [467, 146] width 8 height 8
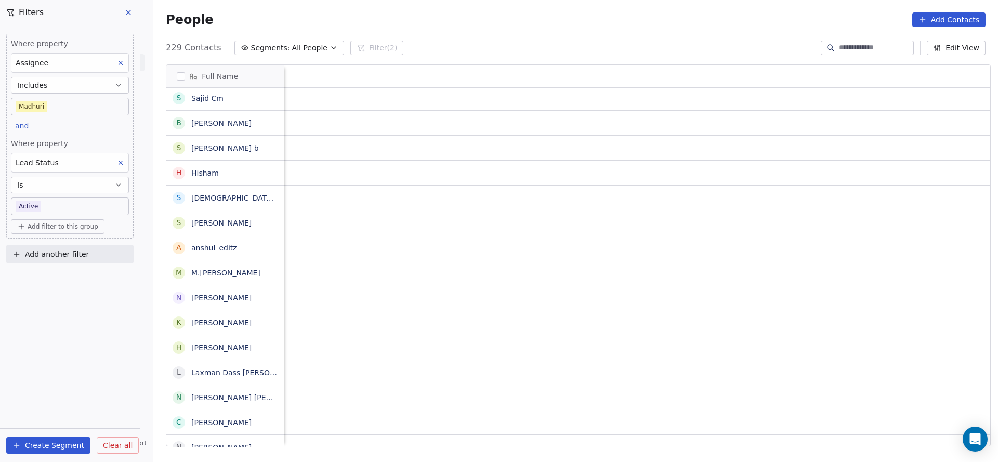
scroll to position [0, 1350]
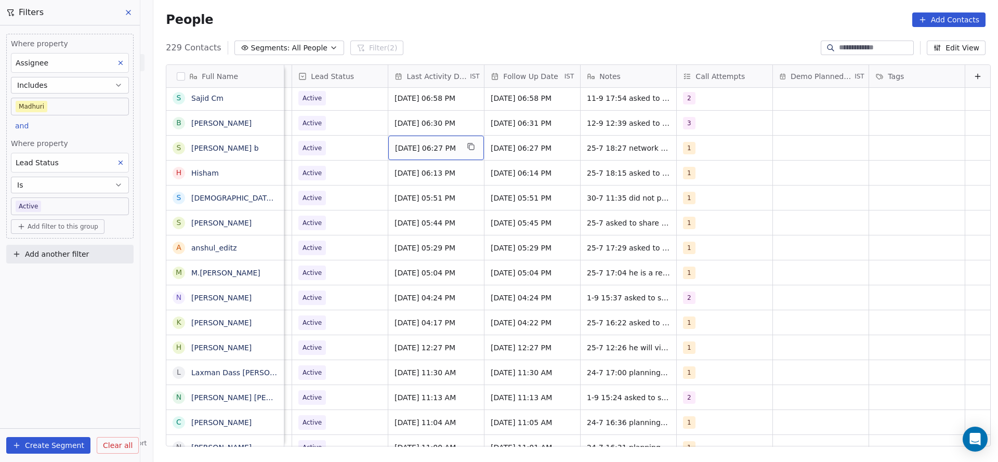
click at [439, 150] on span "[DATE] 06:27 PM" at bounding box center [426, 148] width 63 height 10
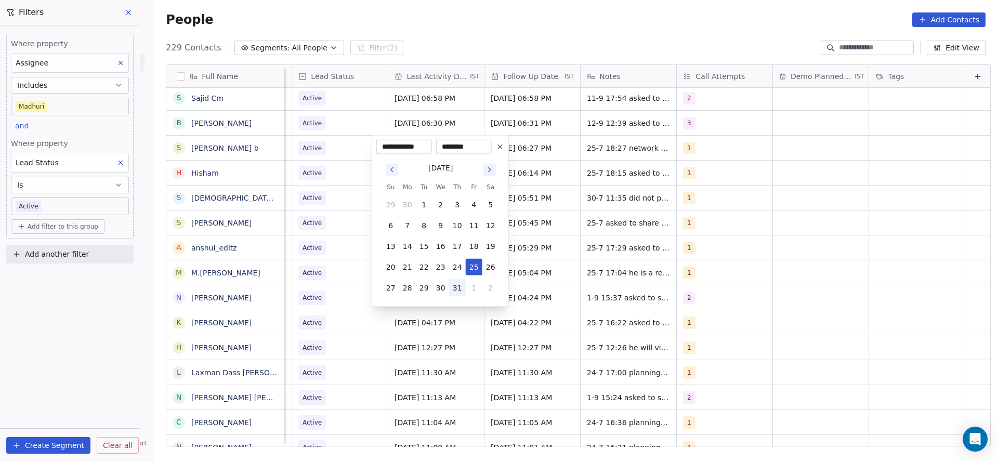
click at [463, 283] on button "31" at bounding box center [457, 288] width 17 height 17
click at [480, 285] on button "1" at bounding box center [474, 288] width 17 height 17
click at [454, 303] on button "4" at bounding box center [457, 309] width 17 height 17
click at [473, 218] on button "12" at bounding box center [474, 225] width 17 height 17
type input "**********"
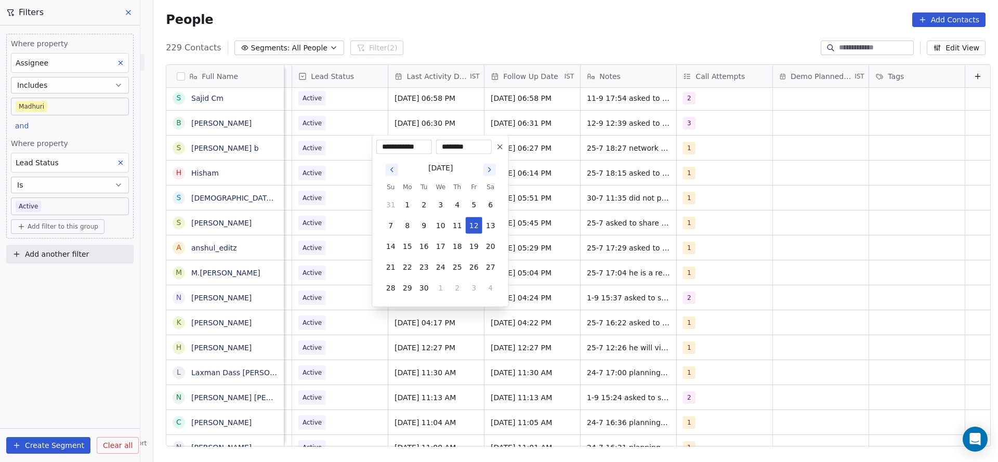
click at [624, 208] on html "On2Cook India Pvt. Ltd. Contacts People Marketing Workflows Campaigns Sales Pip…" at bounding box center [499, 231] width 998 height 462
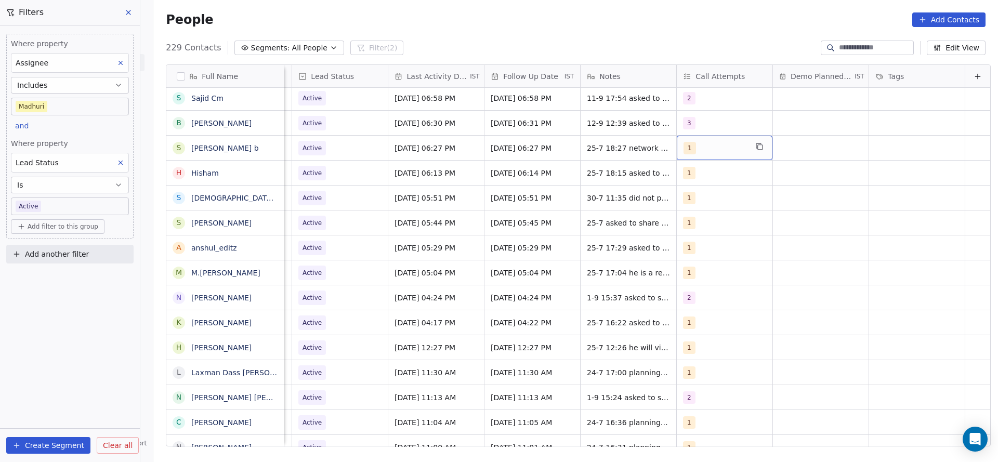
click at [687, 144] on div "1" at bounding box center [715, 148] width 63 height 12
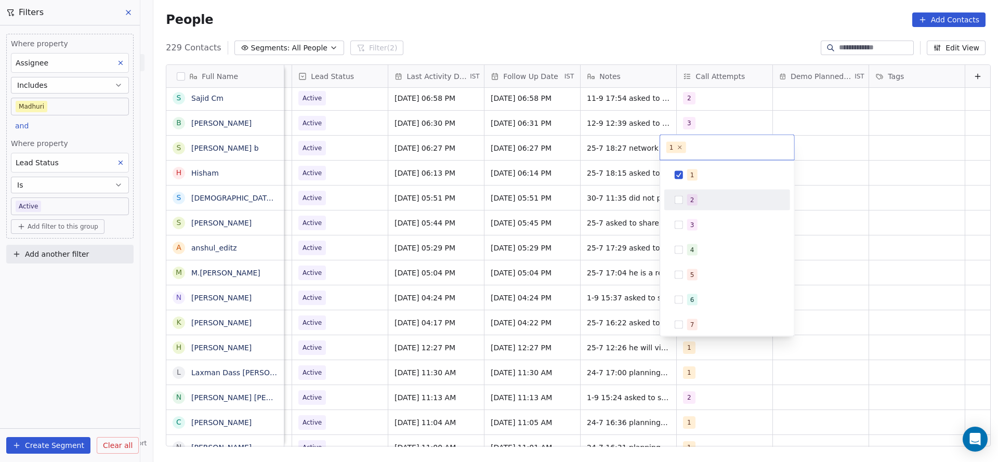
click at [675, 198] on button "Suggestions" at bounding box center [679, 200] width 8 height 8
click at [677, 180] on div "1" at bounding box center [728, 175] width 118 height 17
click at [514, 198] on html "On2Cook India Pvt. Ltd. Contacts People Marketing Workflows Campaigns Sales Pip…" at bounding box center [499, 231] width 998 height 462
click at [590, 152] on span "25-7 18:27 network issue" at bounding box center [634, 148] width 93 height 10
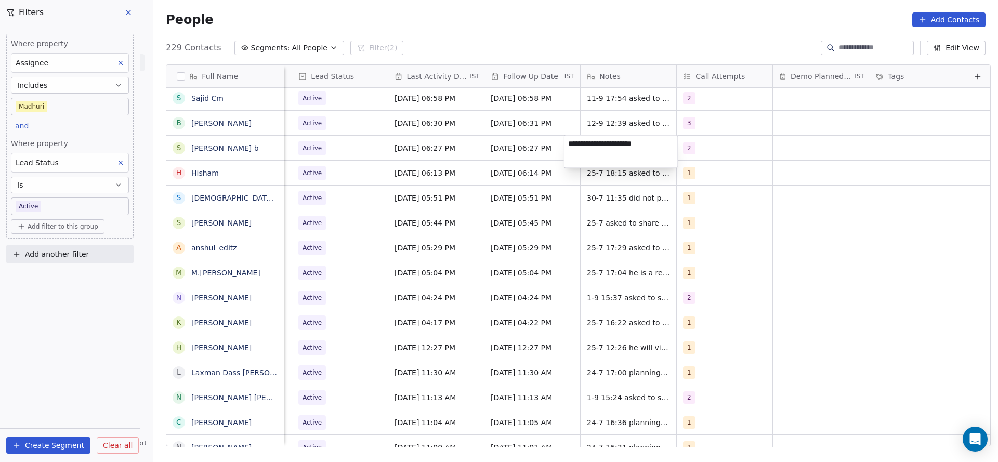
click at [565, 147] on textarea "**********" at bounding box center [621, 152] width 113 height 32
type textarea "**********"
click at [564, 147] on div "**********" at bounding box center [621, 151] width 114 height 33
click at [319, 147] on html "On2Cook India Pvt. Ltd. Contacts People Marketing Workflows Campaigns Sales Pip…" at bounding box center [499, 231] width 998 height 462
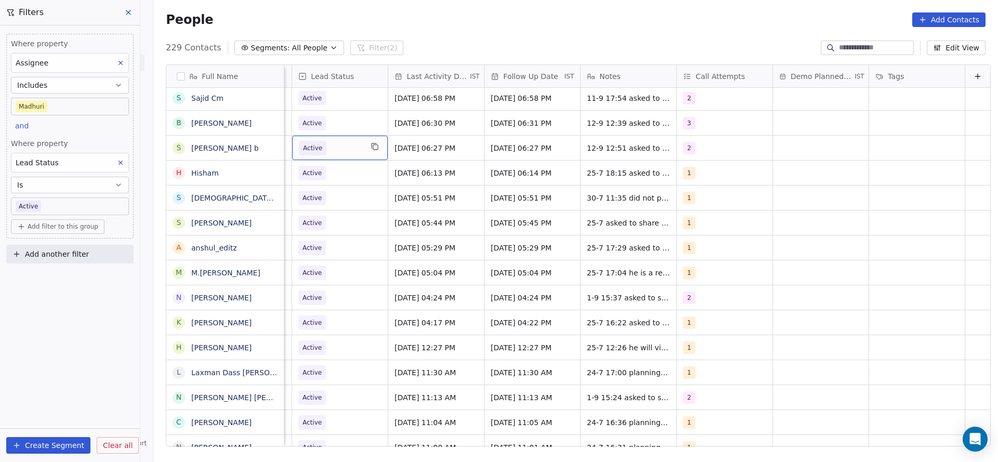
click at [320, 151] on span "Active" at bounding box center [330, 148] width 63 height 15
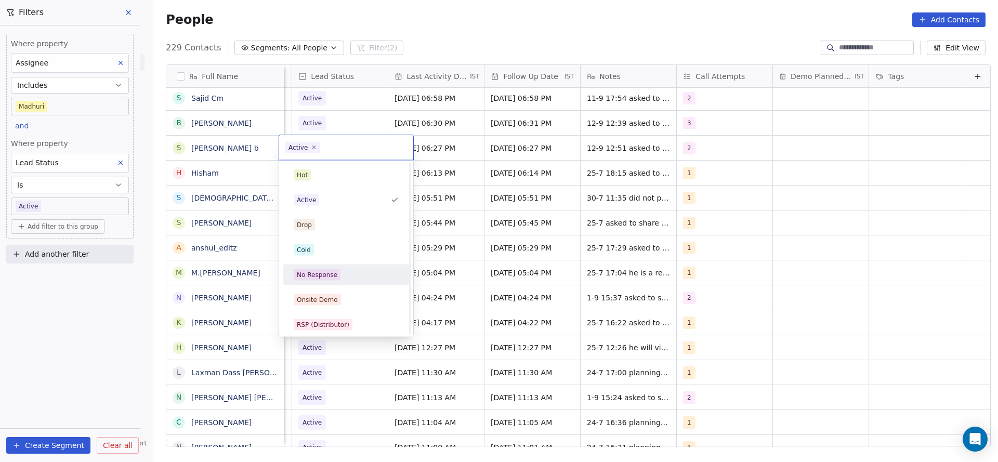
scroll to position [78, 0]
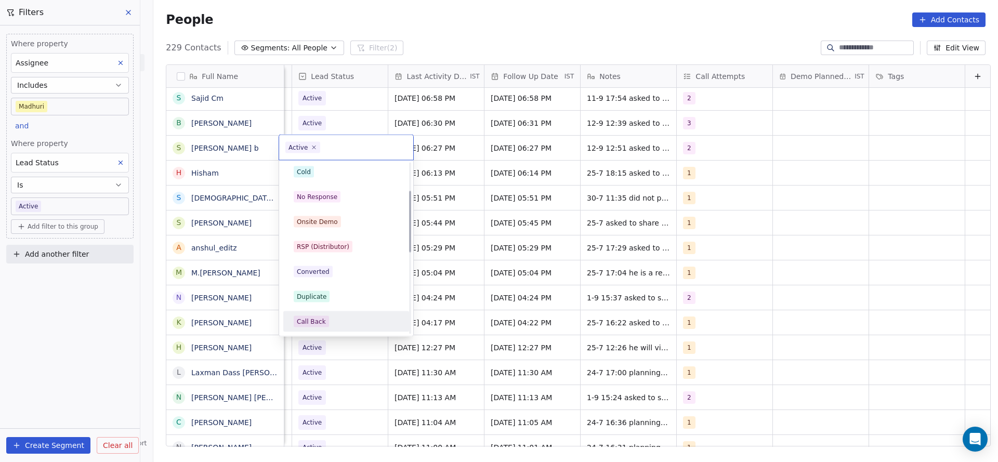
click at [326, 321] on span "Call Back" at bounding box center [311, 321] width 35 height 11
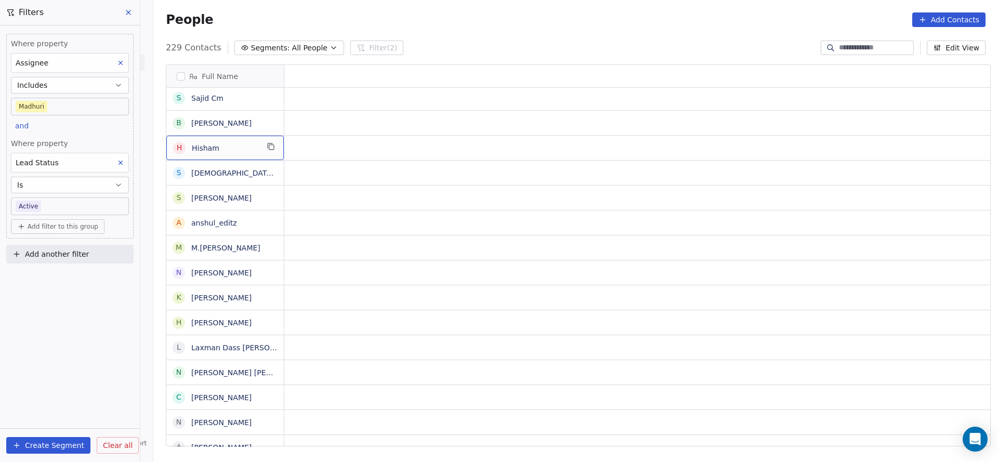
scroll to position [0, 0]
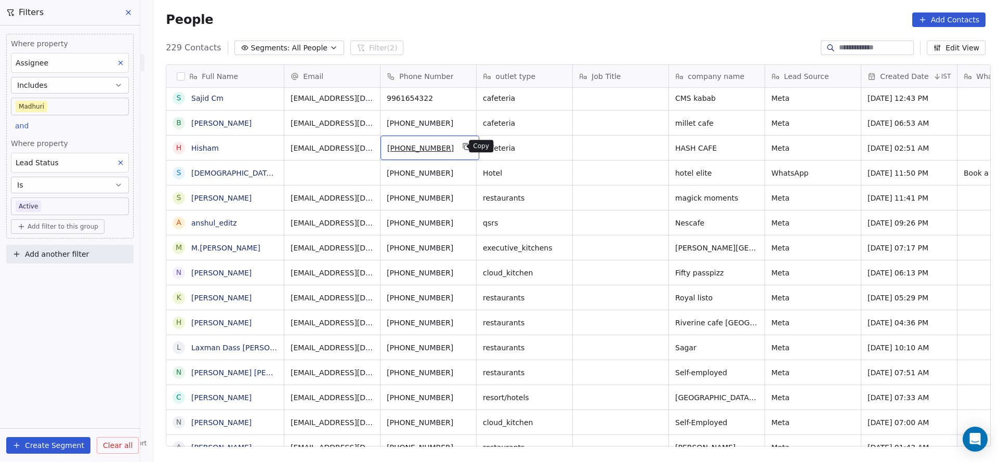
click at [463, 148] on icon "grid" at bounding box center [467, 146] width 8 height 8
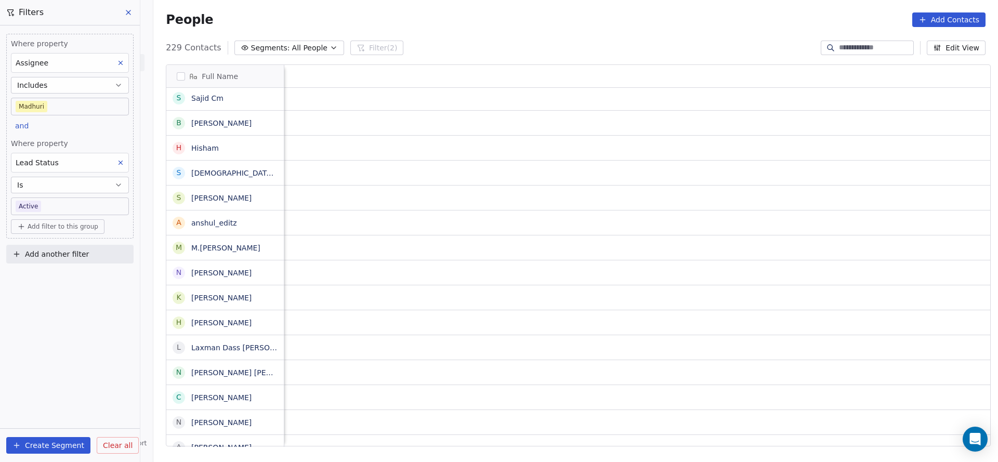
scroll to position [0, 1338]
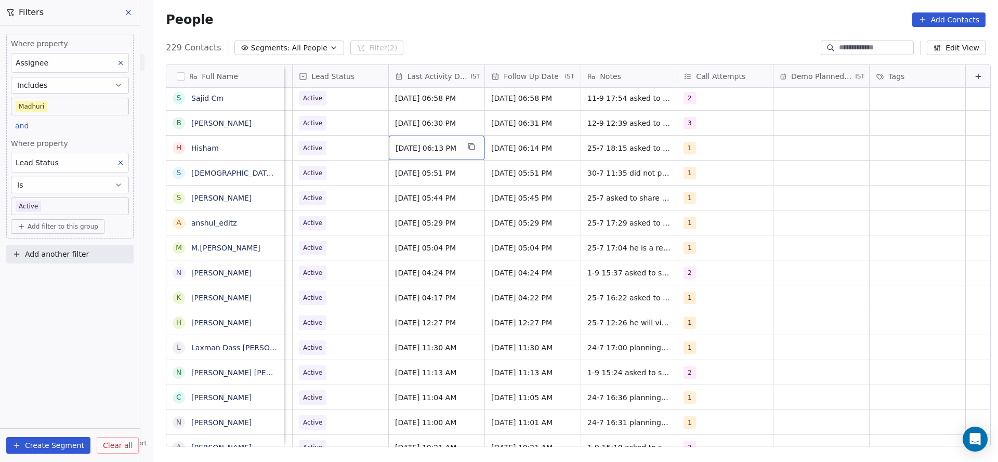
click at [422, 155] on div "[DATE] 06:13 PM" at bounding box center [437, 148] width 96 height 24
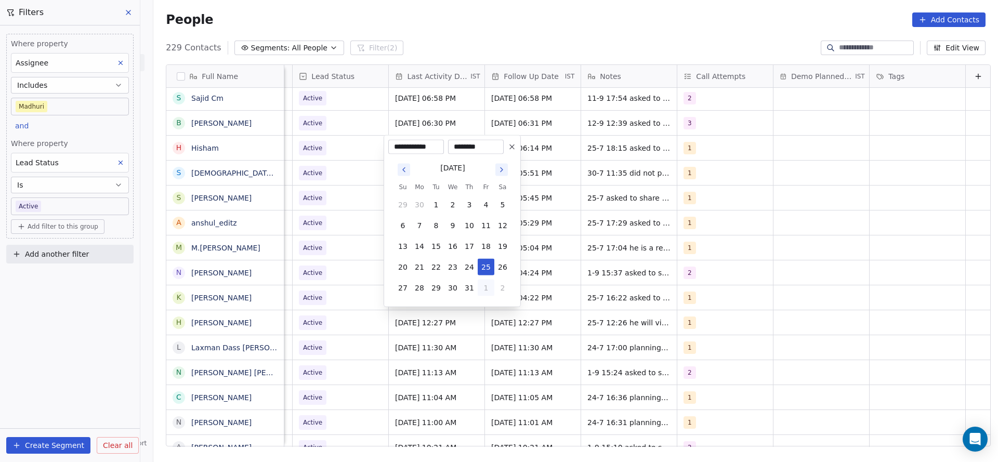
click at [485, 290] on button "1" at bounding box center [486, 288] width 17 height 17
click at [478, 309] on button "5" at bounding box center [486, 309] width 17 height 17
click at [485, 226] on button "12" at bounding box center [486, 225] width 17 height 17
type input "**********"
click at [349, 215] on html "On2Cook India Pvt. Ltd. Contacts People Marketing Workflows Campaigns Sales Pip…" at bounding box center [499, 231] width 998 height 462
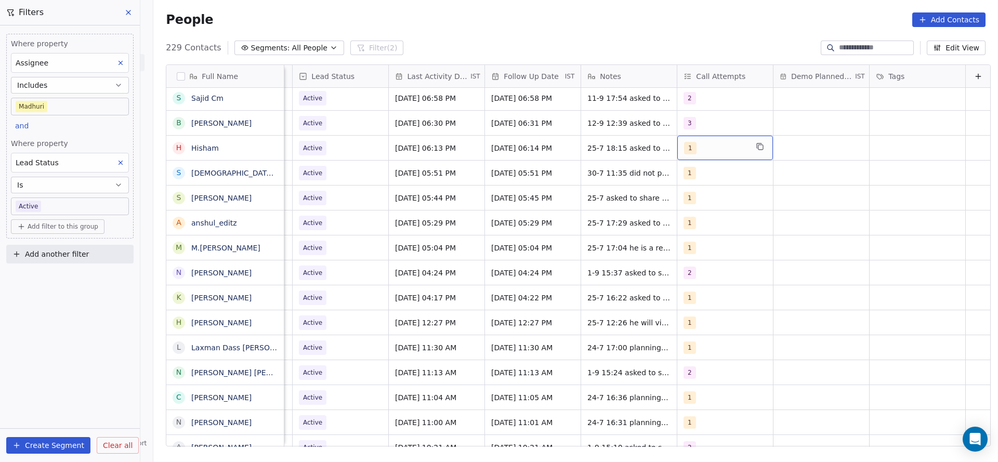
click at [688, 139] on div "1" at bounding box center [726, 148] width 96 height 24
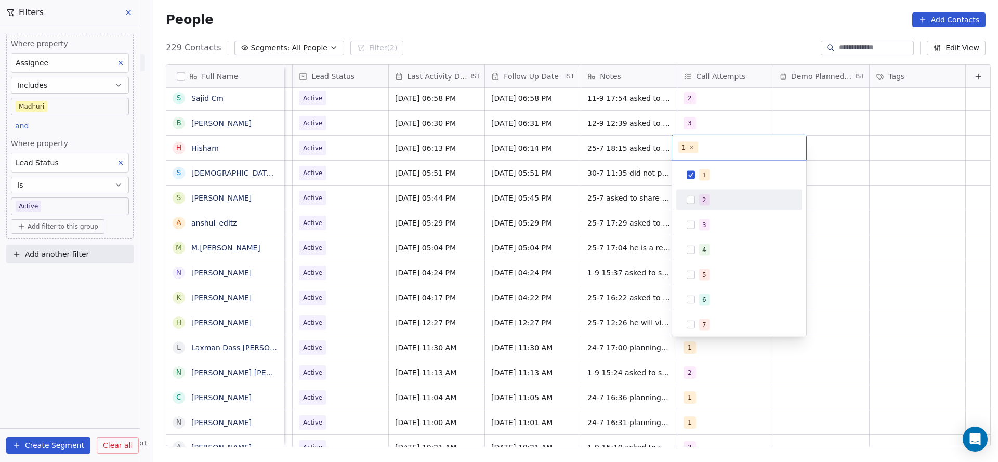
click at [699, 208] on div "2" at bounding box center [739, 200] width 126 height 21
click at [705, 175] on span "1" at bounding box center [704, 175] width 10 height 11
click at [510, 204] on html "On2Cook India Pvt. Ltd. Contacts People Marketing Workflows Campaigns Sales Pip…" at bounding box center [499, 231] width 998 height 462
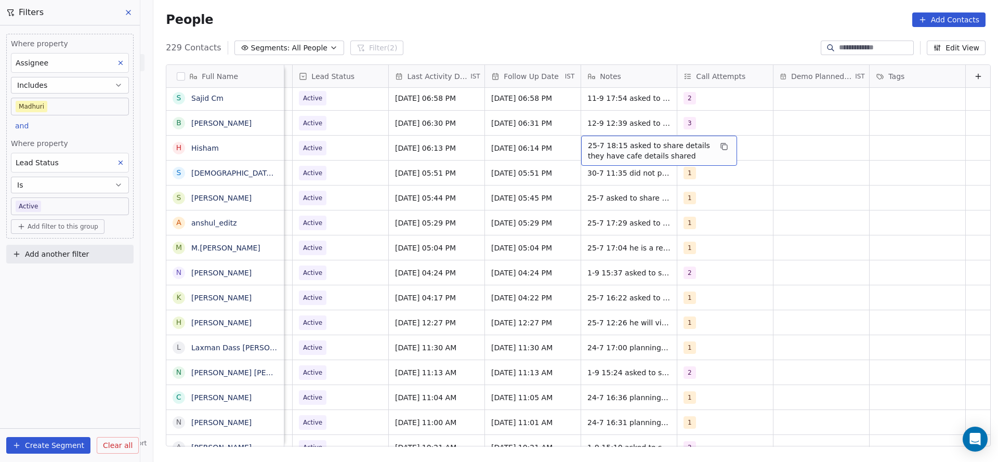
click at [582, 141] on div "25-7 18:15 asked to share details they have cafe details shared" at bounding box center [659, 151] width 156 height 30
click at [582, 141] on textarea "**********" at bounding box center [654, 152] width 155 height 32
type textarea "**********"
click at [431, 219] on html "On2Cook India Pvt. Ltd. Contacts People Marketing Workflows Campaigns Sales Pip…" at bounding box center [499, 231] width 998 height 462
click at [354, 146] on span "Active" at bounding box center [331, 148] width 63 height 15
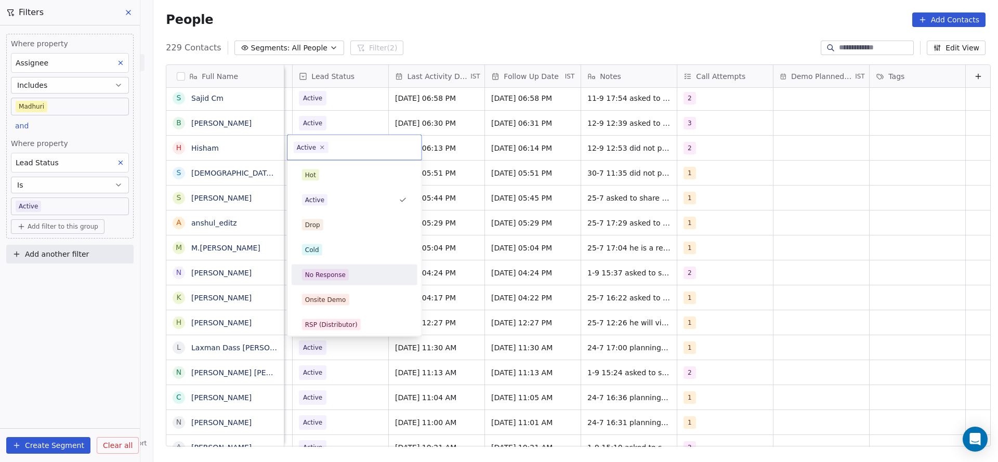
click at [367, 265] on div "No Response" at bounding box center [355, 275] width 126 height 21
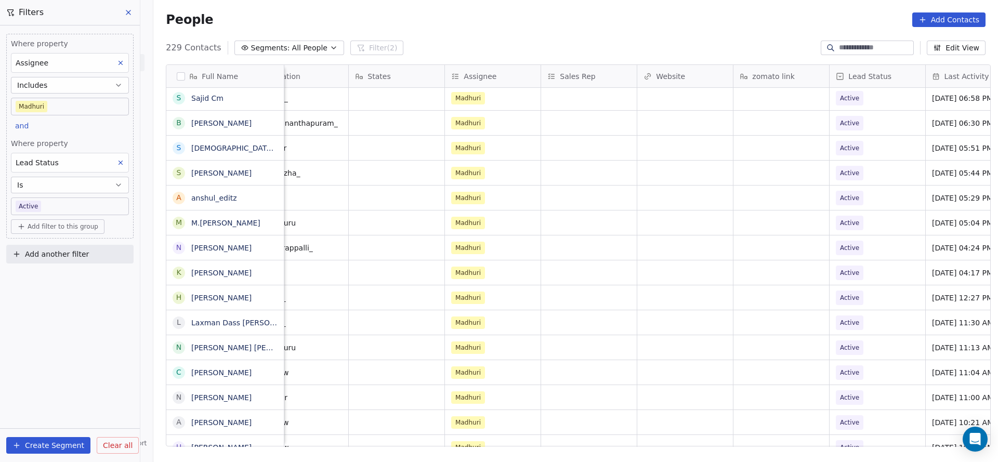
scroll to position [0, 1350]
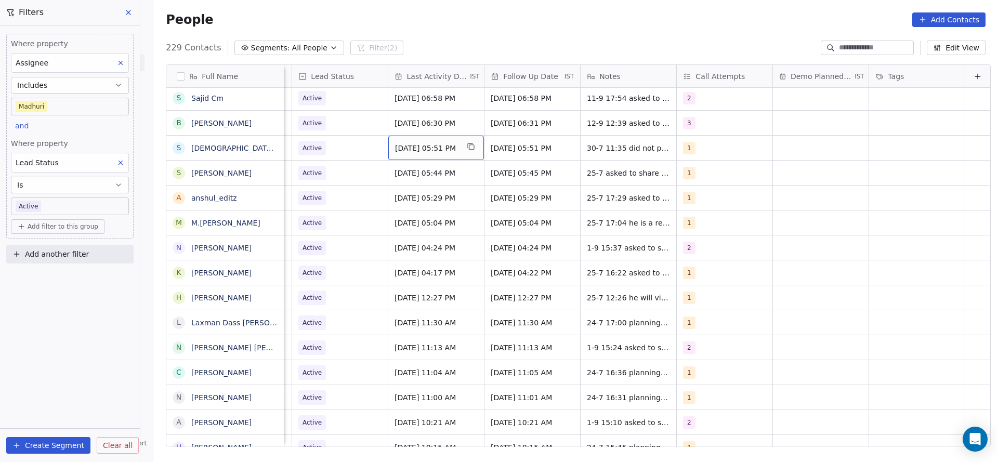
click at [402, 144] on span "[DATE] 05:51 PM" at bounding box center [426, 148] width 63 height 10
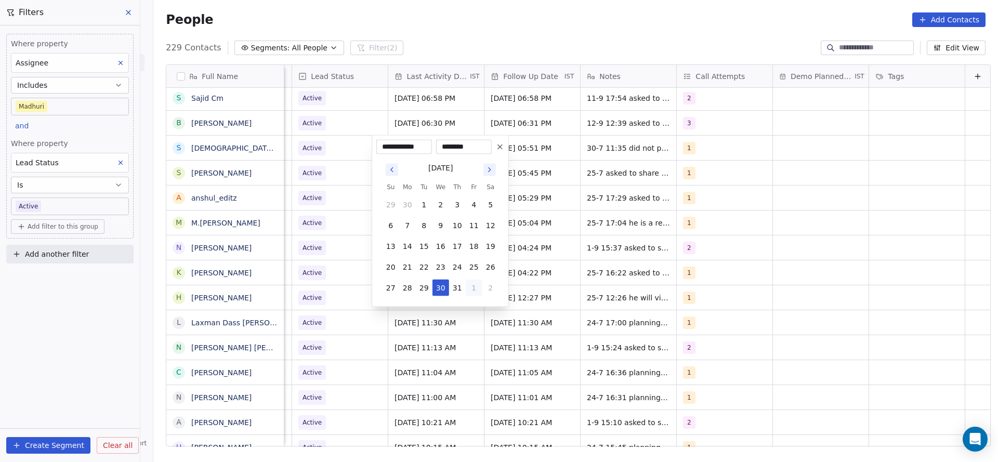
click at [476, 295] on button "1" at bounding box center [474, 288] width 17 height 17
click at [473, 306] on button "5" at bounding box center [474, 309] width 17 height 17
click at [477, 225] on button "12" at bounding box center [474, 225] width 17 height 17
type input "**********"
click at [310, 212] on html "On2Cook India Pvt. Ltd. Contacts People Marketing Workflows Campaigns Sales Pip…" at bounding box center [499, 231] width 998 height 462
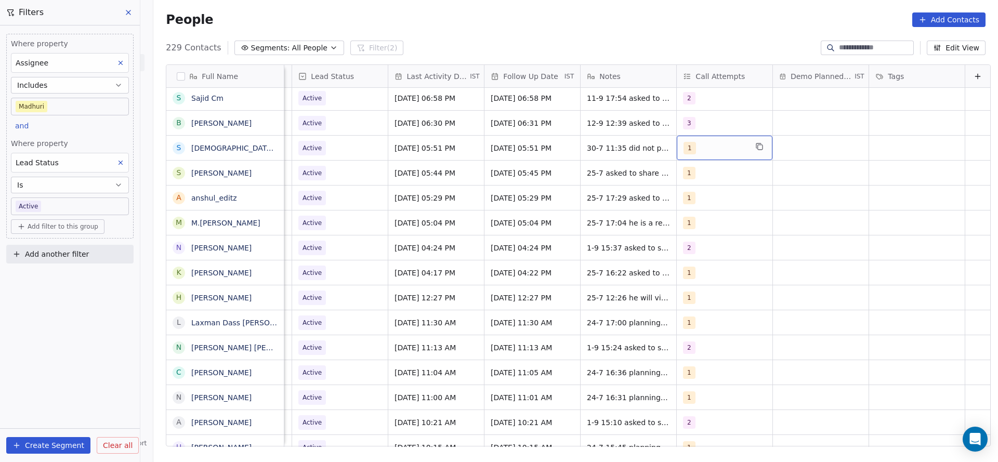
click at [704, 148] on div "1" at bounding box center [715, 148] width 63 height 12
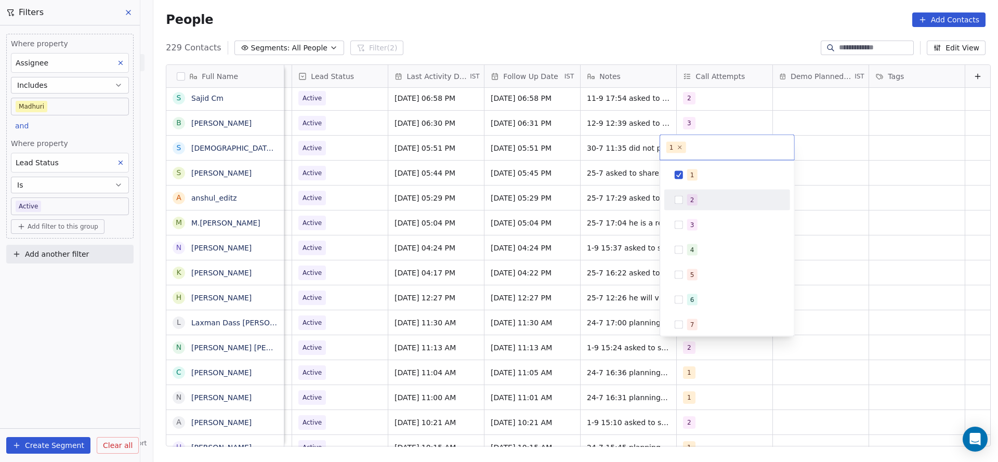
click at [694, 200] on div "2" at bounding box center [693, 200] width 4 height 9
click at [685, 170] on div "1" at bounding box center [728, 175] width 118 height 17
click at [591, 184] on html "On2Cook India Pvt. Ltd. Contacts People Marketing Workflows Campaigns Sales Pip…" at bounding box center [499, 231] width 998 height 462
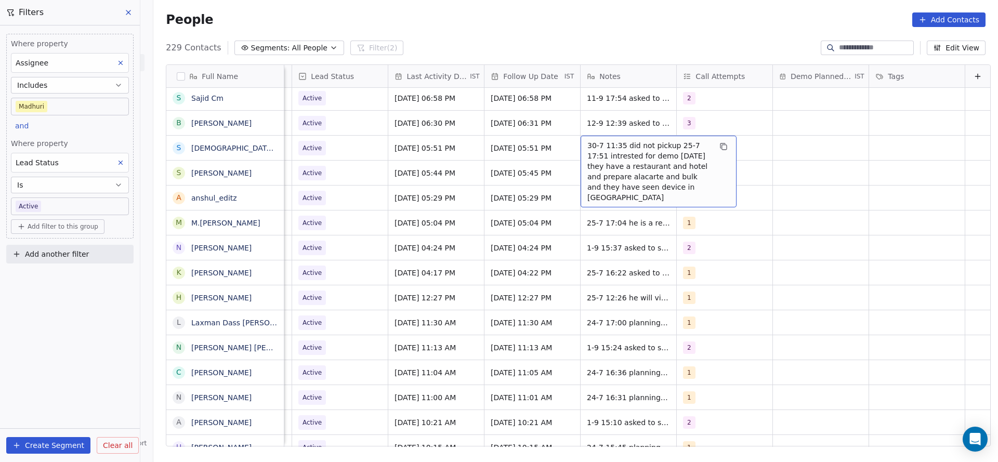
click at [588, 146] on span "30-7 11:35 did not pickup 25-7 17:51 intrested for demo [DATE] they have a rest…" at bounding box center [650, 171] width 124 height 62
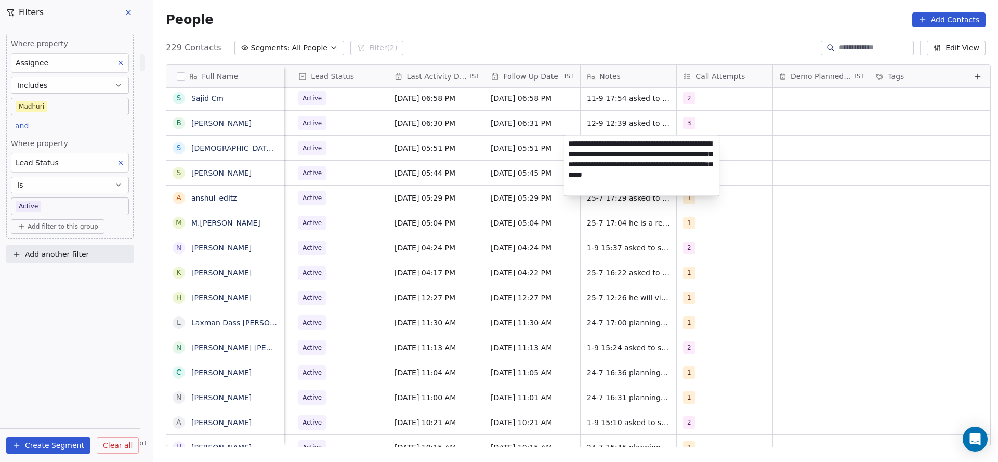
click at [565, 142] on textarea "**********" at bounding box center [642, 166] width 155 height 60
type textarea "**********"
click at [410, 173] on html "On2Cook India Pvt. Ltd. Contacts People Marketing Workflows Campaigns Sales Pip…" at bounding box center [499, 231] width 998 height 462
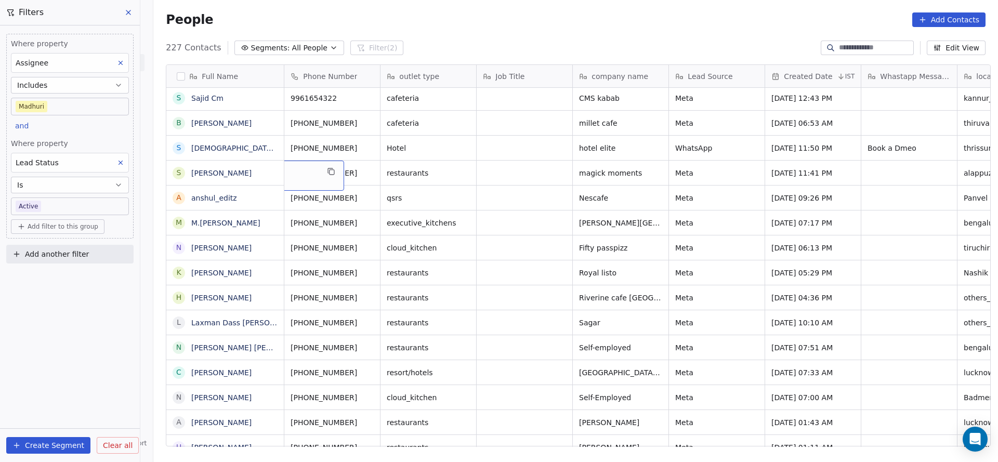
scroll to position [0, 0]
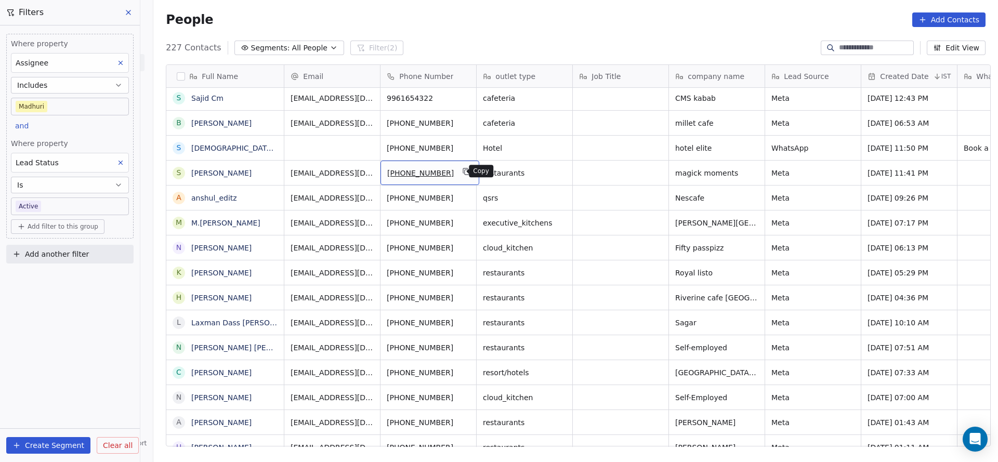
click at [463, 175] on icon "grid" at bounding box center [467, 171] width 8 height 8
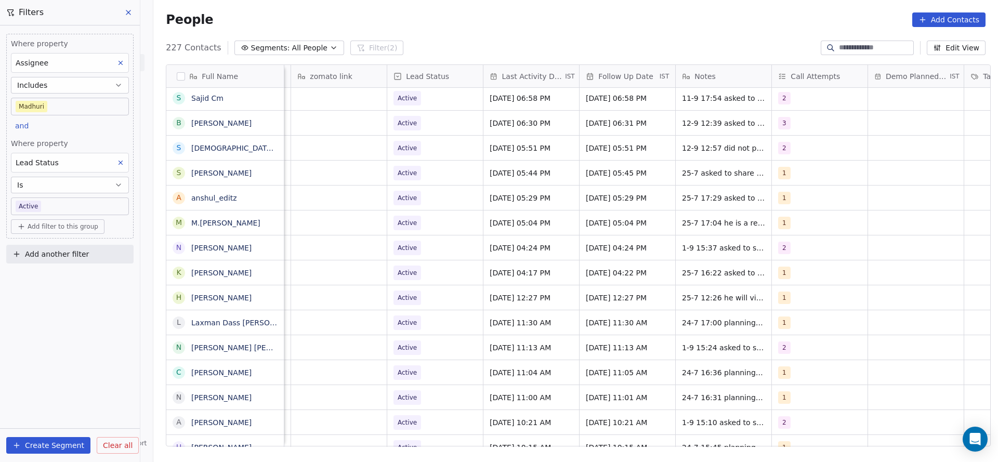
scroll to position [0, 1350]
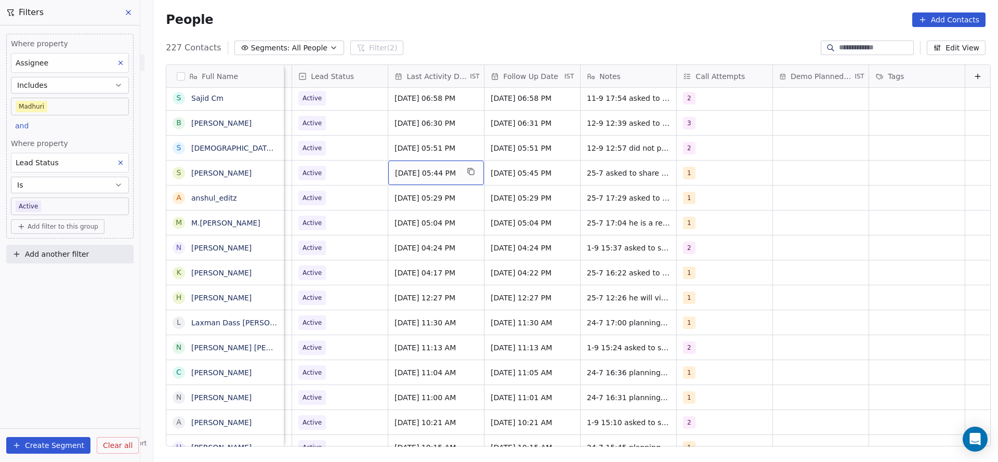
click at [410, 180] on div "[DATE] 05:44 PM" at bounding box center [436, 173] width 96 height 24
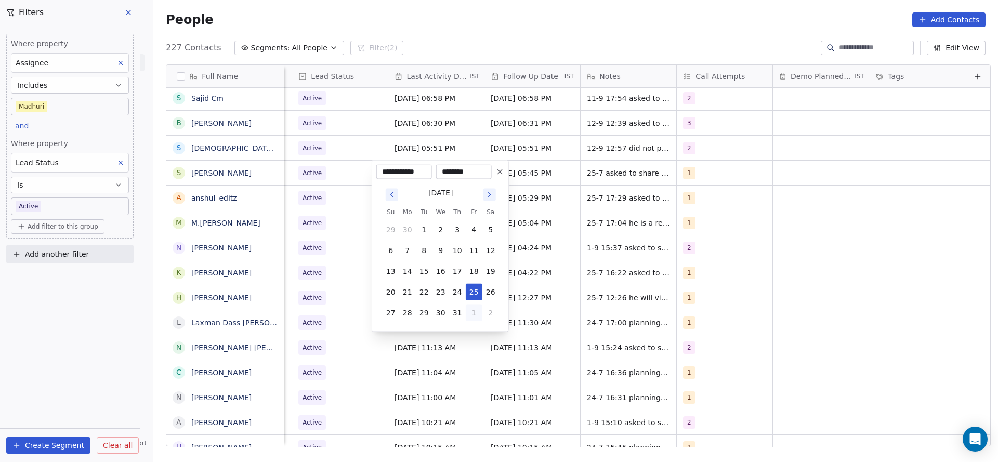
click at [481, 318] on button "1" at bounding box center [474, 313] width 17 height 17
click at [475, 337] on button "5" at bounding box center [474, 334] width 17 height 17
click at [476, 250] on button "12" at bounding box center [474, 250] width 17 height 17
type input "**********"
click at [320, 224] on html "On2Cook India Pvt. Ltd. Contacts People Marketing Workflows Campaigns Sales Pip…" at bounding box center [499, 231] width 998 height 462
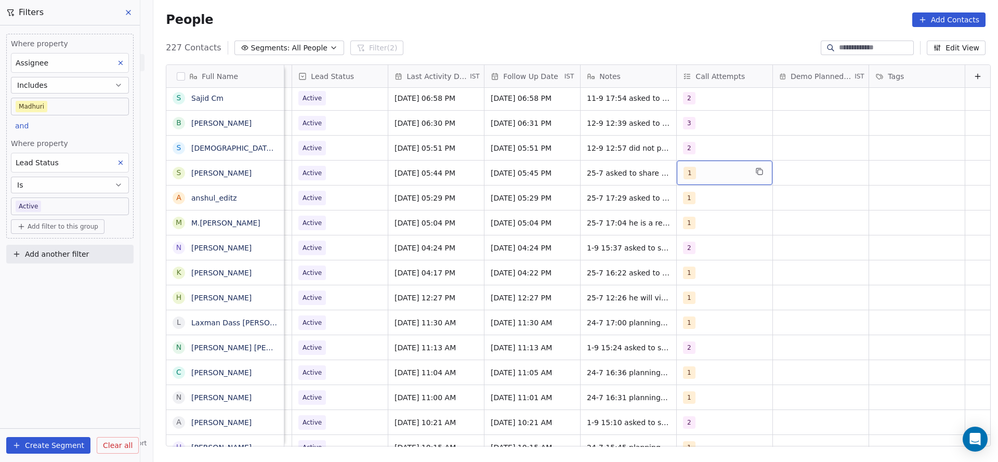
click at [691, 174] on div "1" at bounding box center [715, 173] width 63 height 12
click at [689, 235] on div "2" at bounding box center [728, 225] width 126 height 21
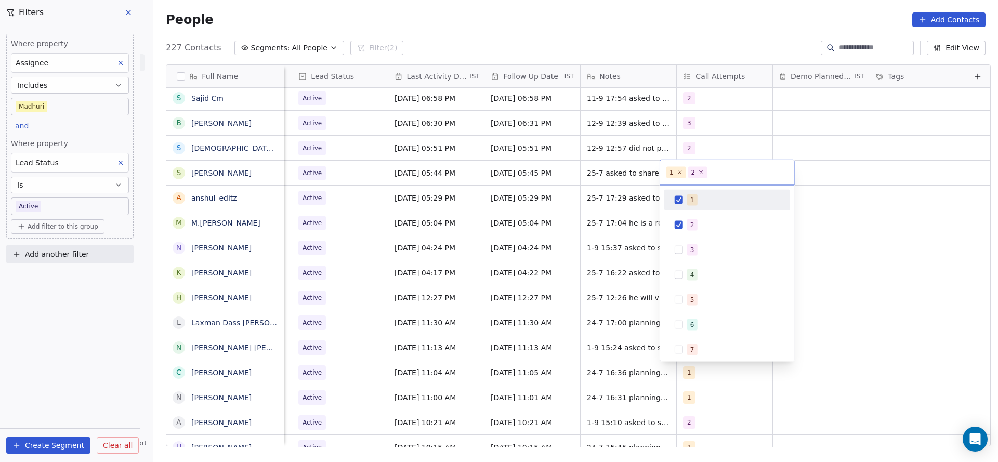
click at [695, 198] on span "1" at bounding box center [692, 199] width 10 height 11
click at [619, 206] on html "On2Cook India Pvt. Ltd. Contacts People Marketing Workflows Campaigns Sales Pip…" at bounding box center [499, 231] width 998 height 462
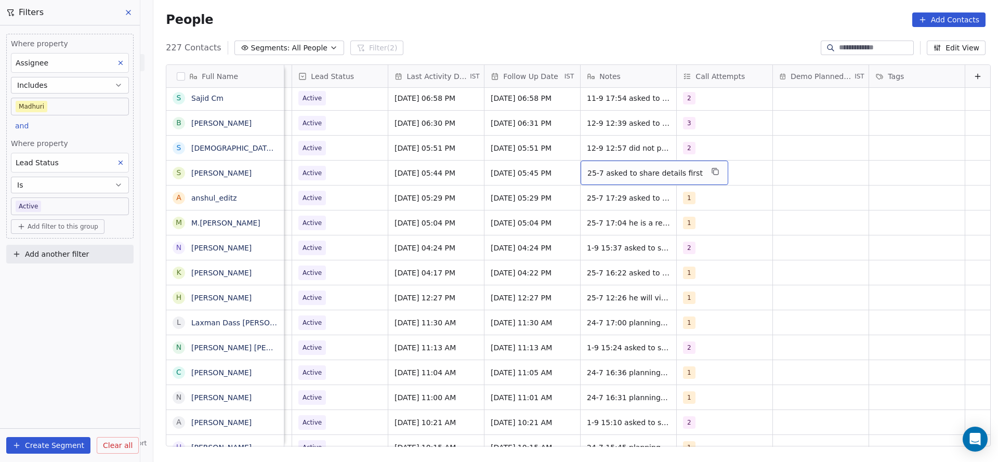
click at [588, 169] on span "25-7 asked to share details first" at bounding box center [645, 173] width 115 height 10
click at [569, 170] on textarea "**********" at bounding box center [632, 177] width 134 height 32
type textarea "**********"
click at [492, 212] on html "On2Cook India Pvt. Ltd. Contacts People Marketing Workflows Campaigns Sales Pip…" at bounding box center [499, 231] width 998 height 462
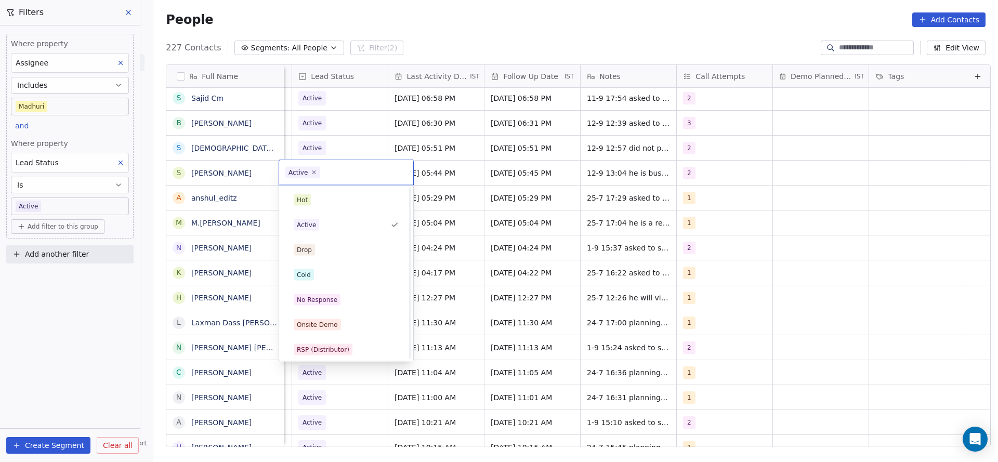
scroll to position [78, 0]
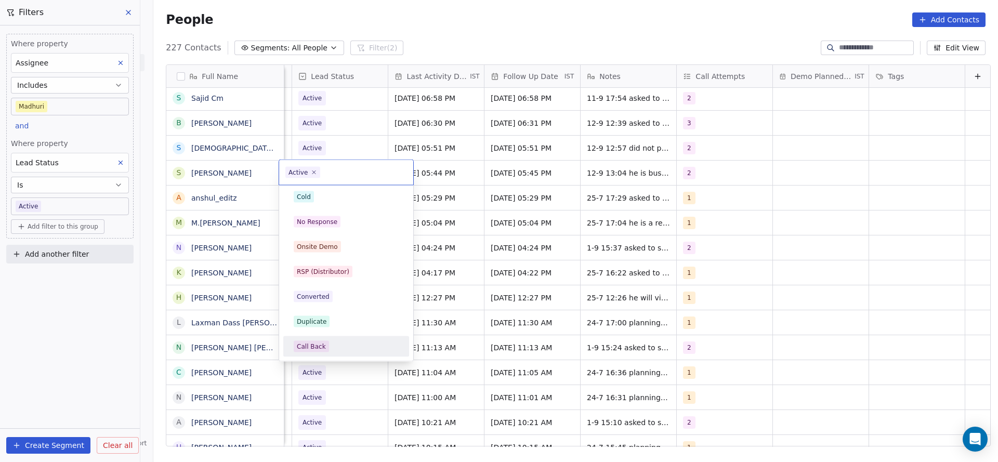
click at [309, 342] on div "Call Back" at bounding box center [311, 346] width 29 height 9
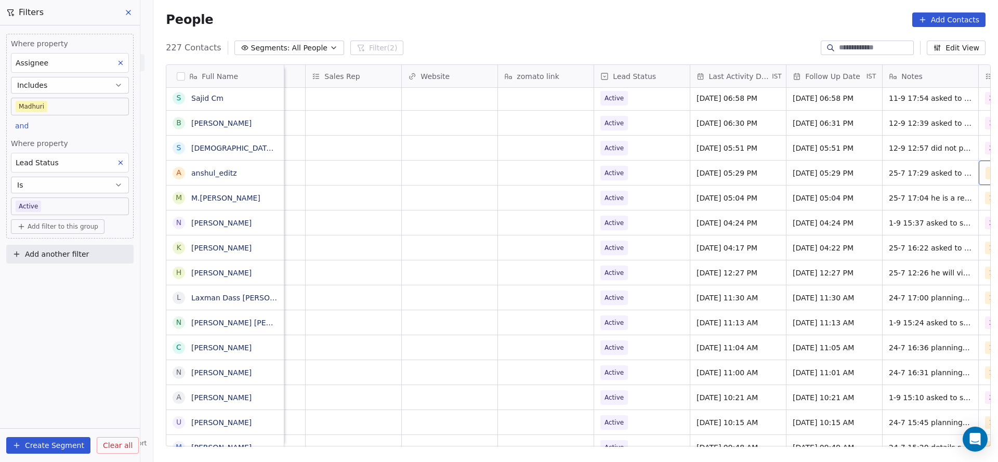
scroll to position [0, 1132]
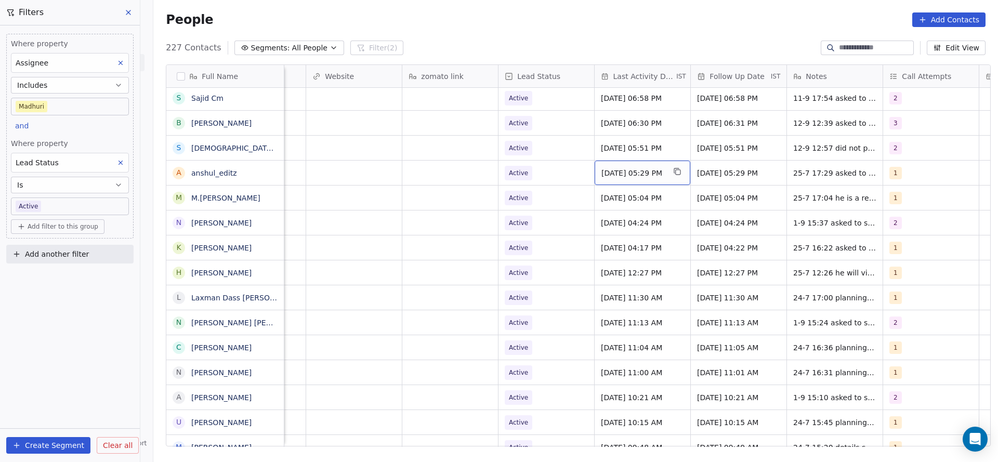
click at [603, 172] on span "[DATE] 05:29 PM" at bounding box center [633, 173] width 63 height 10
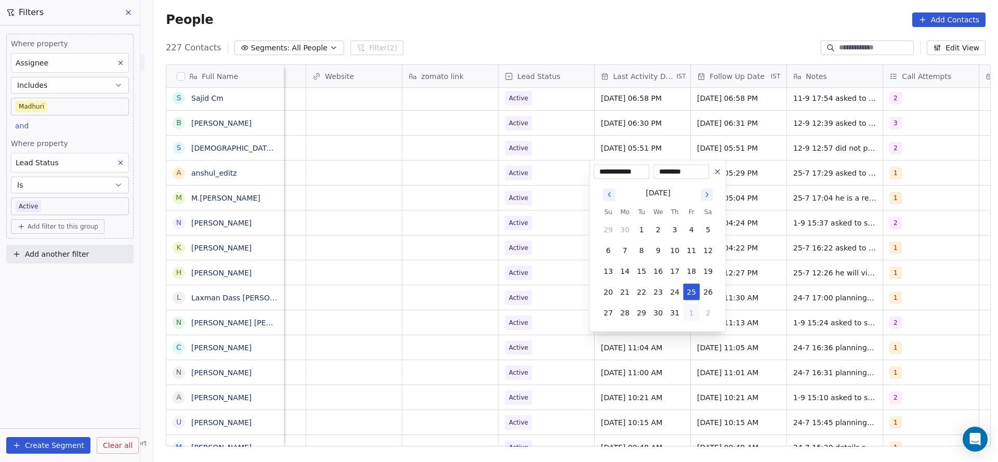
click at [688, 313] on button "1" at bounding box center [691, 313] width 17 height 17
click at [682, 333] on button "4" at bounding box center [675, 334] width 17 height 17
click at [694, 252] on button "12" at bounding box center [691, 250] width 17 height 17
type input "**********"
click at [511, 242] on html "On2Cook India Pvt. Ltd. Contacts People Marketing Workflows Campaigns Sales Pip…" at bounding box center [499, 231] width 998 height 462
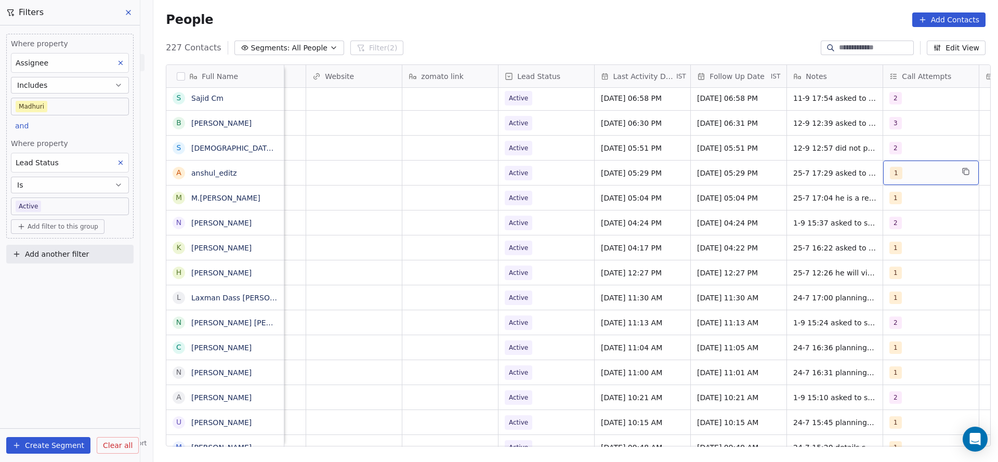
click at [904, 172] on div "1" at bounding box center [921, 173] width 63 height 12
click at [890, 226] on div "2" at bounding box center [891, 224] width 4 height 9
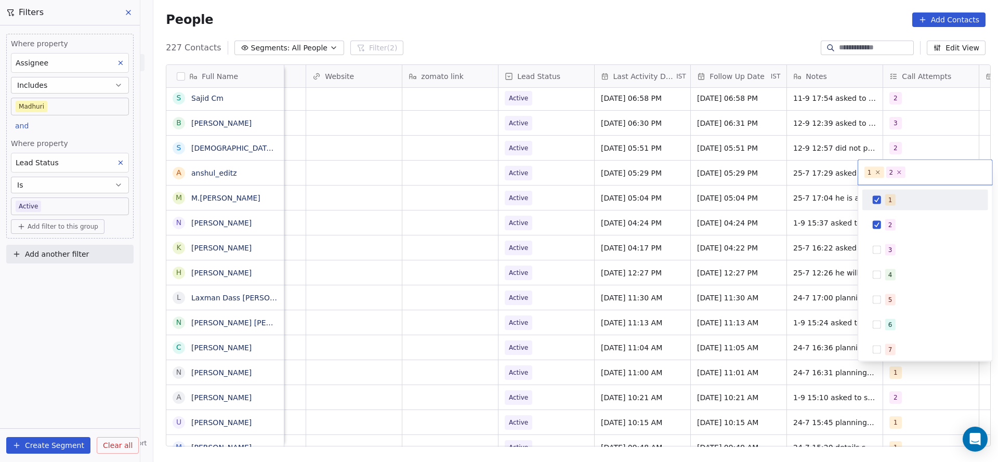
click at [889, 205] on div "1" at bounding box center [926, 200] width 118 height 17
click at [759, 218] on html "On2Cook India Pvt. Ltd. Contacts People Marketing Workflows Campaigns Sales Pip…" at bounding box center [499, 231] width 998 height 462
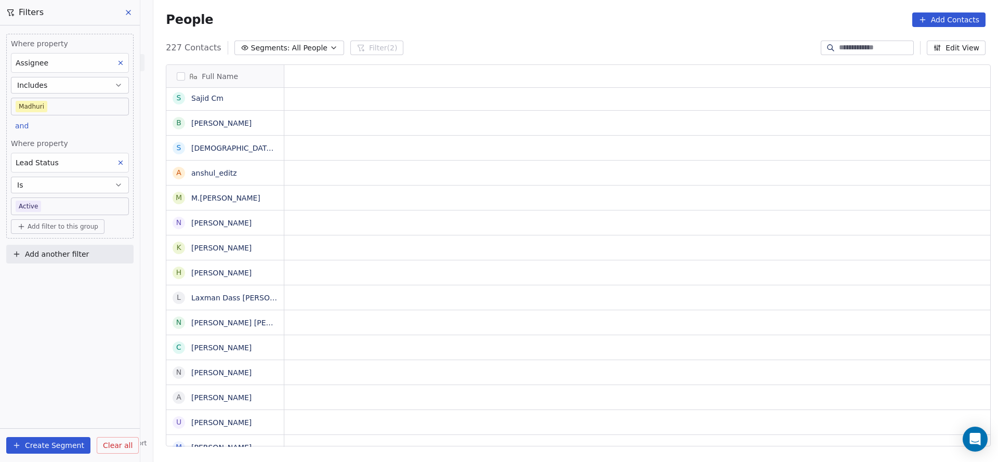
scroll to position [0, 0]
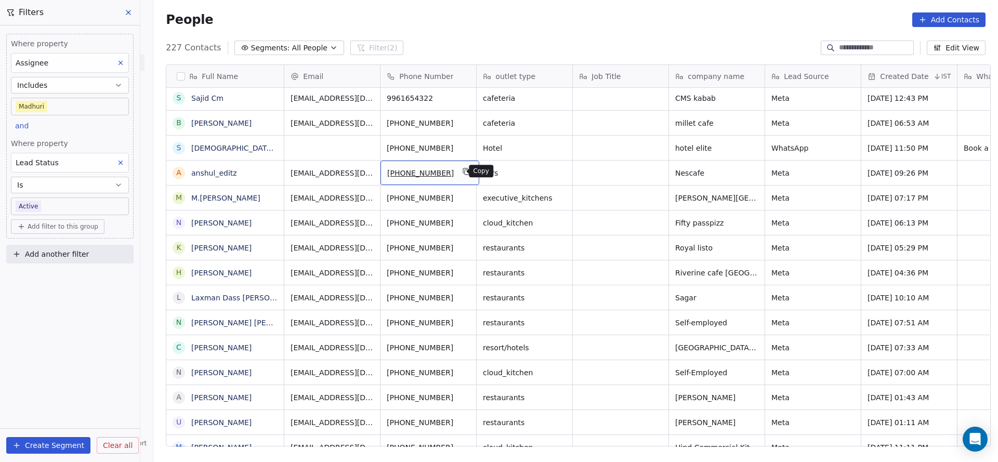
click at [465, 173] on icon "grid" at bounding box center [467, 172] width 5 height 5
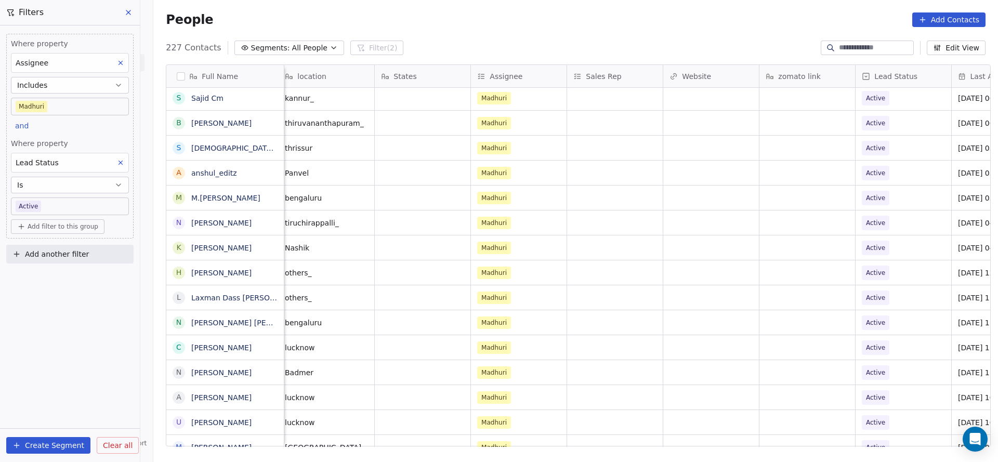
scroll to position [0, 1095]
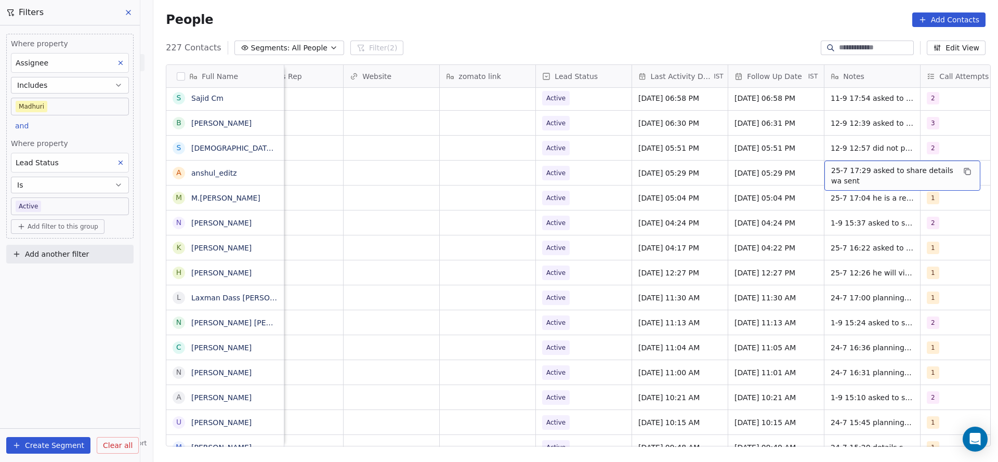
click at [854, 168] on span "25-7 17:29 asked to share details wa sent" at bounding box center [893, 175] width 124 height 21
click at [822, 171] on textarea "**********" at bounding box center [896, 177] width 155 height 32
type textarea "**********"
click at [723, 232] on html "On2Cook India Pvt. Ltd. Contacts People Marketing Workflows Campaigns Sales Pip…" at bounding box center [499, 231] width 998 height 462
click at [596, 168] on span "Active" at bounding box center [574, 173] width 63 height 15
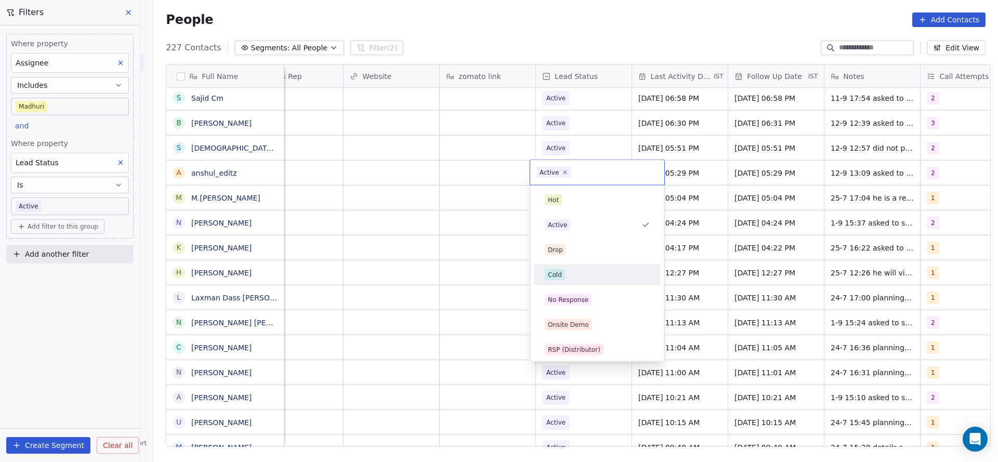
click at [574, 272] on div "Cold" at bounding box center [597, 274] width 105 height 11
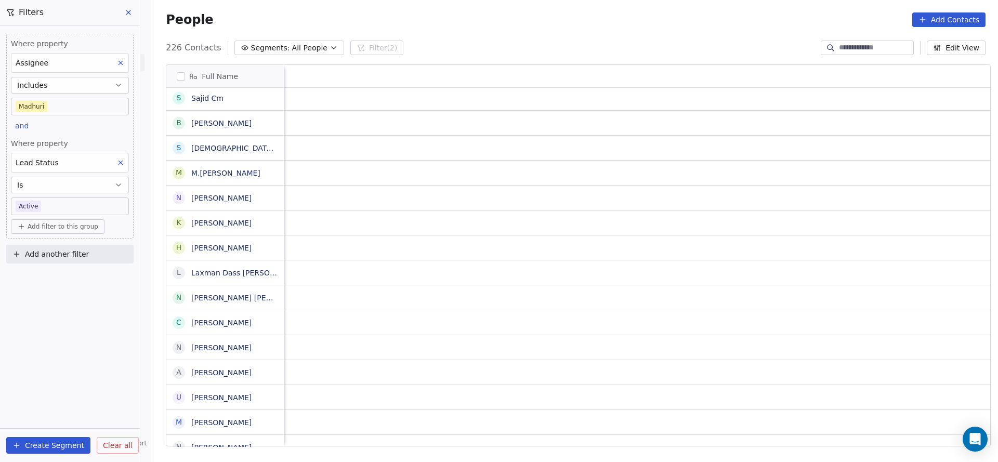
scroll to position [0, 1321]
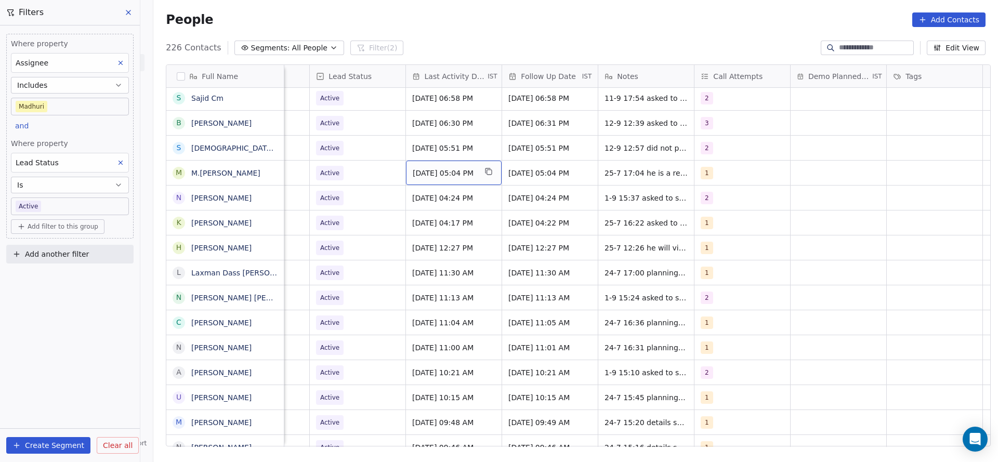
click at [430, 180] on div "[DATE] 05:04 PM" at bounding box center [454, 173] width 96 height 24
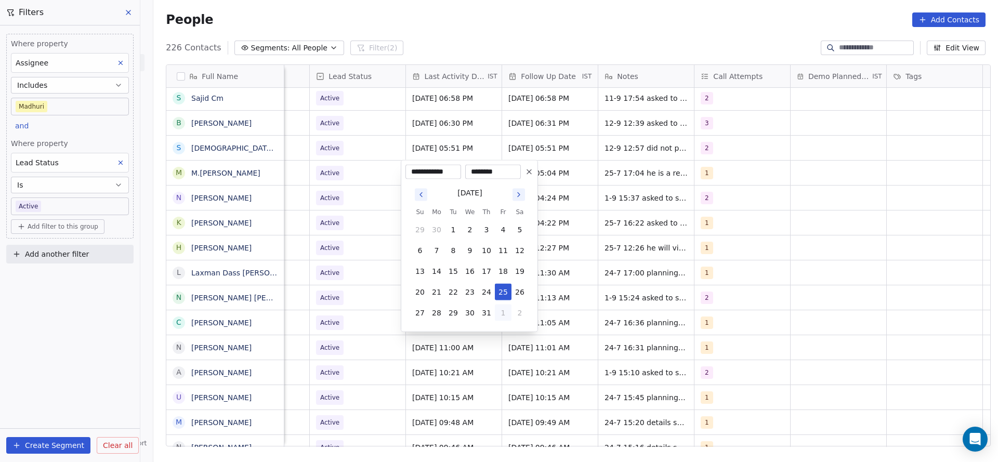
click at [496, 314] on button "1" at bounding box center [503, 313] width 17 height 17
click at [490, 332] on button "4" at bounding box center [486, 334] width 17 height 17
click at [503, 245] on button "12" at bounding box center [503, 250] width 17 height 17
type input "**********"
click at [339, 261] on html "On2Cook India Pvt. Ltd. Contacts People Marketing Workflows Campaigns Sales Pip…" at bounding box center [499, 231] width 998 height 462
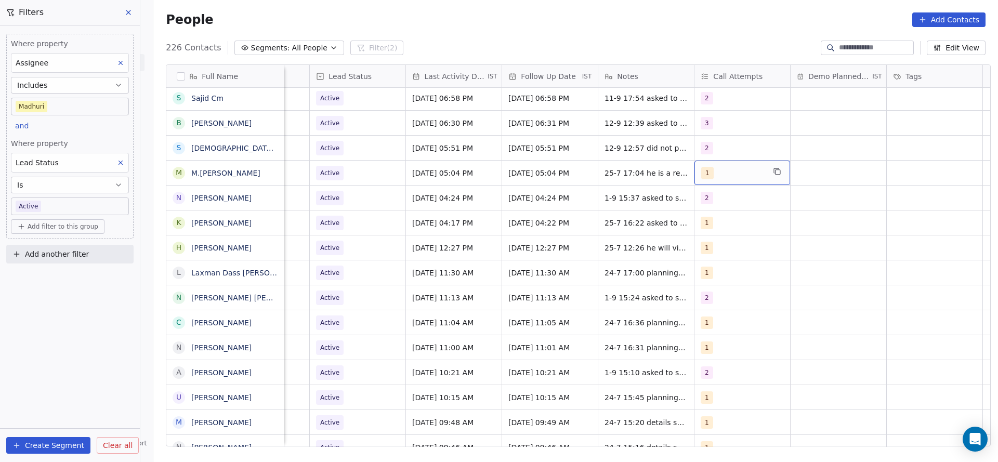
click at [735, 167] on div "1" at bounding box center [732, 173] width 63 height 12
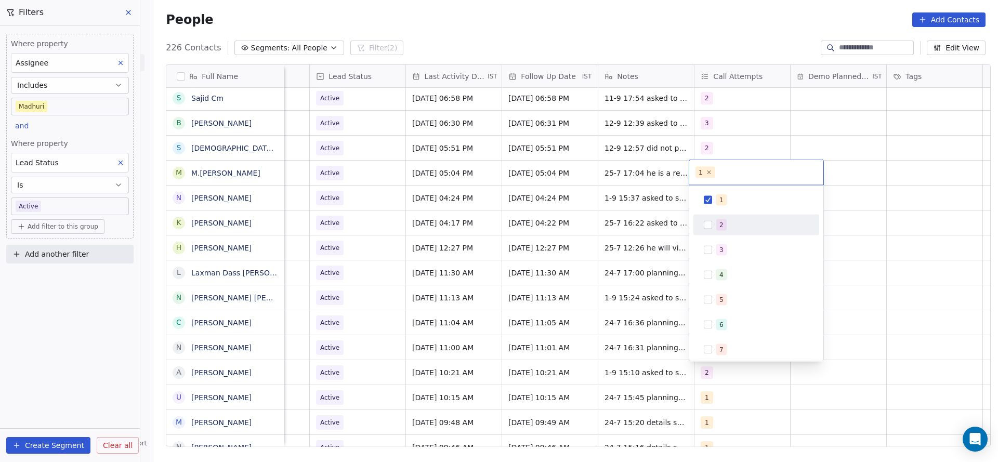
click at [734, 222] on div "2" at bounding box center [763, 224] width 93 height 11
click at [733, 196] on div "1" at bounding box center [763, 199] width 93 height 11
click at [440, 232] on html "On2Cook India Pvt. Ltd. Contacts People Marketing Workflows Campaigns Sales Pip…" at bounding box center [499, 231] width 998 height 462
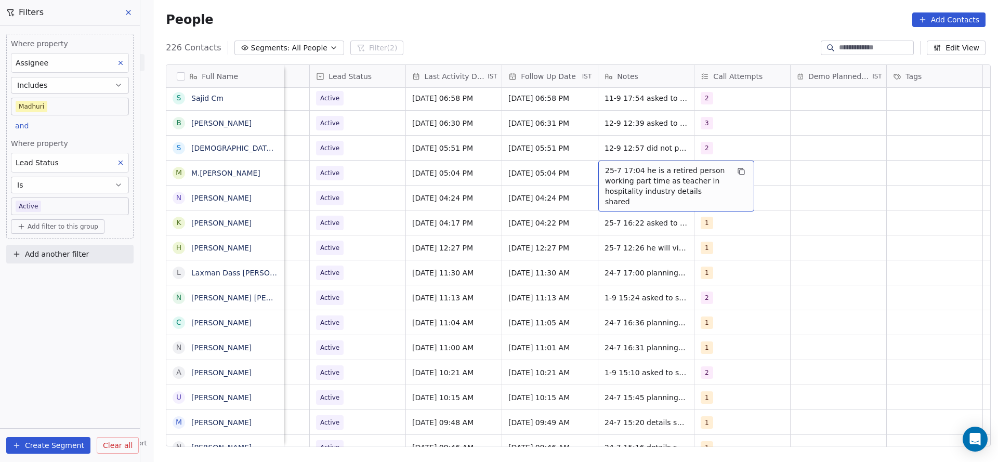
click at [607, 175] on span "25-7 17:04 he is a retired person working part time as teacher in hospitality i…" at bounding box center [667, 186] width 124 height 42
click at [597, 172] on textarea "**********" at bounding box center [671, 180] width 155 height 39
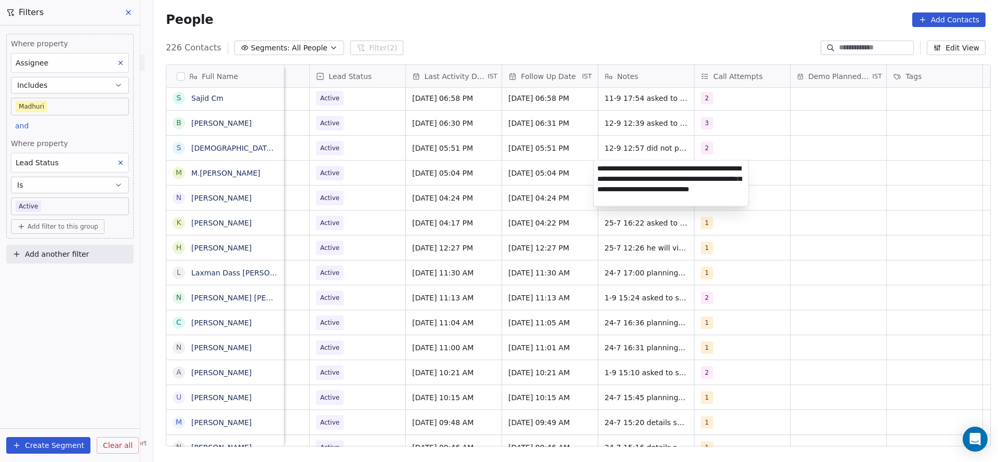
type textarea "**********"
click at [367, 186] on html "On2Cook India Pvt. Ltd. Contacts People Marketing Workflows Campaigns Sales Pip…" at bounding box center [499, 231] width 998 height 462
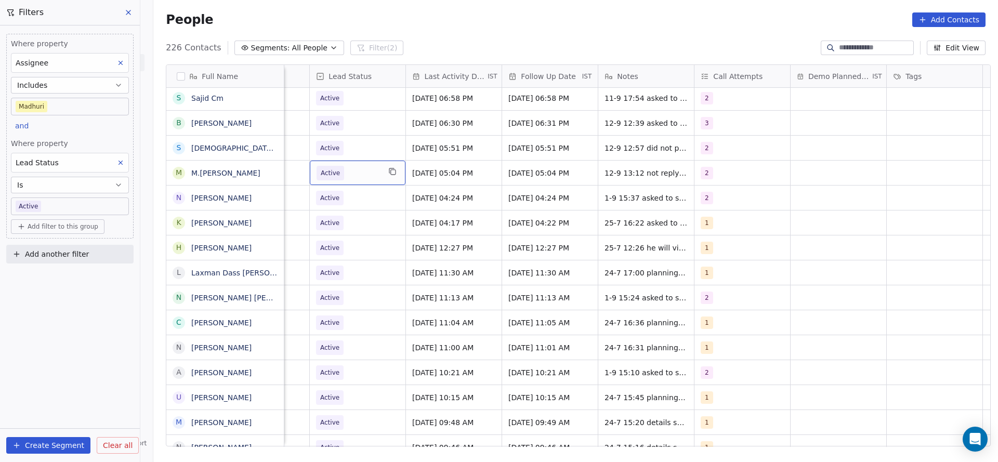
click at [365, 179] on span "Active" at bounding box center [348, 173] width 63 height 15
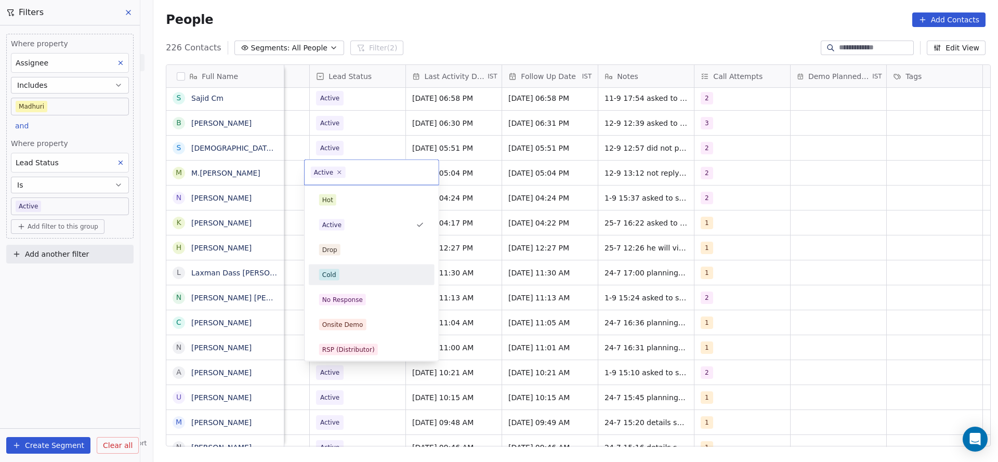
scroll to position [78, 0]
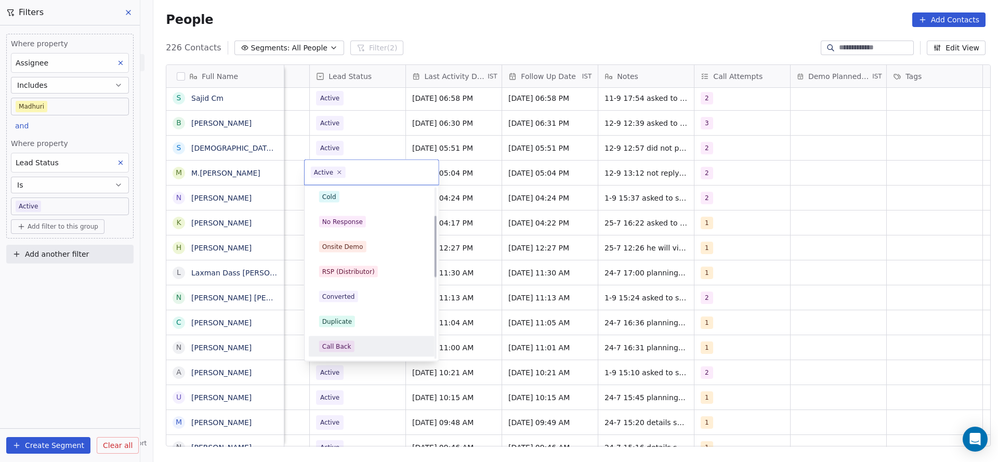
drag, startPoint x: 348, startPoint y: 341, endPoint x: 730, endPoint y: 174, distance: 416.8
click at [348, 342] on div "Call Back" at bounding box center [336, 346] width 29 height 9
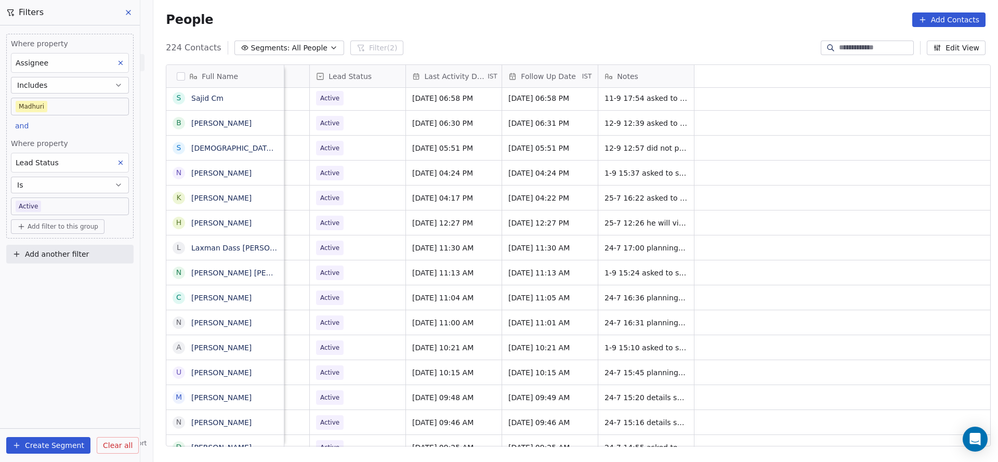
scroll to position [0, 673]
